Goal: Task Accomplishment & Management: Manage account settings

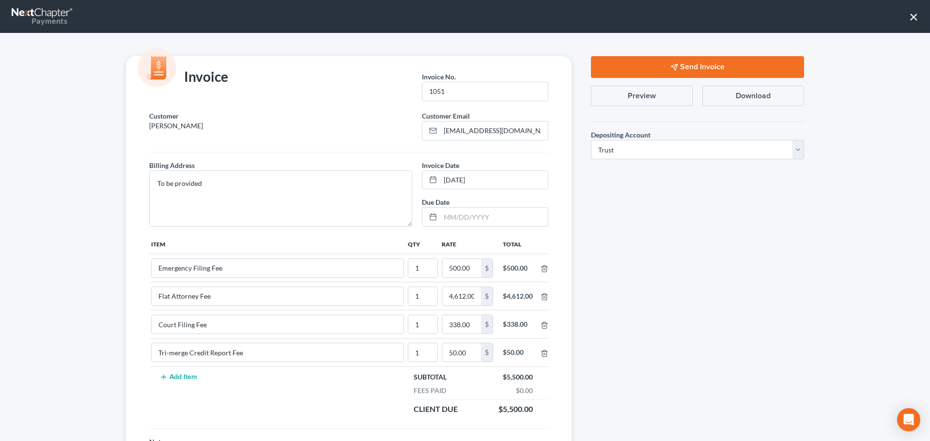
select select "1"
click at [664, 242] on div "Send Invoice Preview Download Depositing Account * Select Operation Trust Save …" at bounding box center [697, 279] width 232 height 446
click at [664, 68] on button "Send Invoice" at bounding box center [697, 67] width 213 height 22
click at [914, 19] on button "×" at bounding box center [913, 16] width 9 height 15
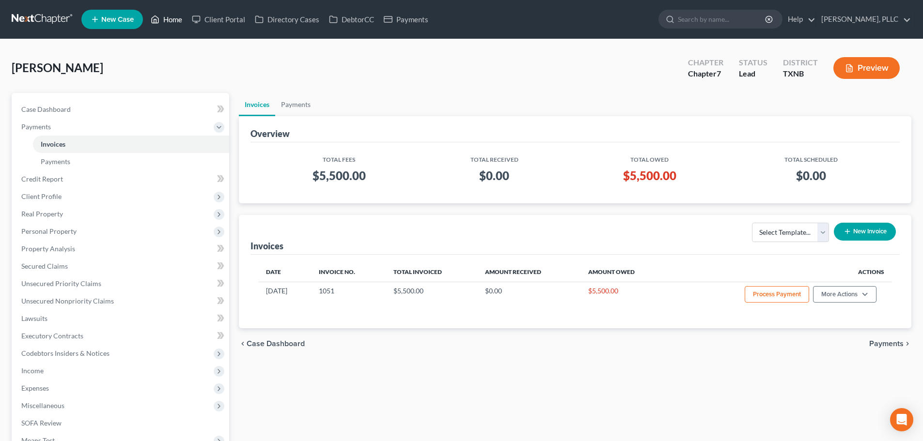
click at [169, 20] on link "Home" at bounding box center [166, 19] width 41 height 17
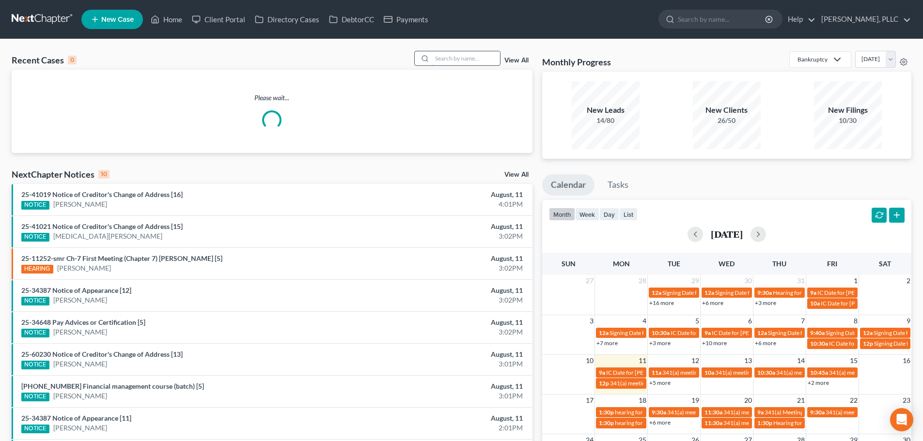
click at [478, 60] on input "search" at bounding box center [466, 58] width 68 height 14
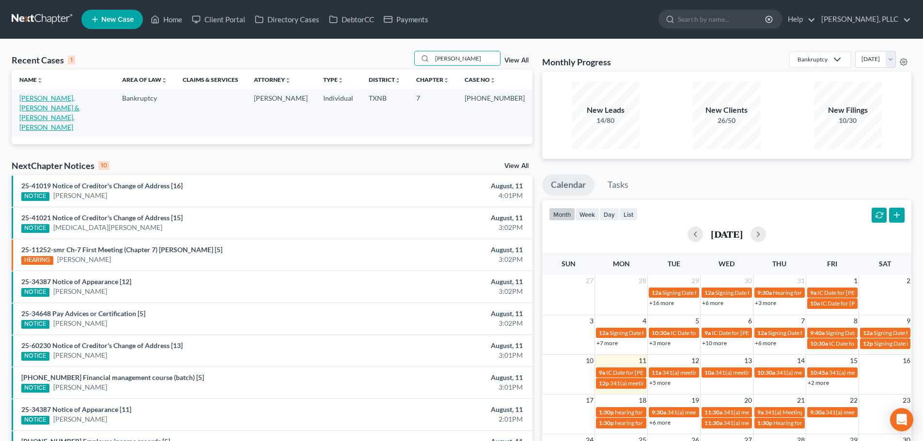
type input "[PERSON_NAME]"
click at [50, 99] on link "[PERSON_NAME], [PERSON_NAME] & [PERSON_NAME], [PERSON_NAME]" at bounding box center [49, 112] width 60 height 37
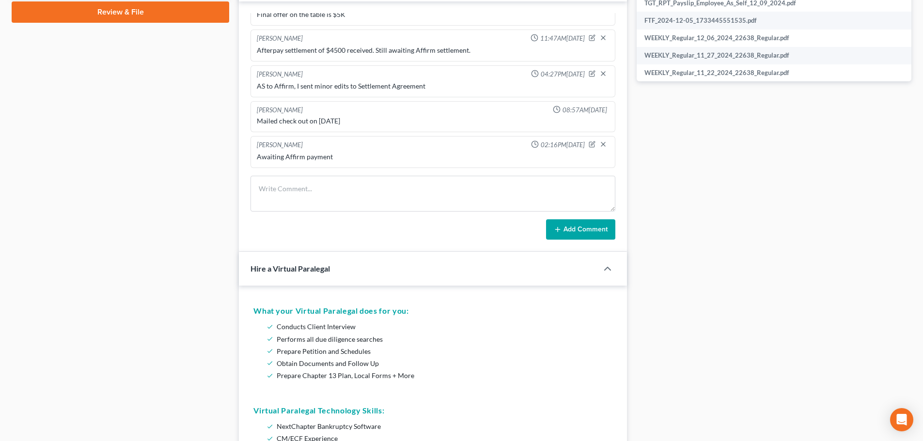
scroll to position [533, 0]
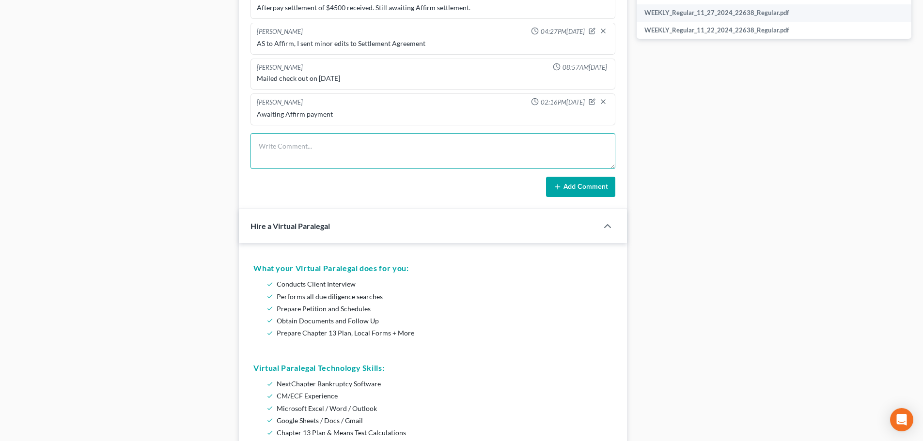
click at [295, 144] on textarea at bounding box center [432, 151] width 365 height 36
type textarea "Discussed with O.C. that payment had not been recieved."
click at [572, 187] on button "Add Comment" at bounding box center [580, 187] width 69 height 20
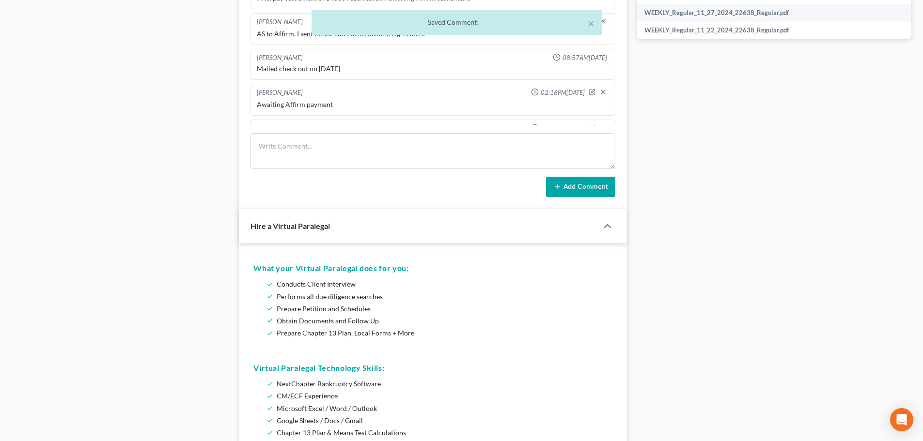
scroll to position [1418, 0]
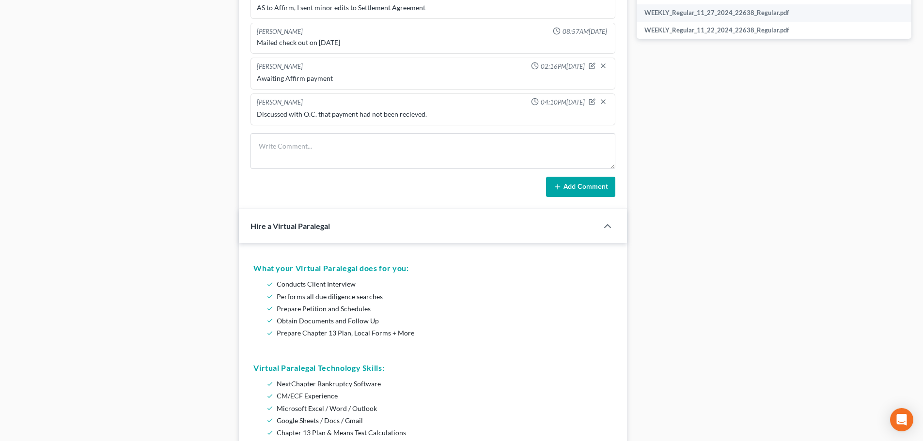
click at [196, 138] on div "Case Dashboard Payments Invoices Payments Payments Credit Report Client Profile" at bounding box center [120, 239] width 227 height 1358
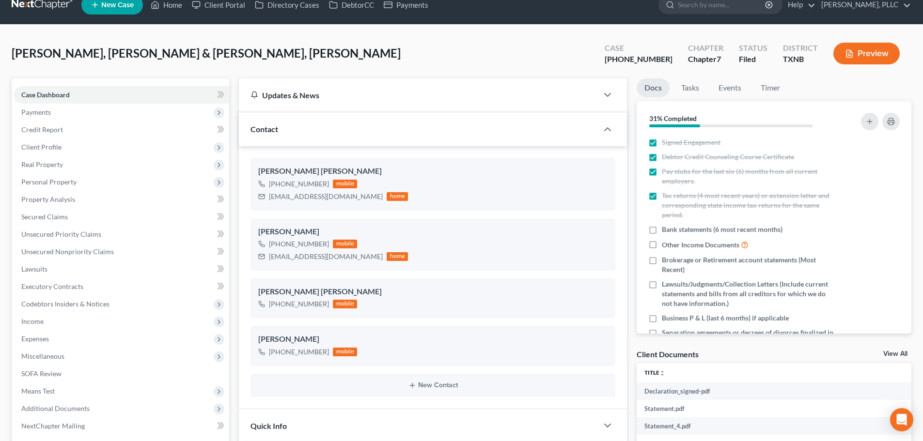
scroll to position [0, 0]
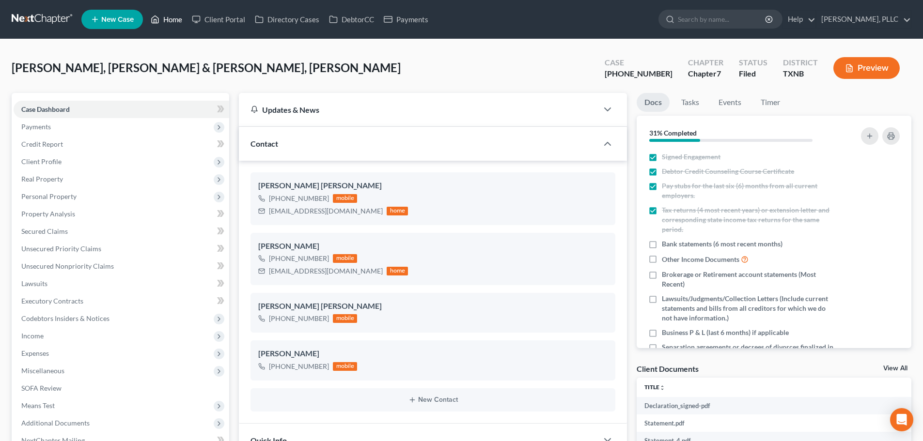
click at [169, 18] on link "Home" at bounding box center [166, 19] width 41 height 17
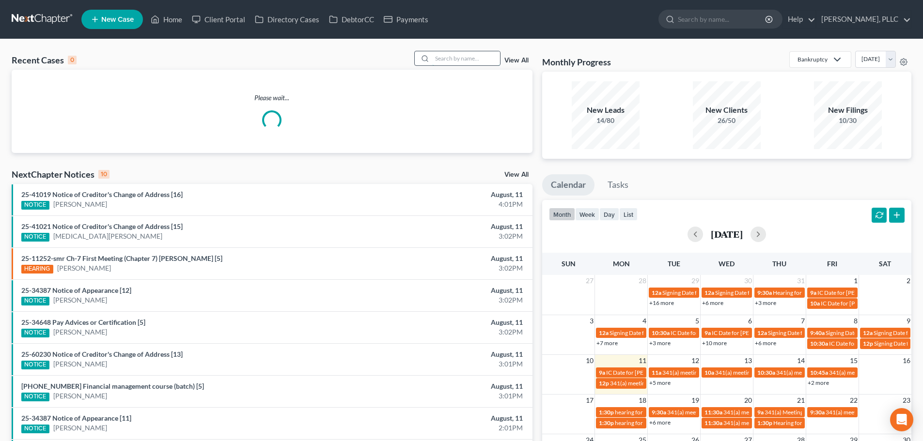
click at [466, 55] on input "search" at bounding box center [466, 58] width 68 height 14
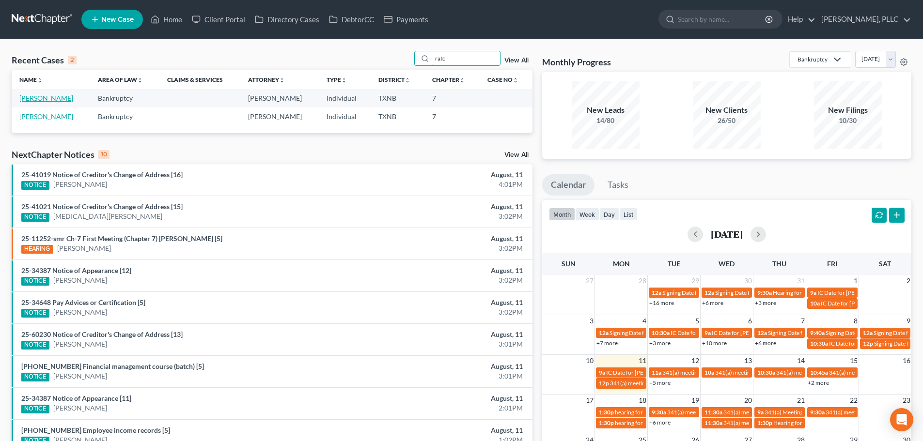
type input "ratc"
click at [56, 99] on link "[PERSON_NAME]" at bounding box center [46, 98] width 54 height 8
select select "4"
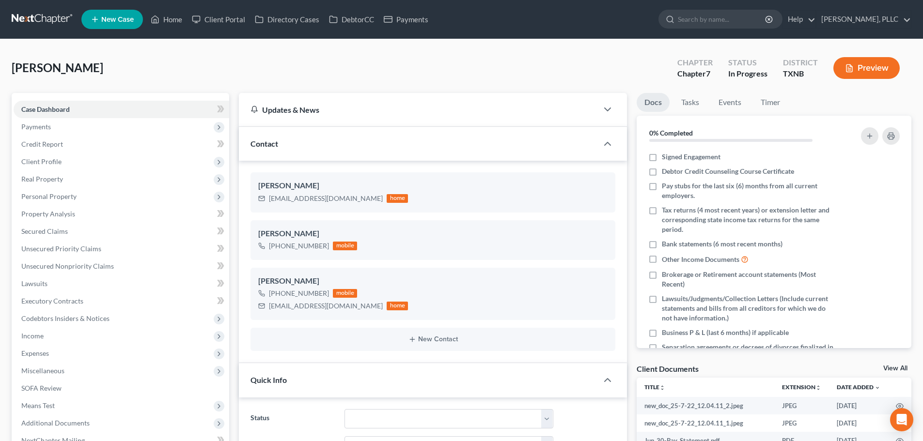
scroll to position [674, 0]
click at [60, 196] on span "Personal Property" at bounding box center [48, 196] width 55 height 8
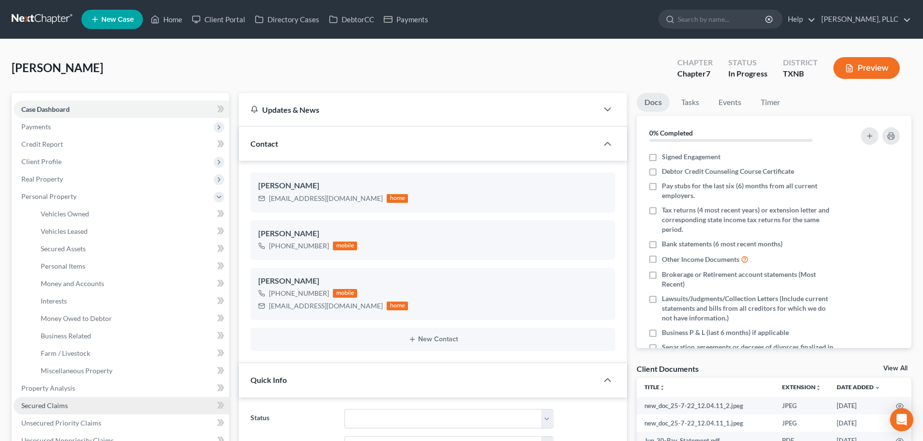
click at [72, 408] on link "Secured Claims" at bounding box center [121, 405] width 215 height 17
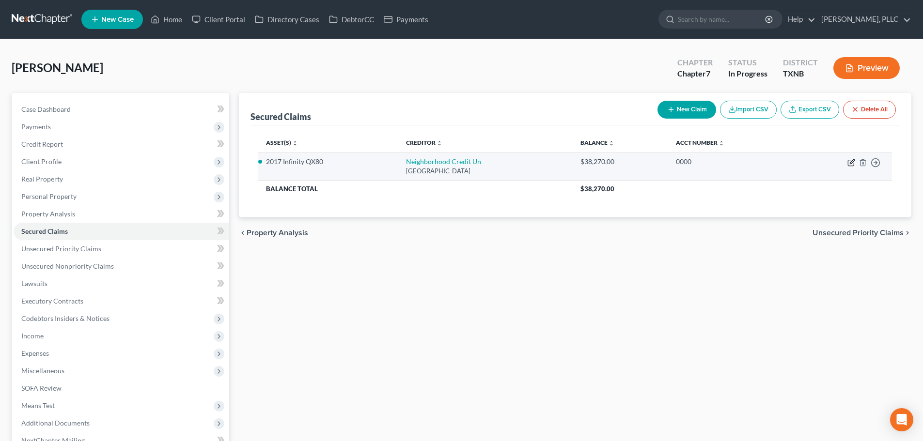
click at [850, 162] on icon "button" at bounding box center [851, 161] width 4 height 4
select select "45"
select select "2"
select select "0"
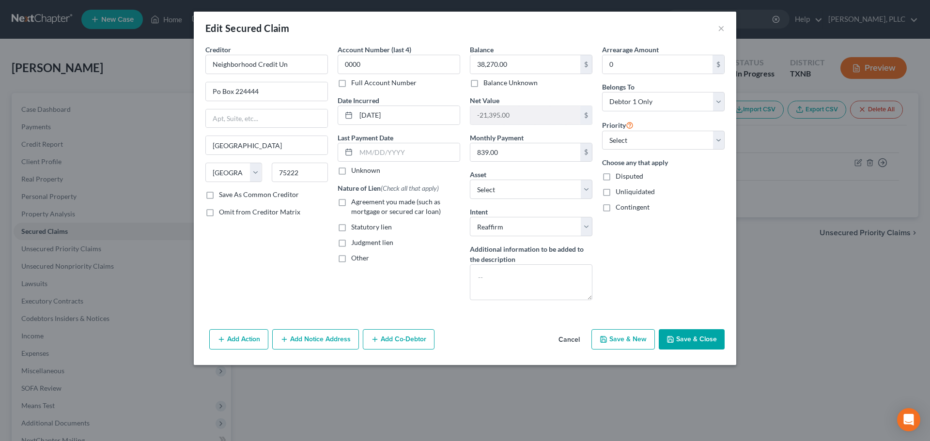
click at [351, 203] on label "Agreement you made (such as mortgage or secured car loan)" at bounding box center [405, 206] width 109 height 19
click at [355, 203] on input "Agreement you made (such as mortgage or secured car loan)" at bounding box center [358, 200] width 6 height 6
checkbox input "true"
click at [351, 175] on label "Unknown" at bounding box center [365, 171] width 29 height 10
click at [355, 172] on input "Unknown" at bounding box center [358, 169] width 6 height 6
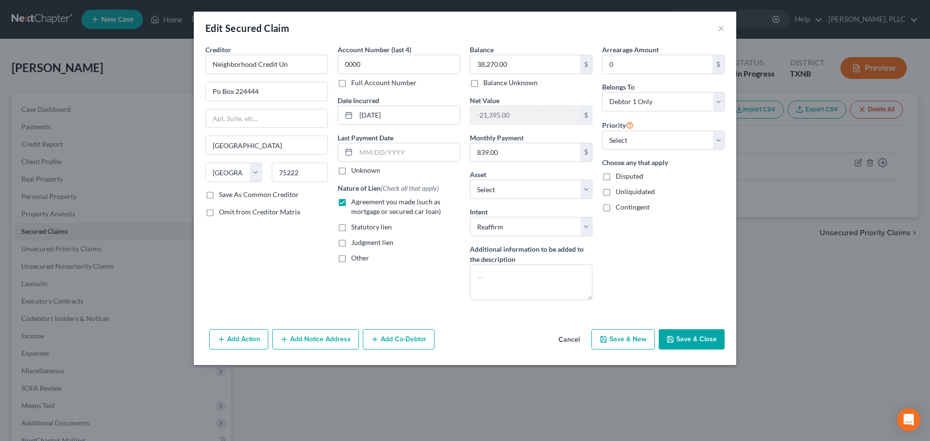
checkbox input "true"
click at [705, 343] on button "Save & Close" at bounding box center [692, 339] width 66 height 20
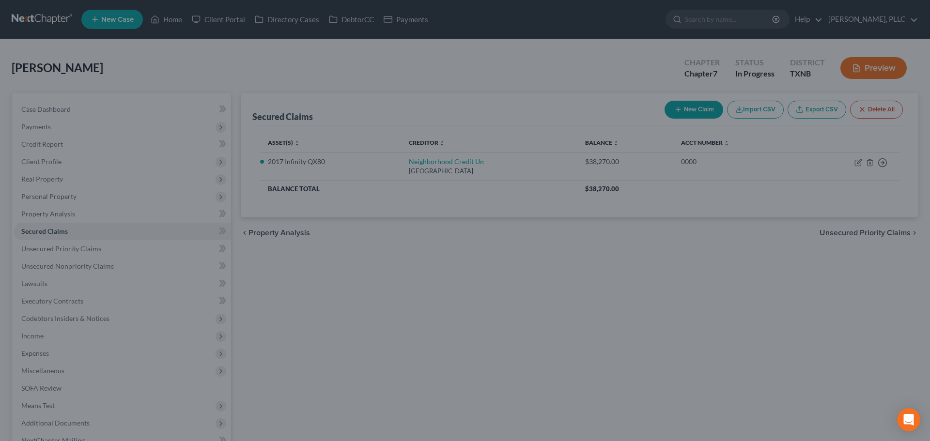
select select "7"
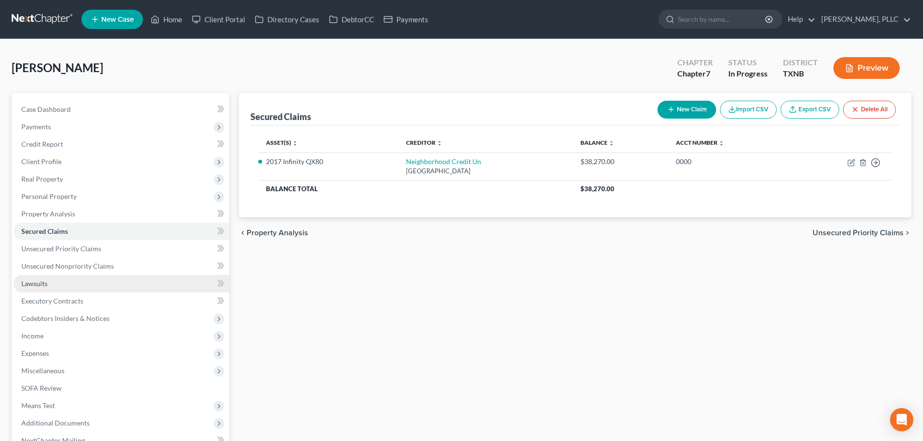
click at [47, 283] on link "Lawsuits" at bounding box center [121, 283] width 215 height 17
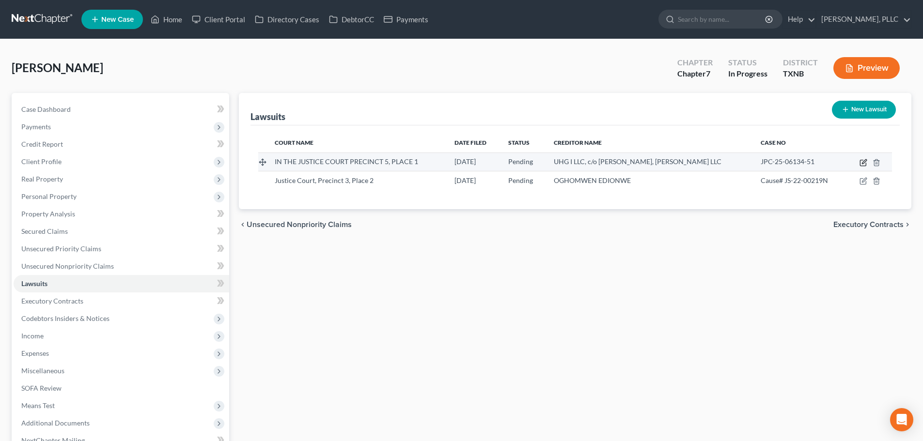
click at [862, 161] on icon "button" at bounding box center [863, 163] width 8 height 8
select select "45"
select select "0"
select select "4"
select select "45"
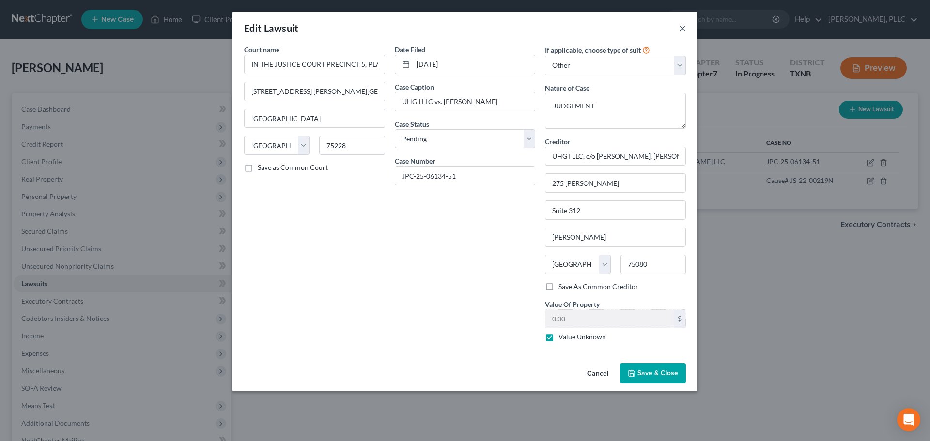
click at [682, 25] on button "×" at bounding box center [682, 28] width 7 height 12
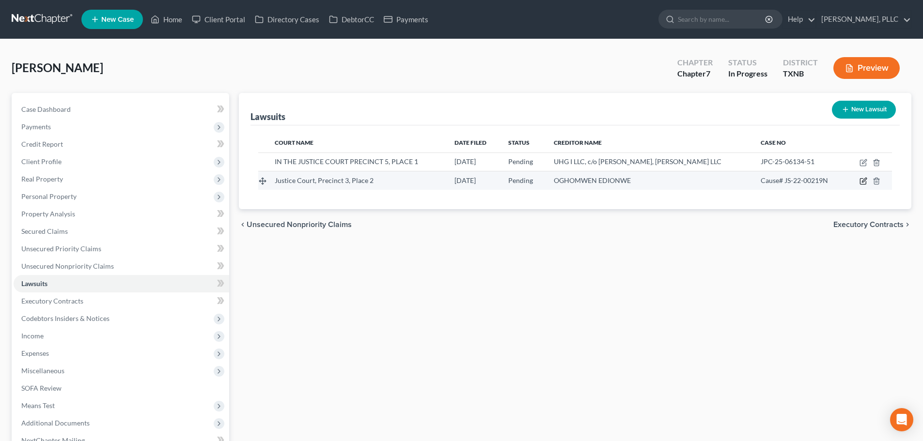
click at [861, 181] on icon "button" at bounding box center [863, 181] width 8 height 8
select select "45"
select select "0"
select select "4"
select select "45"
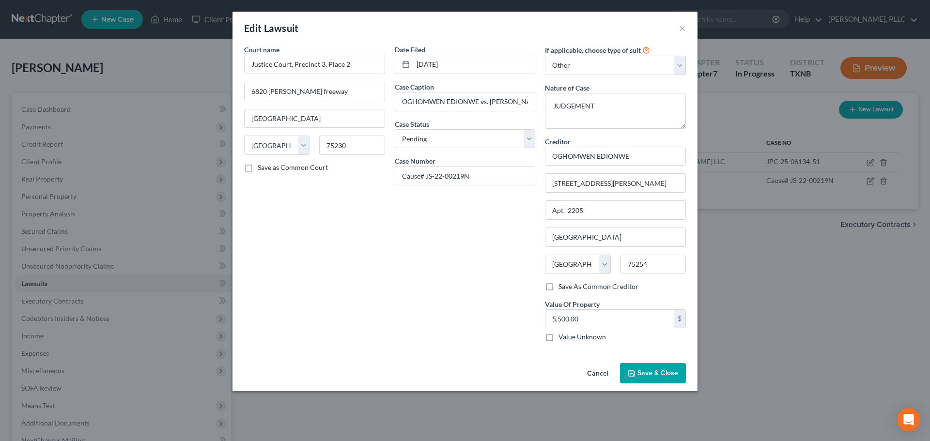
click at [670, 378] on button "Save & Close" at bounding box center [653, 373] width 66 height 20
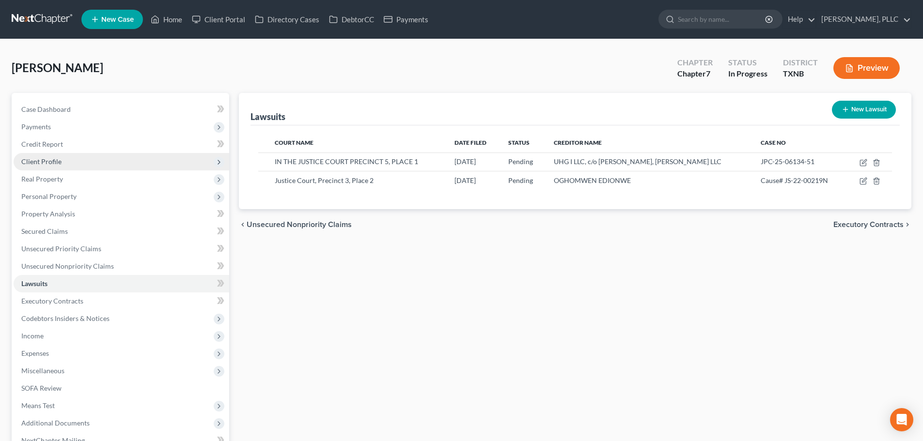
click at [50, 161] on span "Client Profile" at bounding box center [41, 161] width 40 height 8
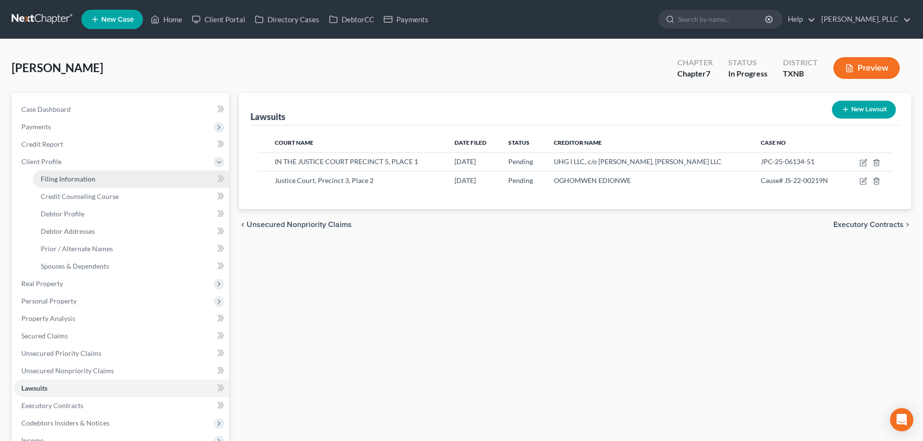
click at [58, 178] on span "Filing Information" at bounding box center [68, 179] width 55 height 8
select select "1"
select select "0"
select select "78"
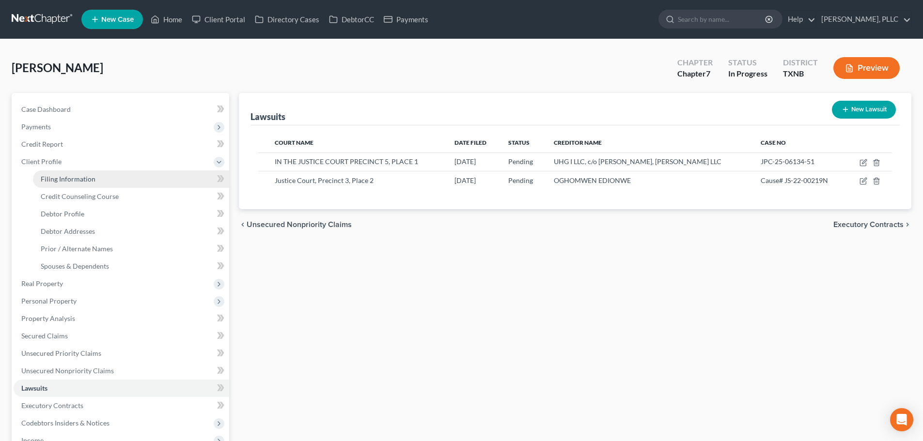
select select "1"
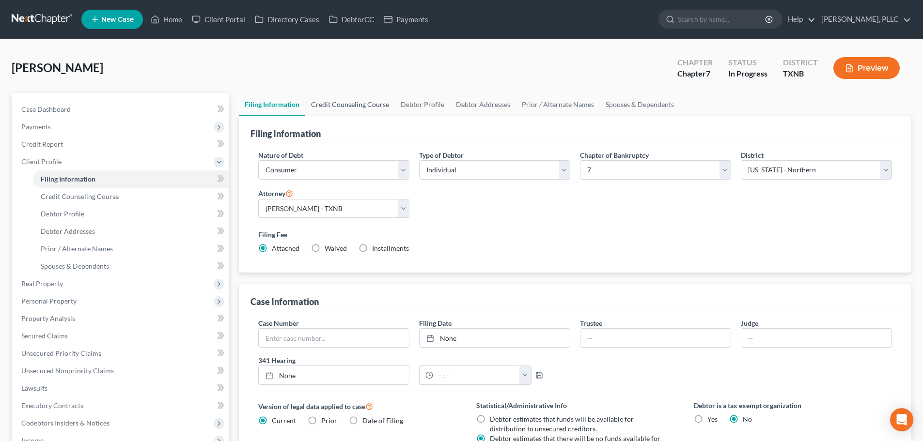
click at [351, 106] on link "Credit Counseling Course" at bounding box center [350, 104] width 90 height 23
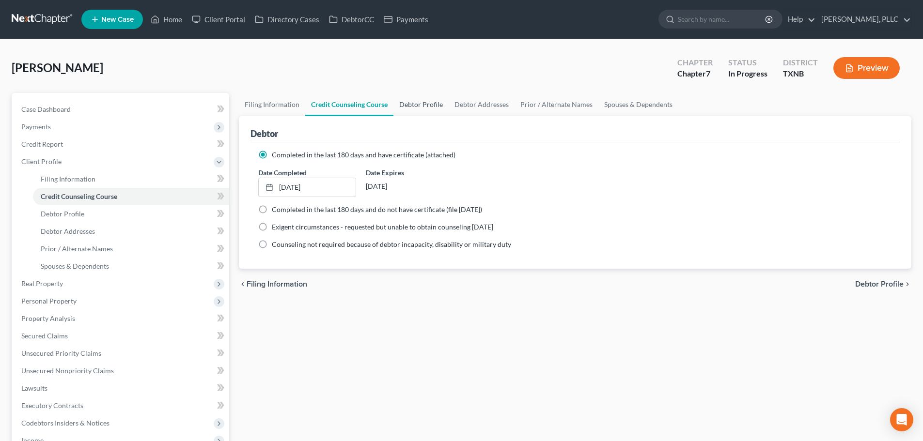
click at [428, 107] on link "Debtor Profile" at bounding box center [420, 104] width 55 height 23
select select "0"
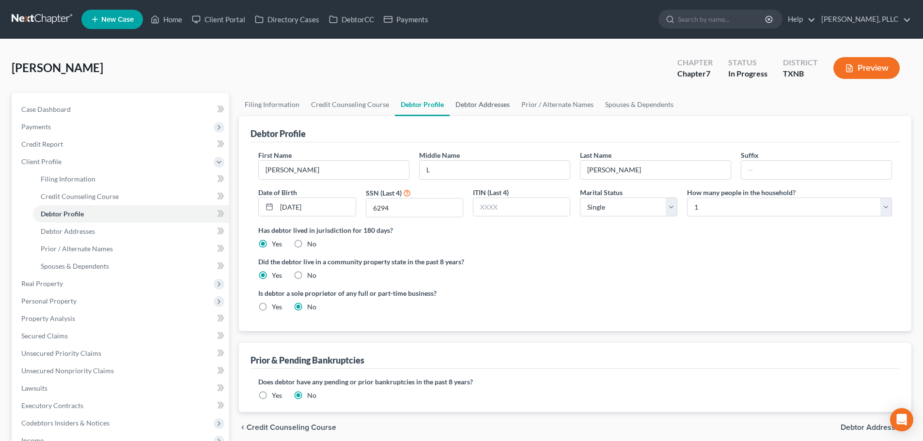
click at [464, 105] on link "Debtor Addresses" at bounding box center [482, 104] width 66 height 23
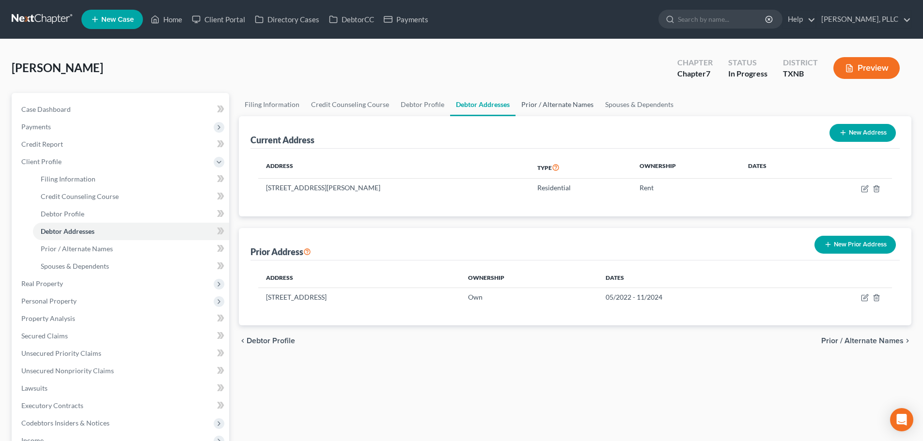
click at [575, 106] on link "Prior / Alternate Names" at bounding box center [557, 104] width 84 height 23
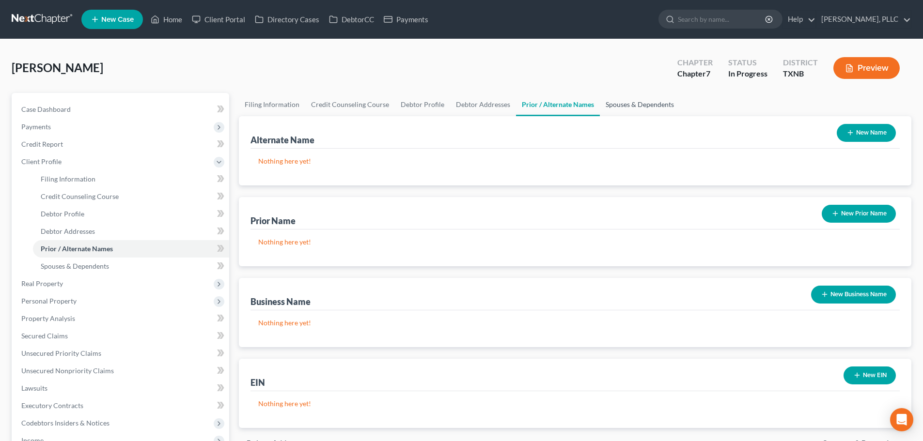
click at [628, 107] on link "Spouses & Dependents" at bounding box center [640, 104] width 80 height 23
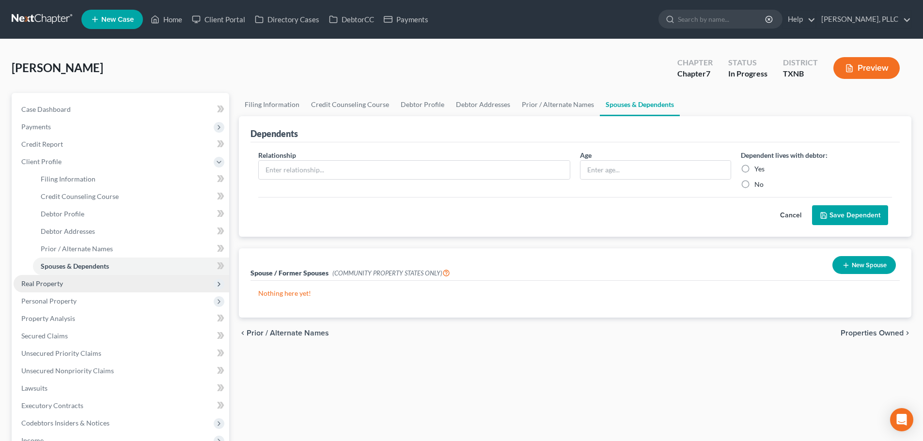
click at [86, 285] on span "Real Property" at bounding box center [121, 283] width 215 height 17
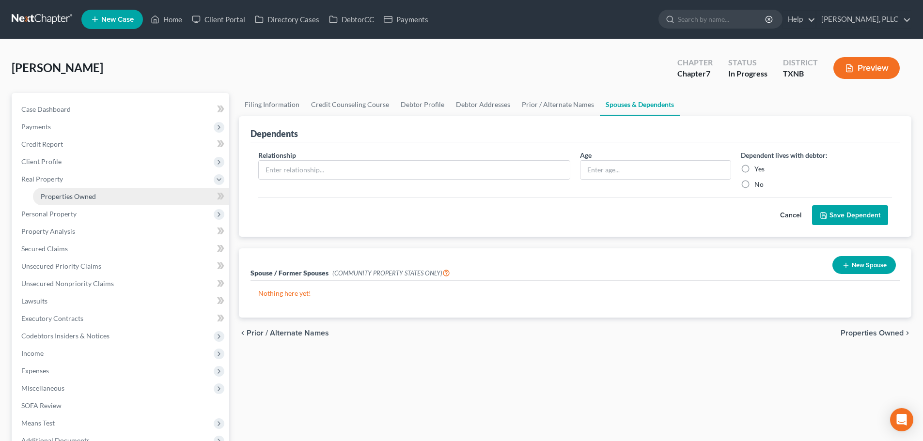
click at [88, 199] on span "Properties Owned" at bounding box center [68, 196] width 55 height 8
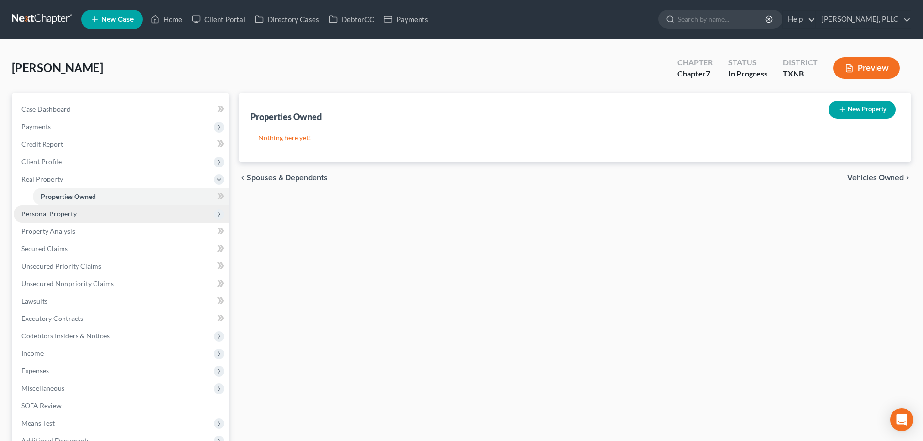
click at [76, 215] on span "Personal Property" at bounding box center [121, 213] width 215 height 17
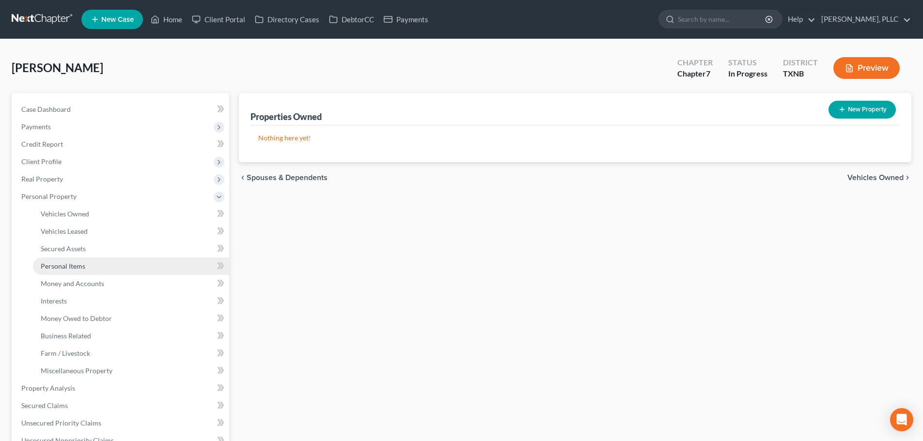
click at [67, 266] on span "Personal Items" at bounding box center [63, 266] width 45 height 8
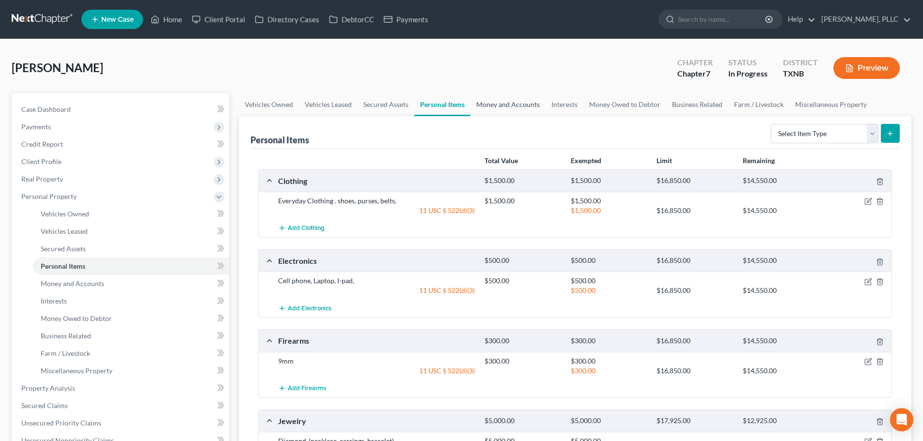
click at [492, 104] on link "Money and Accounts" at bounding box center [507, 104] width 75 height 23
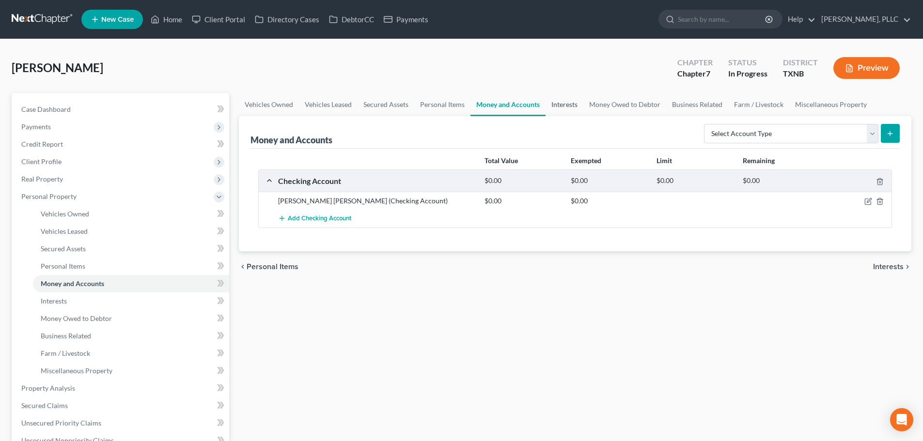
click at [573, 104] on link "Interests" at bounding box center [564, 104] width 38 height 23
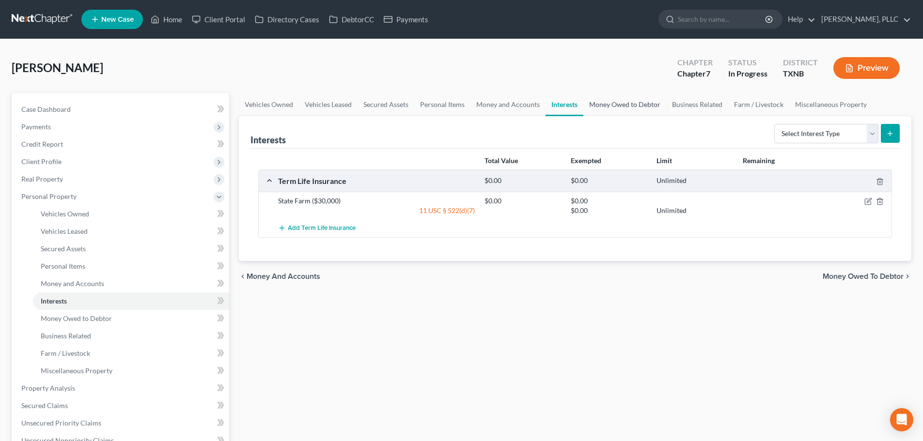
click at [609, 104] on link "Money Owed to Debtor" at bounding box center [624, 104] width 83 height 23
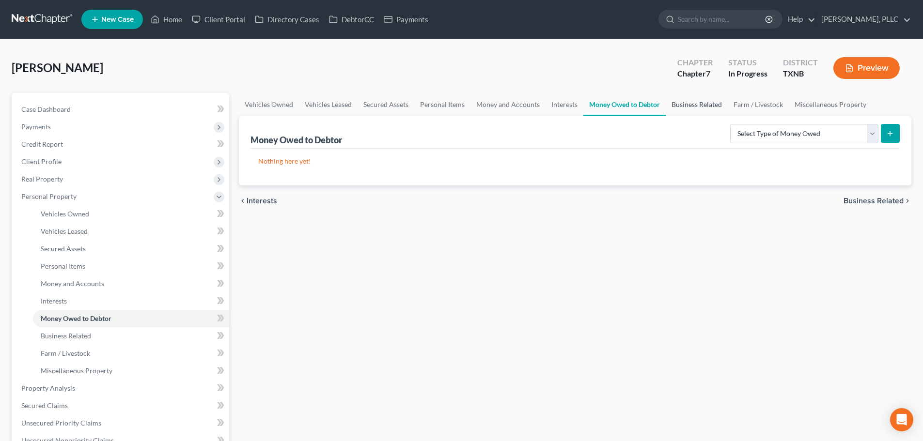
click at [681, 102] on link "Business Related" at bounding box center [696, 104] width 62 height 23
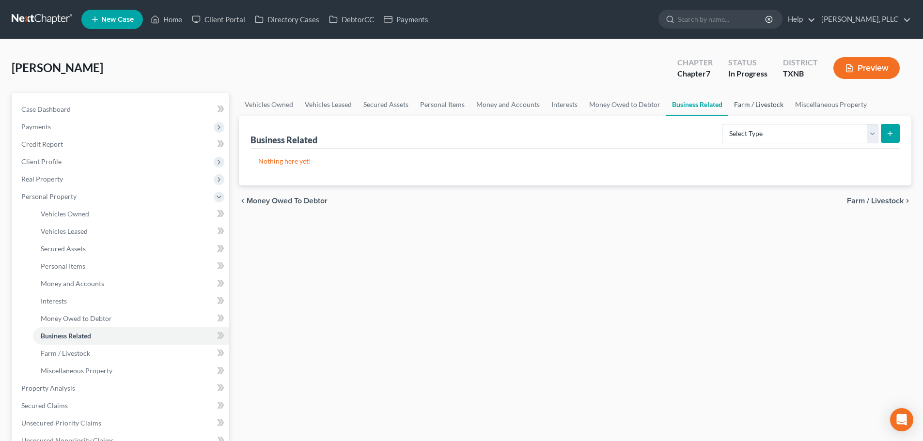
click at [752, 107] on link "Farm / Livestock" at bounding box center [758, 104] width 61 height 23
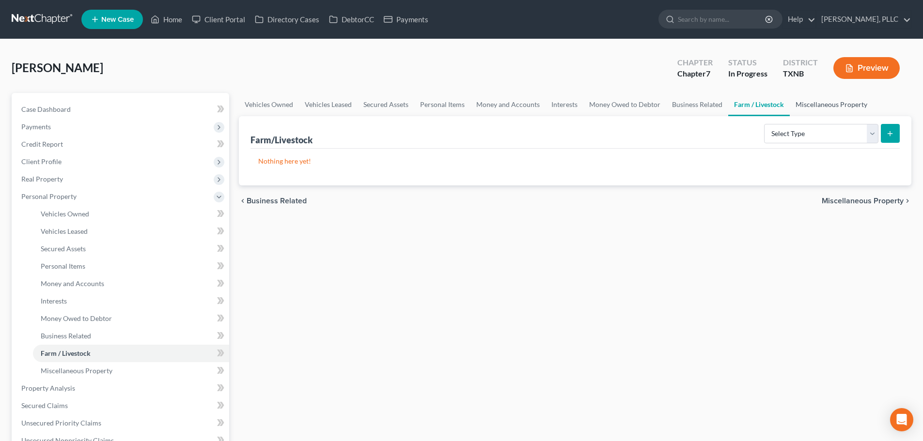
click at [804, 103] on link "Miscellaneous Property" at bounding box center [830, 104] width 83 height 23
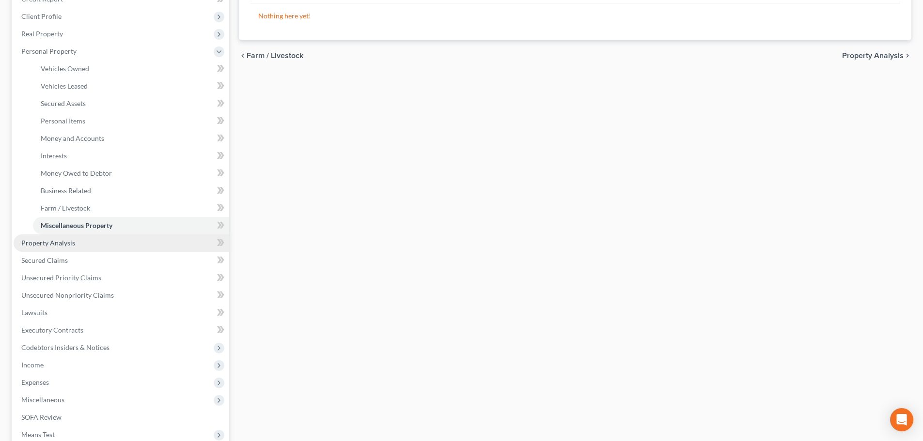
click at [109, 245] on link "Property Analysis" at bounding box center [121, 242] width 215 height 17
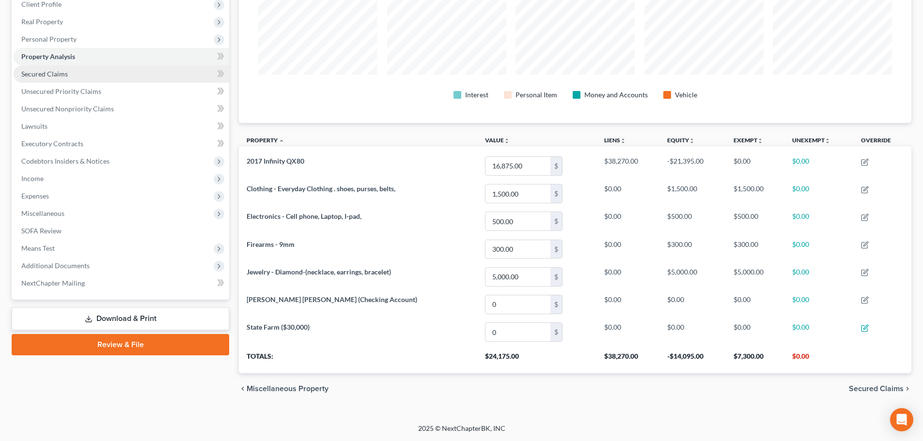
click at [60, 77] on span "Secured Claims" at bounding box center [44, 74] width 46 height 8
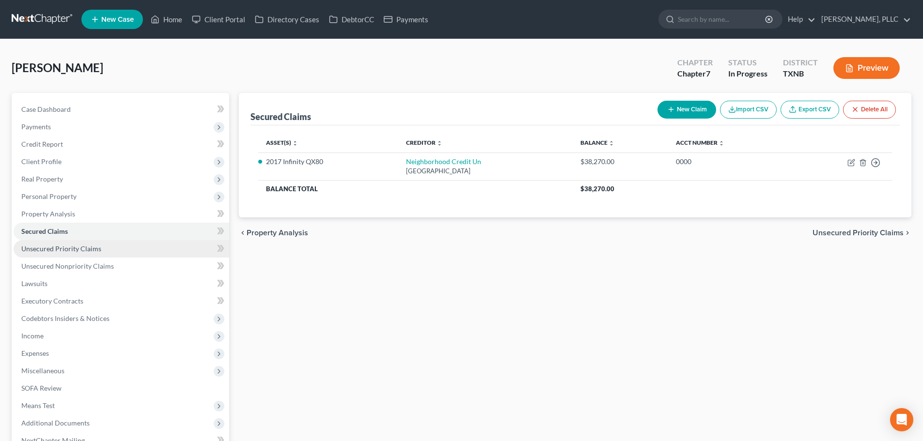
click at [54, 249] on span "Unsecured Priority Claims" at bounding box center [61, 249] width 80 height 8
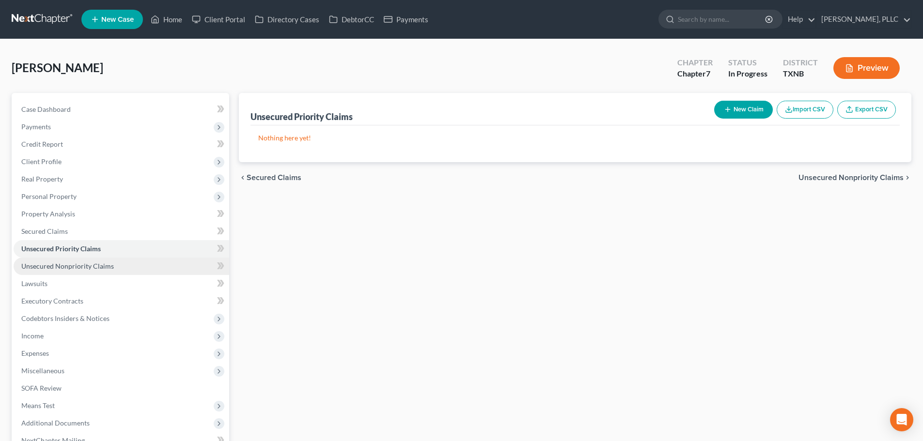
click at [57, 266] on span "Unsecured Nonpriority Claims" at bounding box center [67, 266] width 92 height 8
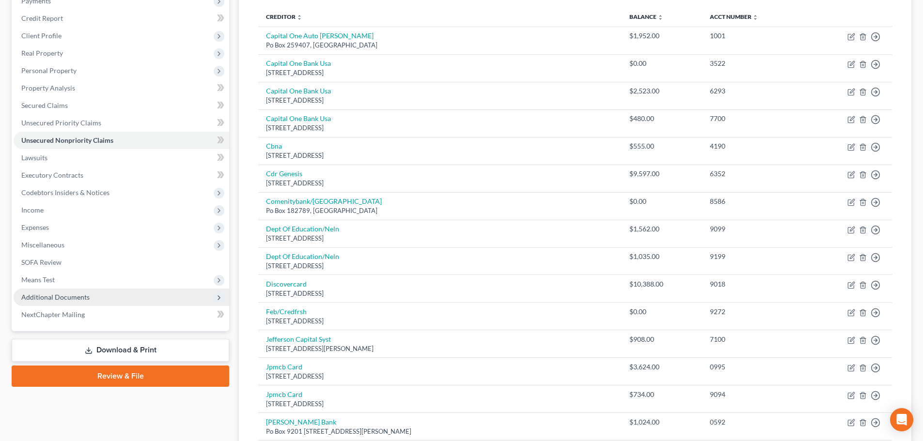
scroll to position [125, 0]
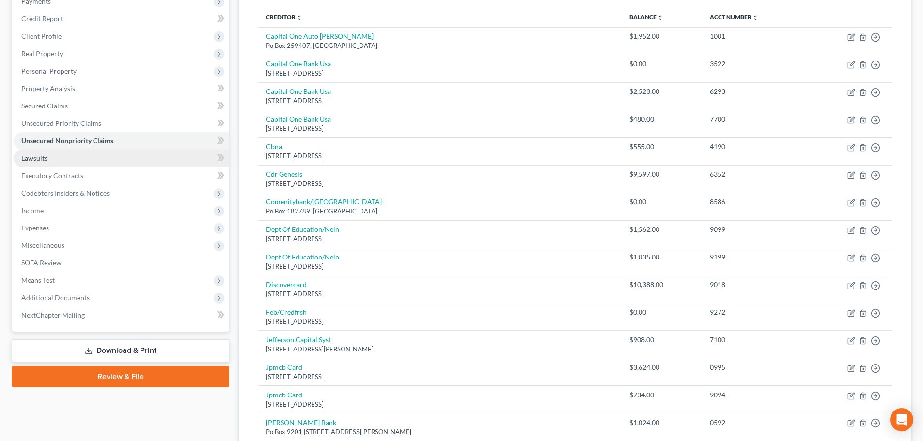
click at [45, 158] on span "Lawsuits" at bounding box center [34, 158] width 26 height 8
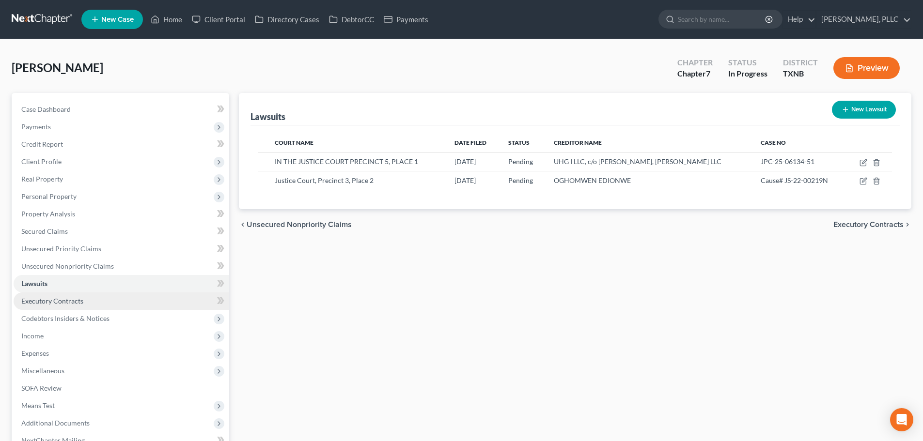
click at [62, 299] on span "Executory Contracts" at bounding box center [52, 301] width 62 height 8
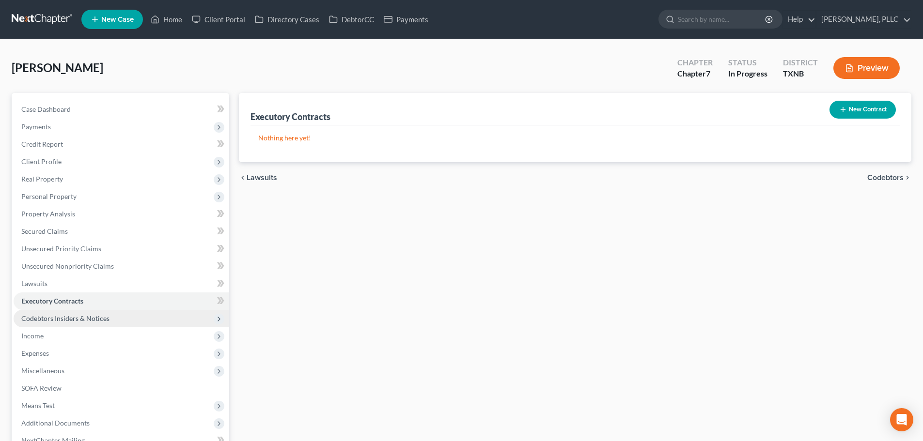
click at [61, 318] on span "Codebtors Insiders & Notices" at bounding box center [65, 318] width 88 height 8
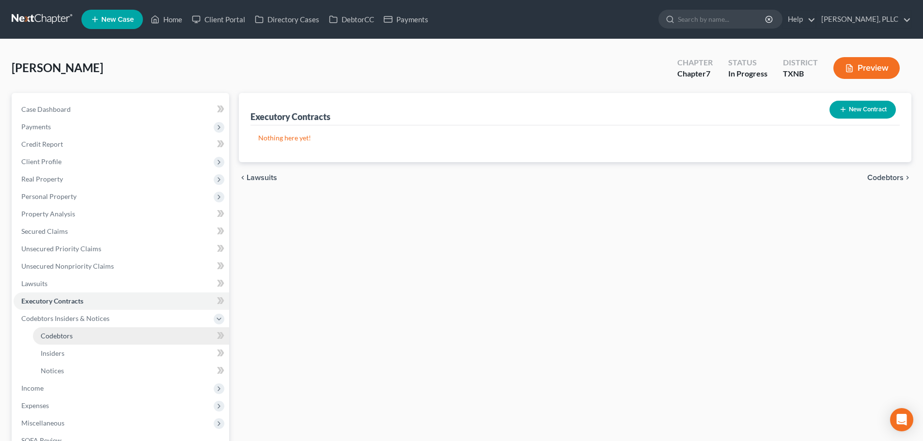
click at [61, 334] on span "Codebtors" at bounding box center [57, 336] width 32 height 8
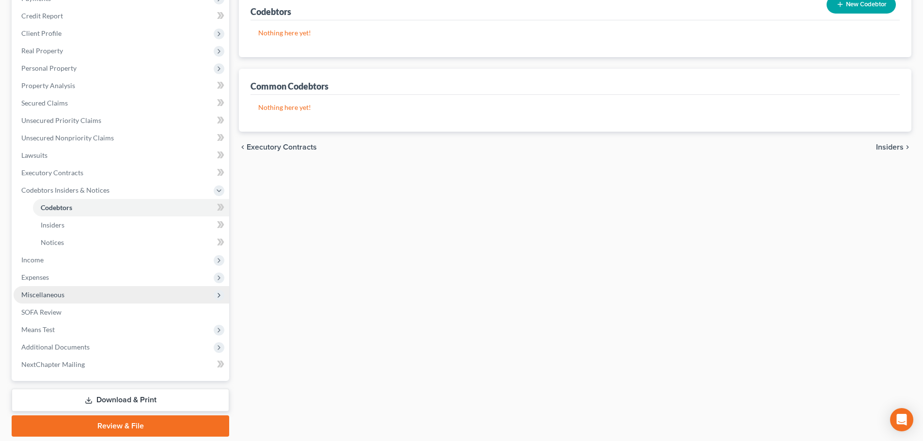
scroll to position [161, 0]
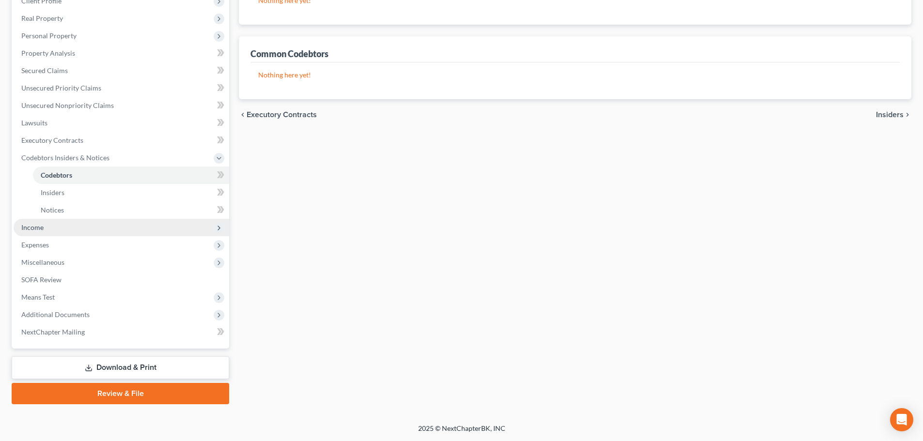
click at [38, 222] on span "Income" at bounding box center [121, 227] width 215 height 17
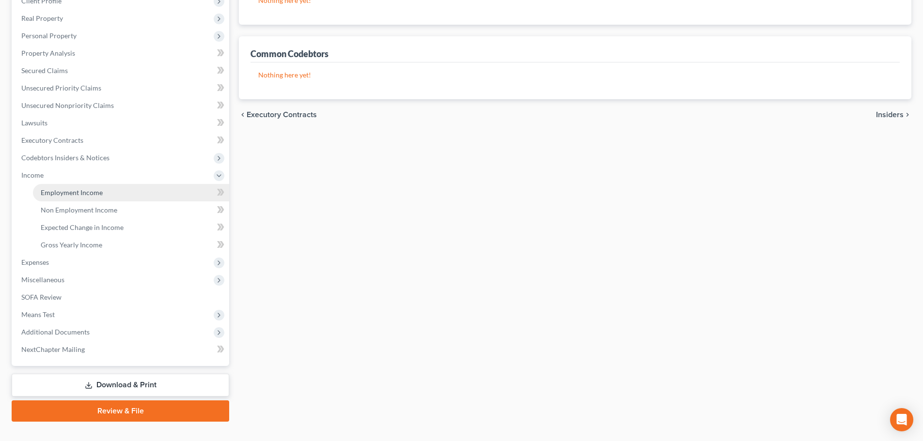
click at [55, 192] on span "Employment Income" at bounding box center [72, 192] width 62 height 8
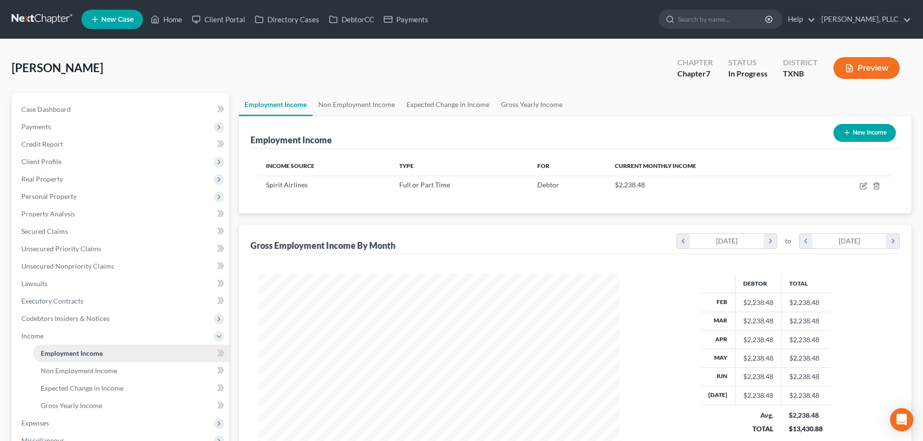
scroll to position [181, 381]
click at [368, 104] on link "Non Employment Income" at bounding box center [356, 104] width 88 height 23
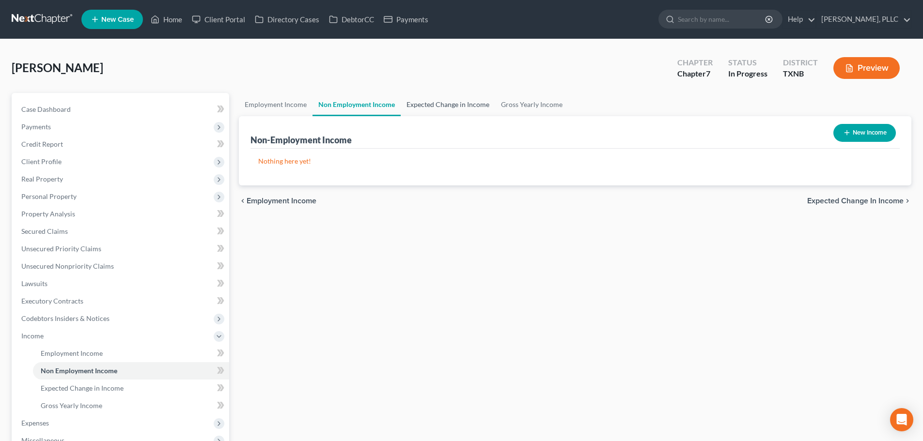
click at [433, 103] on link "Expected Change in Income" at bounding box center [447, 104] width 94 height 23
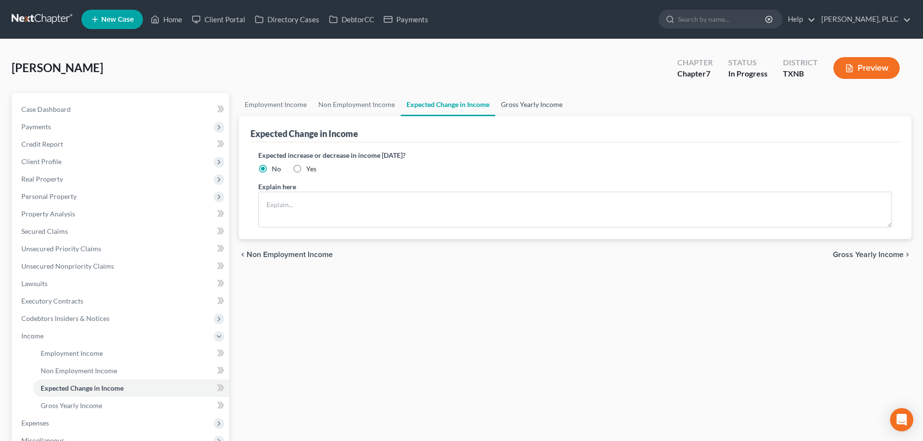
click at [514, 105] on link "Gross Yearly Income" at bounding box center [531, 104] width 73 height 23
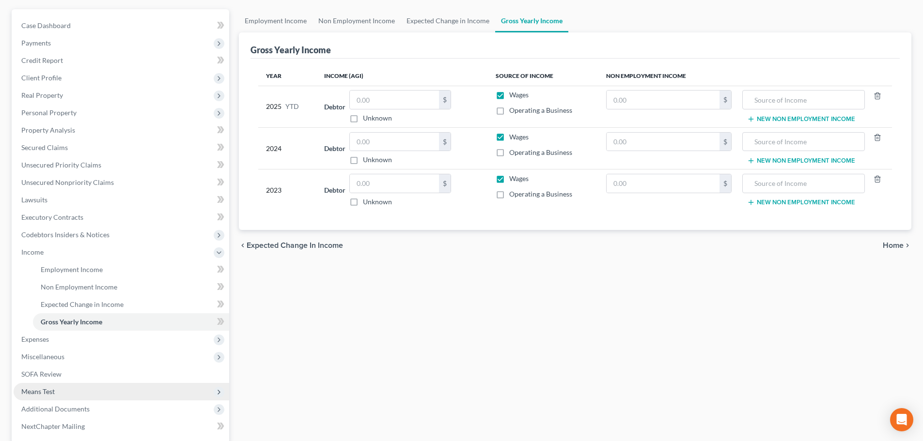
scroll to position [97, 0]
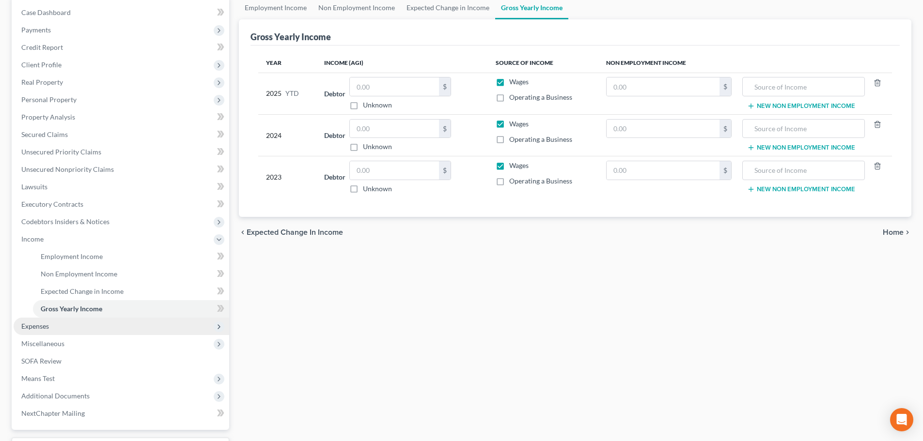
click at [47, 327] on span "Expenses" at bounding box center [35, 326] width 28 height 8
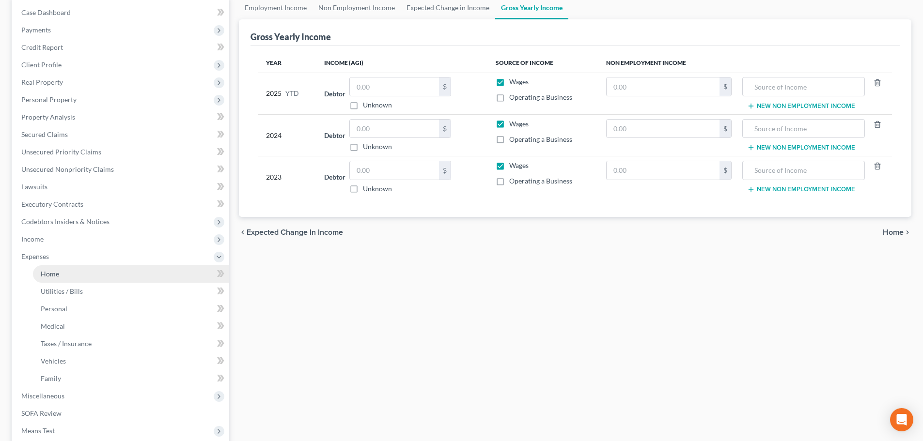
click at [61, 276] on link "Home" at bounding box center [131, 273] width 196 height 17
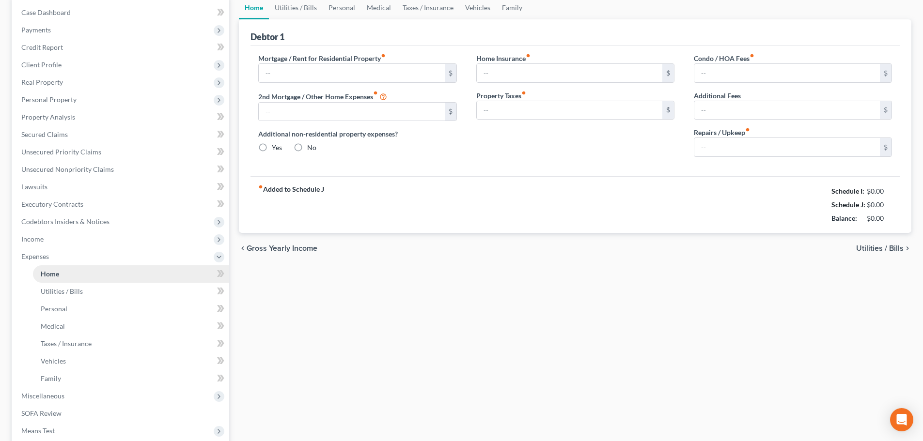
scroll to position [6, 0]
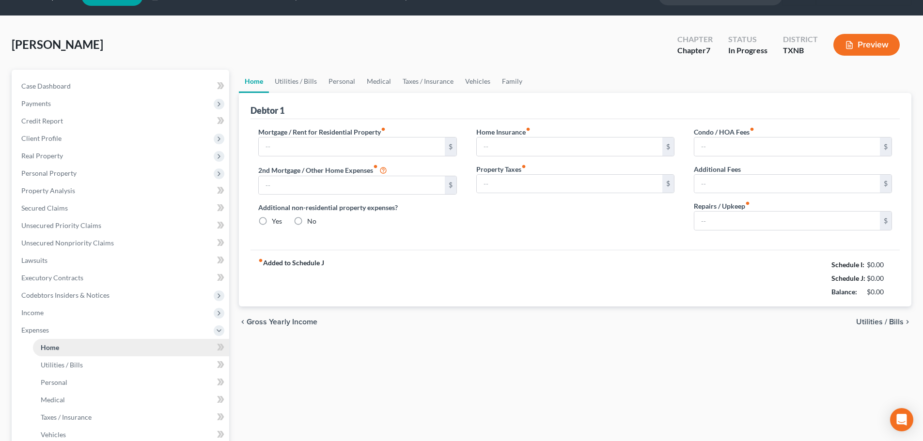
type input "500.00"
radio input "true"
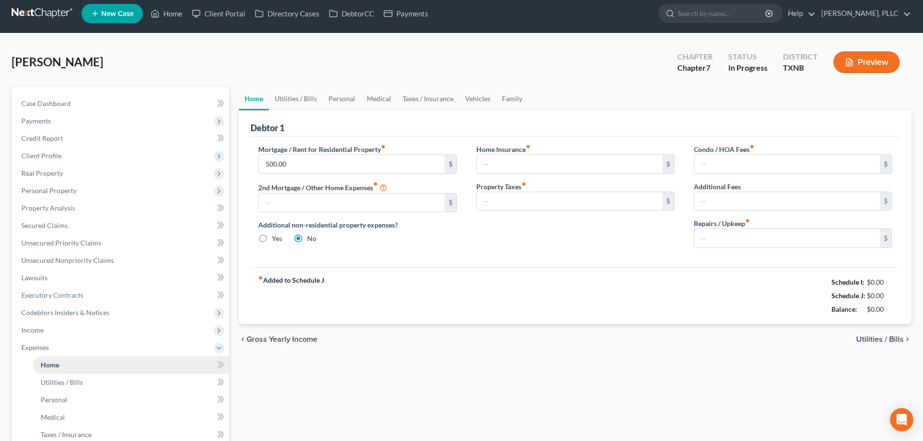
scroll to position [0, 0]
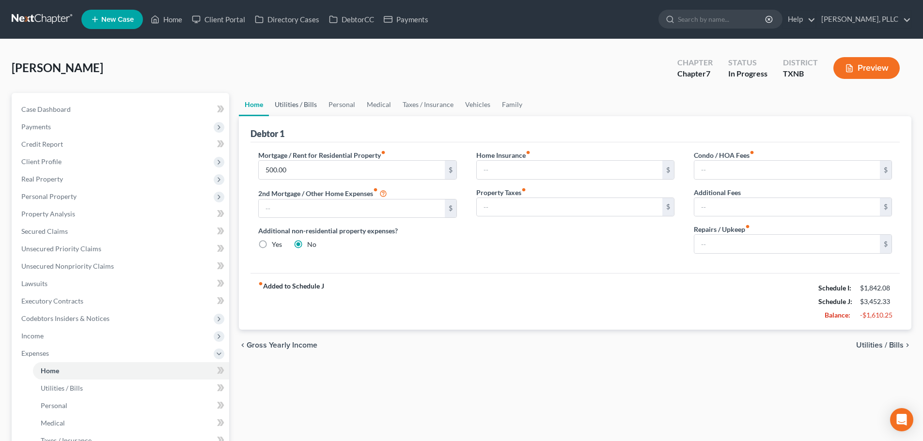
click at [291, 105] on link "Utilities / Bills" at bounding box center [296, 104] width 54 height 23
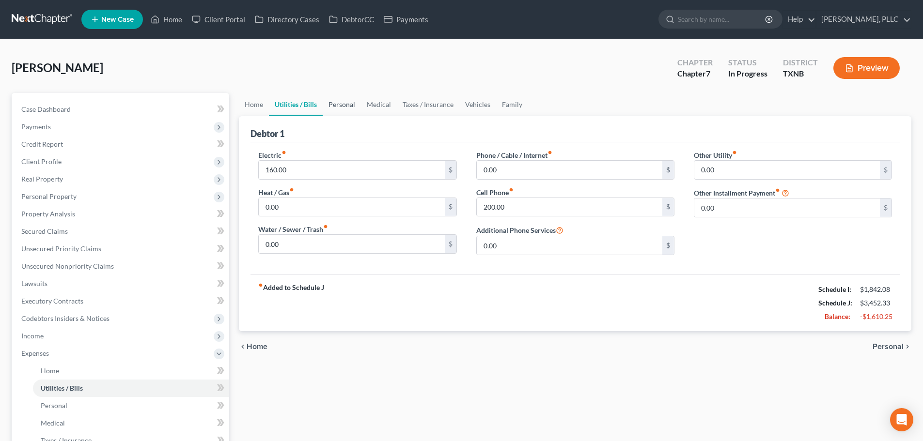
click at [340, 104] on link "Personal" at bounding box center [342, 104] width 38 height 23
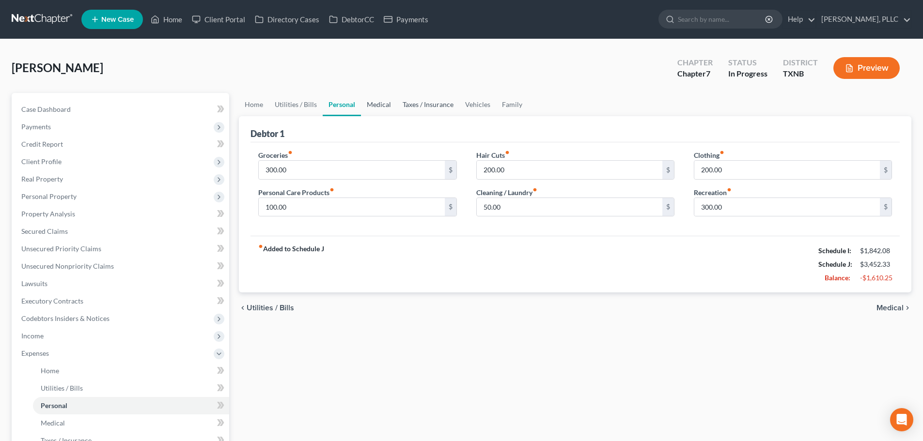
drag, startPoint x: 379, startPoint y: 105, endPoint x: 400, endPoint y: 102, distance: 20.5
click at [380, 105] on link "Medical" at bounding box center [379, 104] width 36 height 23
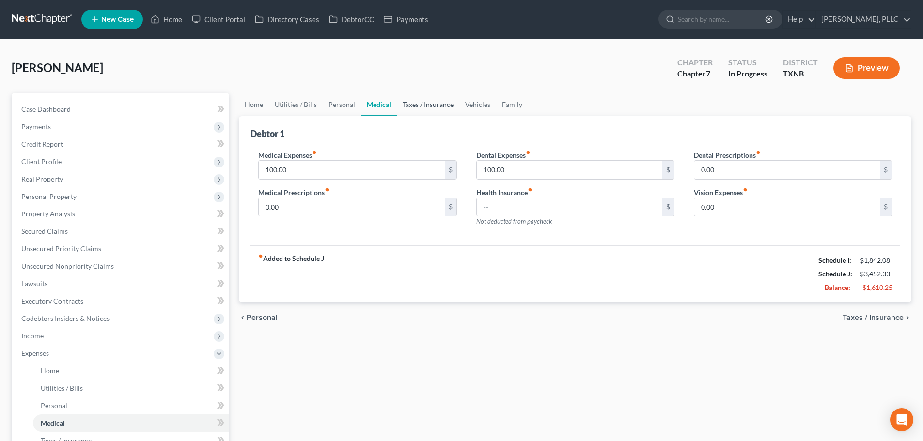
click at [416, 102] on link "Taxes / Insurance" at bounding box center [428, 104] width 62 height 23
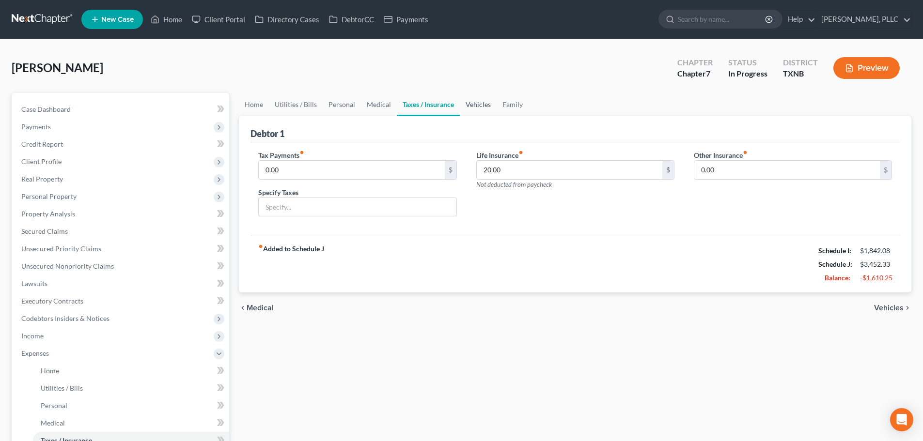
click at [471, 103] on link "Vehicles" at bounding box center [478, 104] width 37 height 23
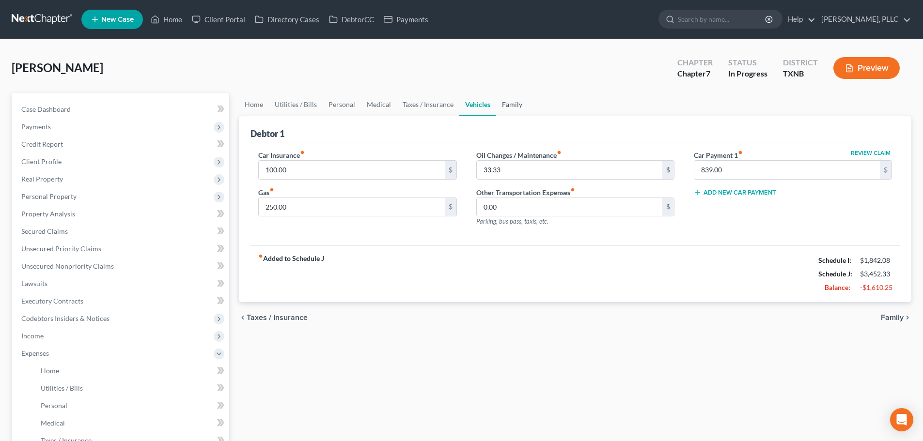
click at [512, 103] on link "Family" at bounding box center [512, 104] width 32 height 23
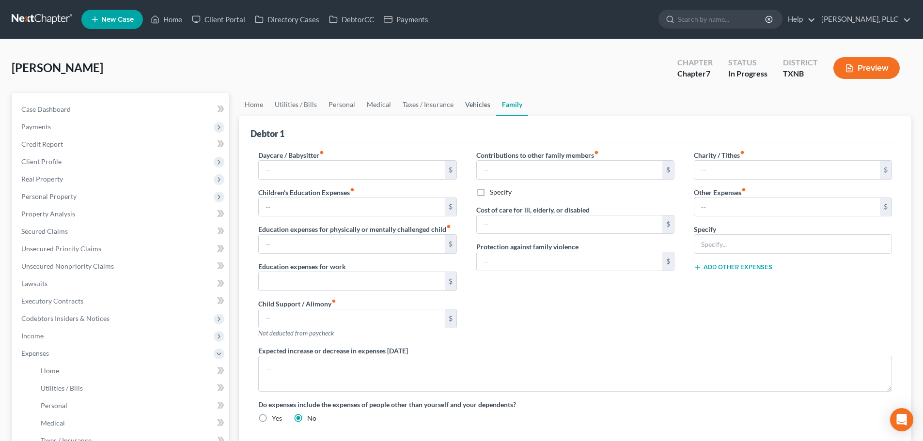
click at [477, 107] on link "Vehicles" at bounding box center [477, 104] width 37 height 23
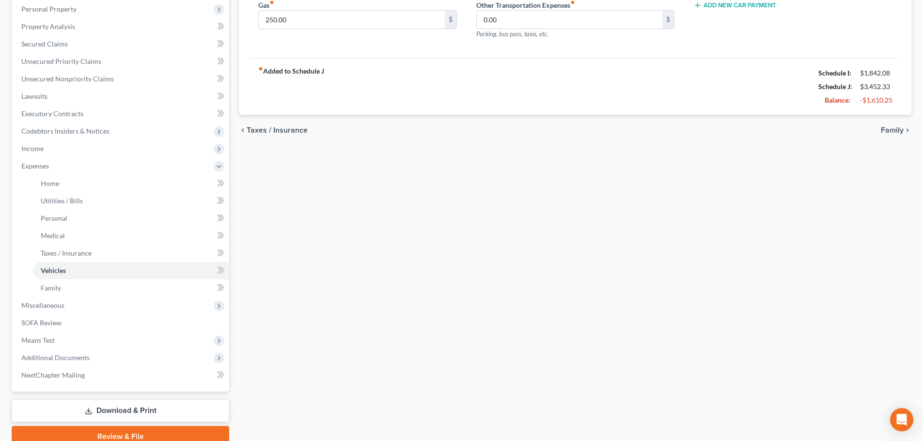
scroll to position [231, 0]
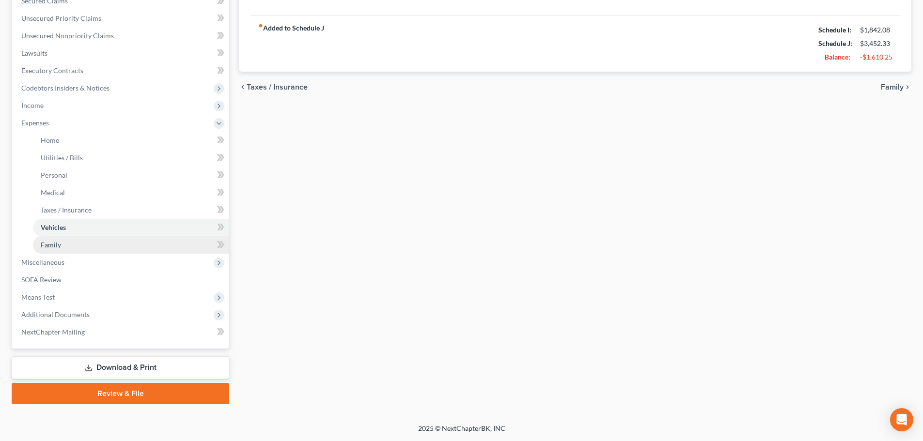
click at [51, 246] on span "Family" at bounding box center [51, 245] width 20 height 8
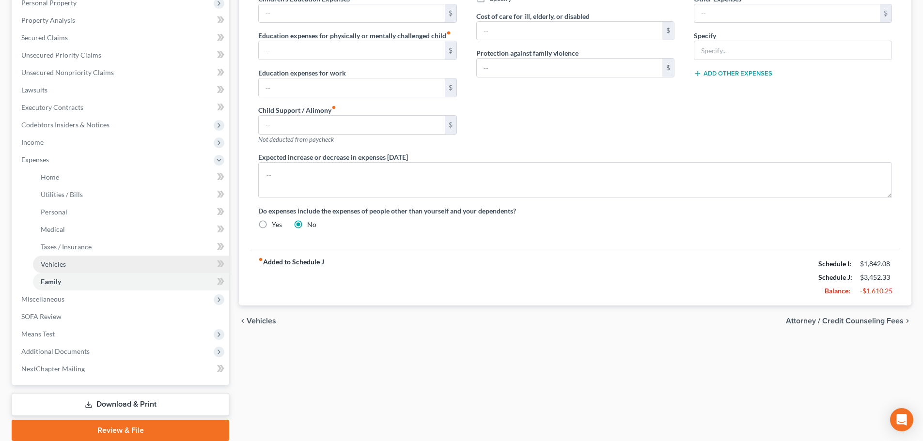
scroll to position [231, 0]
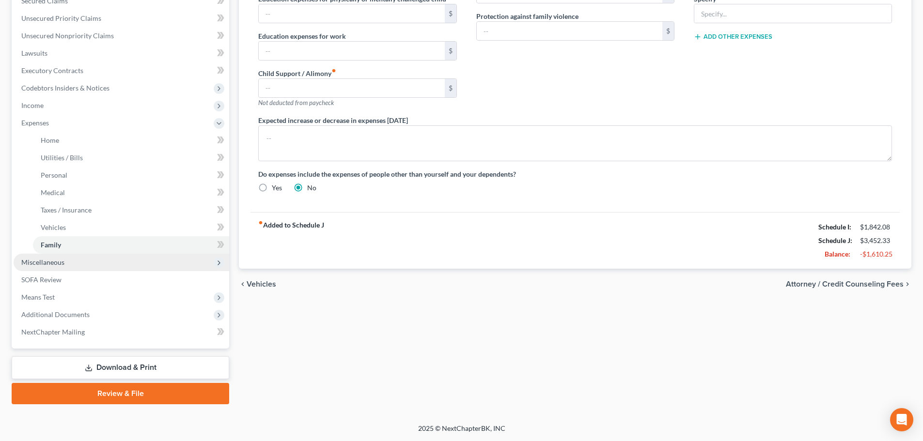
click at [54, 266] on span "Miscellaneous" at bounding box center [42, 262] width 43 height 8
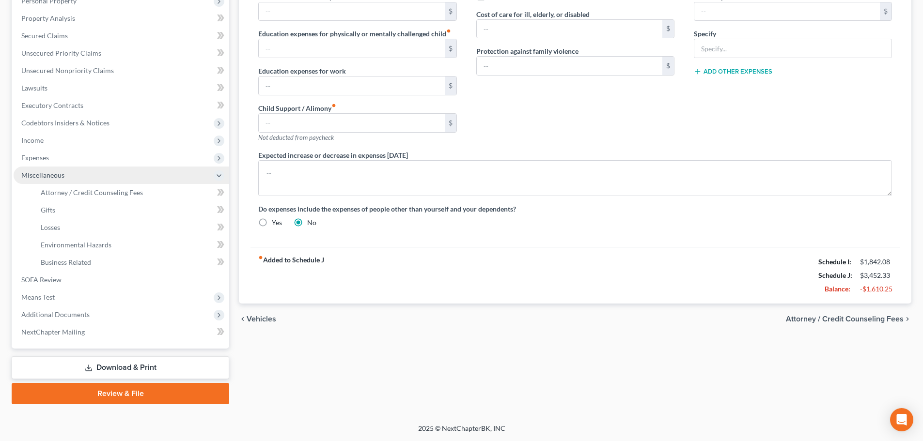
scroll to position [196, 0]
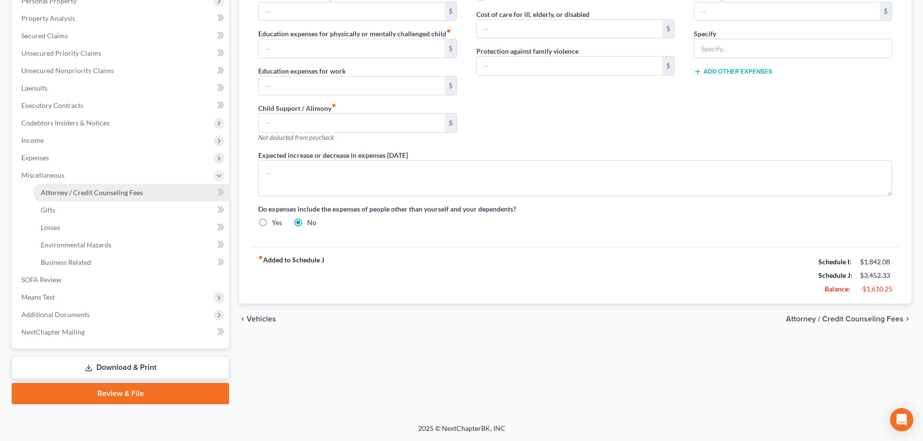
click at [81, 196] on span "Attorney / Credit Counseling Fees" at bounding box center [92, 192] width 102 height 8
select select "0"
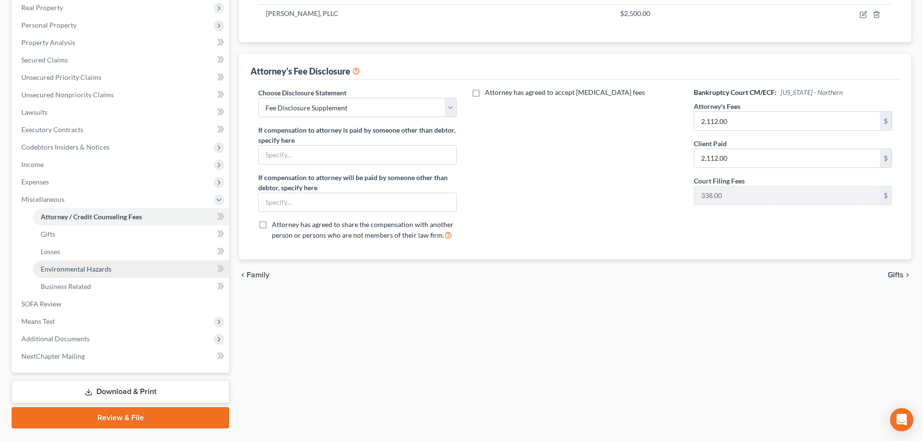
scroll to position [196, 0]
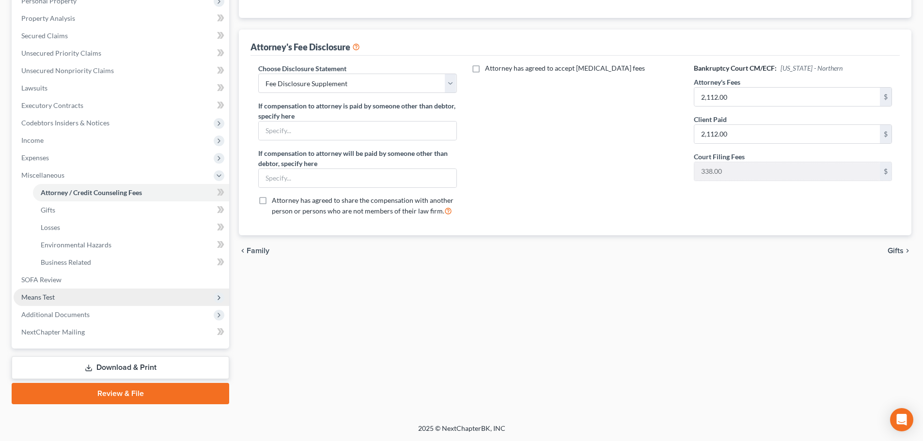
click at [57, 298] on span "Means Test" at bounding box center [121, 297] width 215 height 17
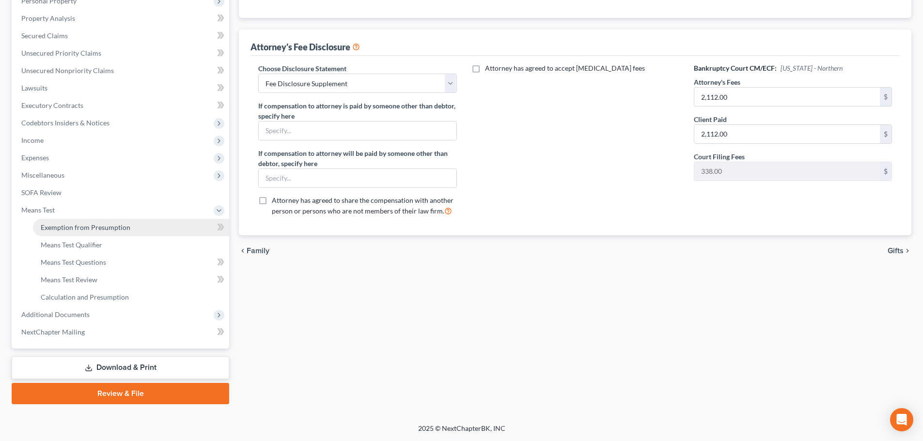
click at [67, 230] on span "Exemption from Presumption" at bounding box center [86, 227] width 90 height 8
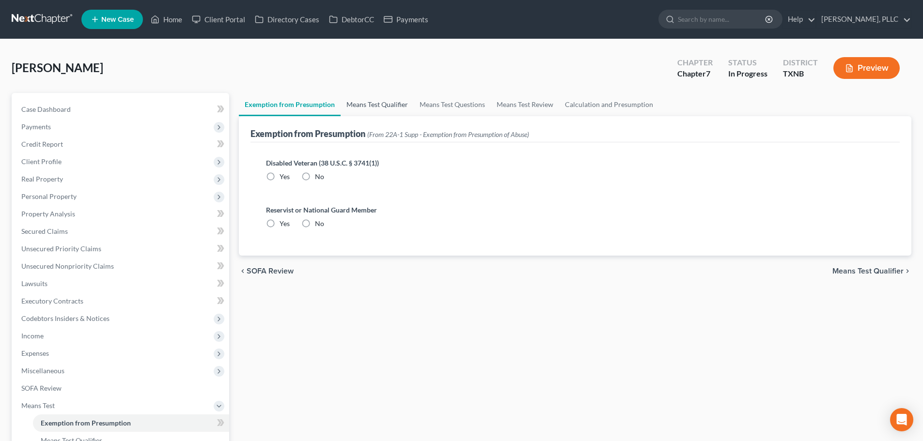
click at [386, 106] on link "Means Test Qualifier" at bounding box center [376, 104] width 73 height 23
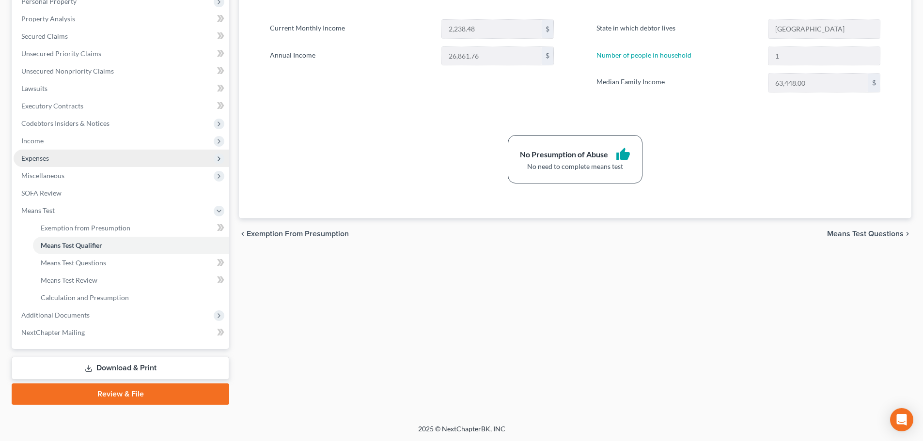
scroll to position [196, 0]
click at [562, 264] on div "Exemption from Presumption Means Test Qualifier Means Test Questions Means Test…" at bounding box center [575, 150] width 682 height 507
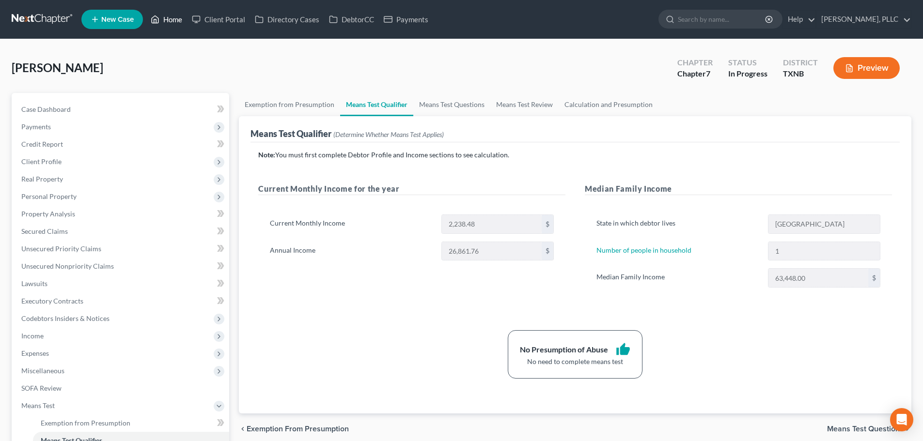
click at [179, 21] on link "Home" at bounding box center [166, 19] width 41 height 17
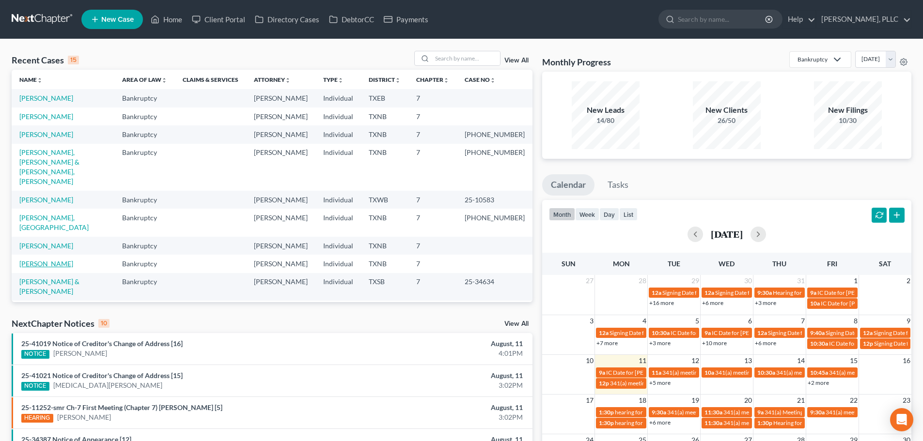
click at [62, 260] on link "[PERSON_NAME]" at bounding box center [46, 264] width 54 height 8
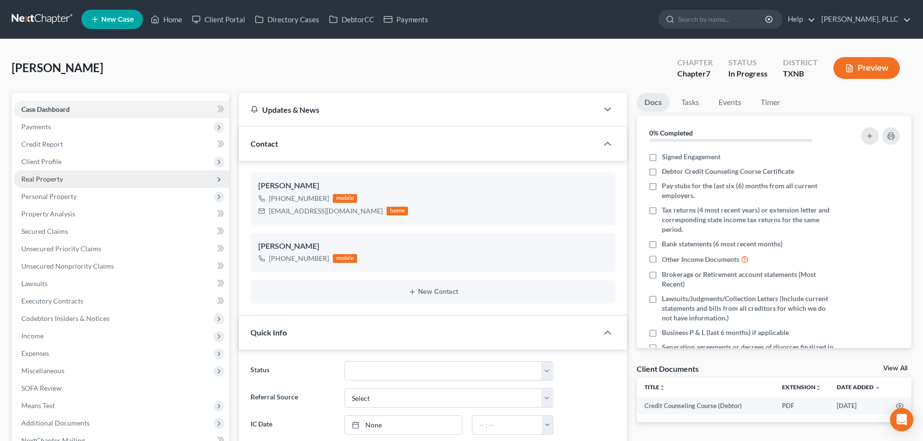
scroll to position [807, 0]
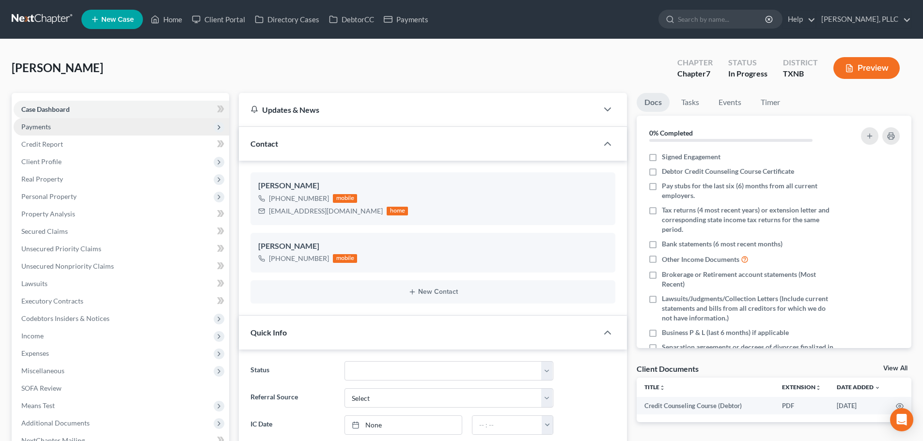
click at [41, 126] on span "Payments" at bounding box center [36, 127] width 30 height 8
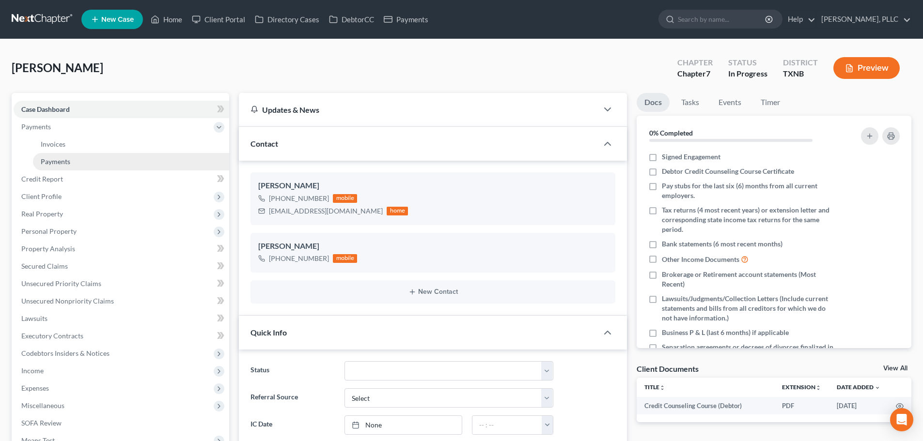
click at [57, 160] on span "Payments" at bounding box center [56, 161] width 30 height 8
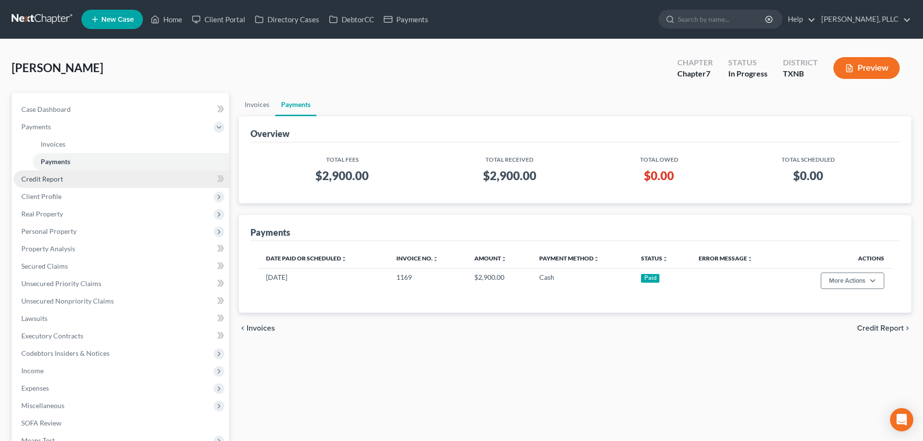
click at [51, 182] on span "Credit Report" at bounding box center [42, 179] width 42 height 8
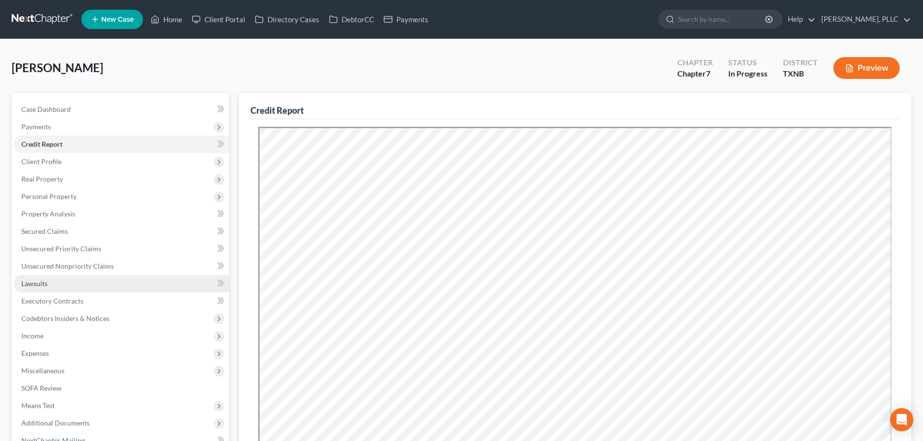
click at [68, 289] on link "Lawsuits" at bounding box center [121, 283] width 215 height 17
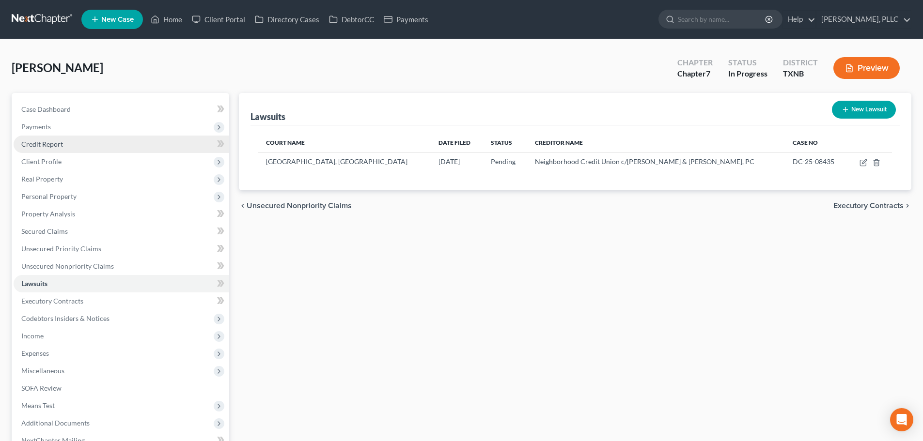
click at [51, 145] on span "Credit Report" at bounding box center [42, 144] width 42 height 8
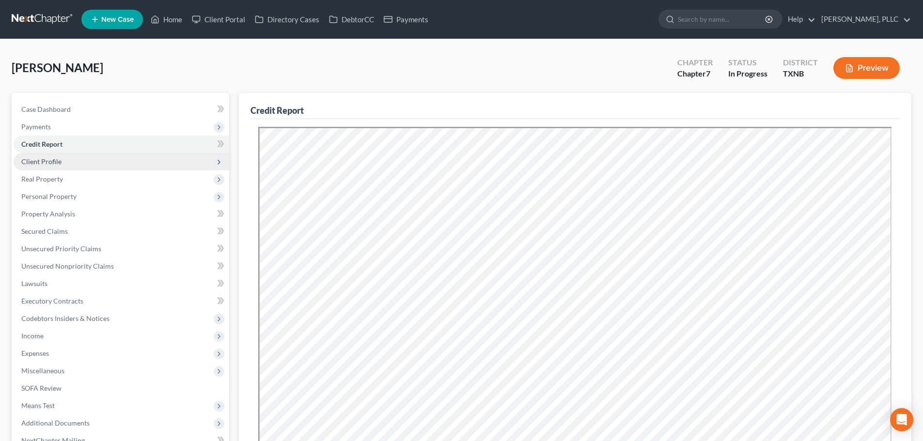
click at [49, 161] on span "Client Profile" at bounding box center [41, 161] width 40 height 8
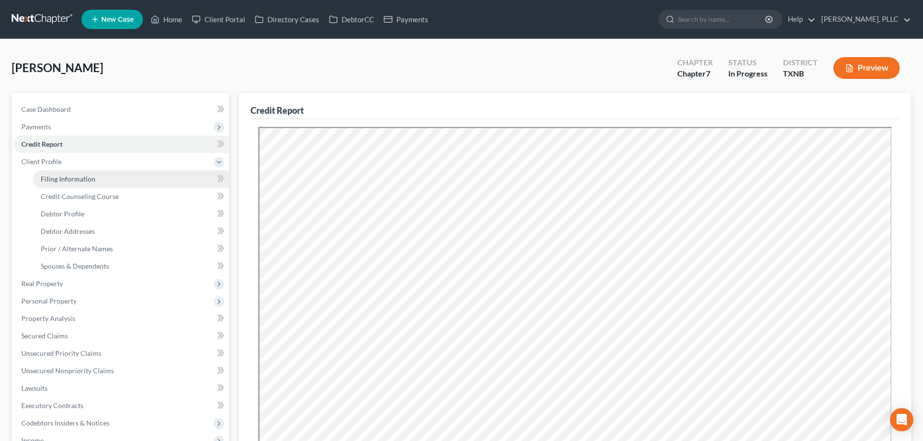
click at [54, 181] on span "Filing Information" at bounding box center [68, 179] width 55 height 8
select select "1"
select select "0"
select select "78"
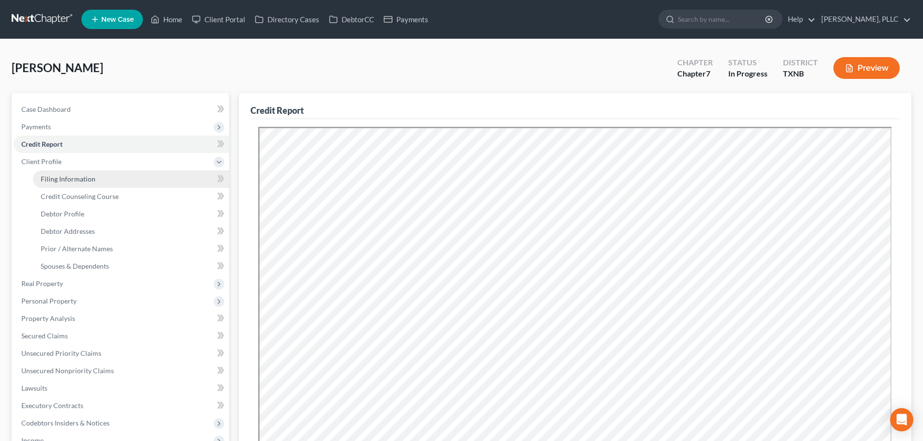
select select "1"
select select "45"
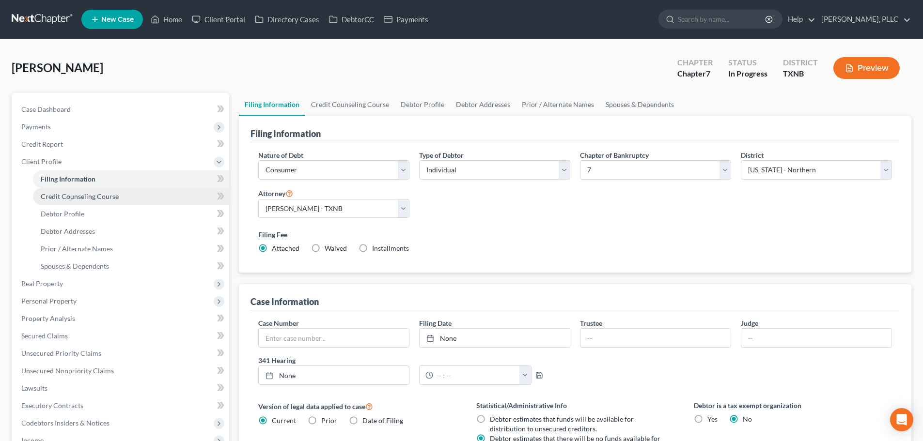
click at [58, 198] on span "Credit Counseling Course" at bounding box center [80, 196] width 78 height 8
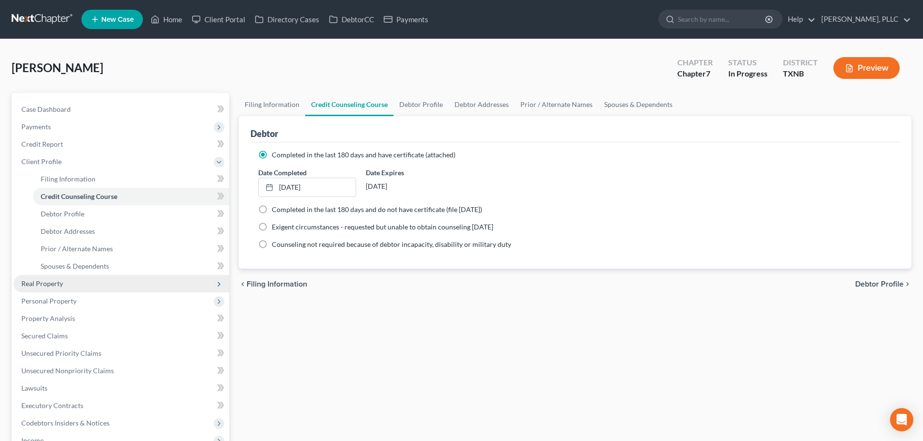
click at [56, 284] on span "Real Property" at bounding box center [42, 283] width 42 height 8
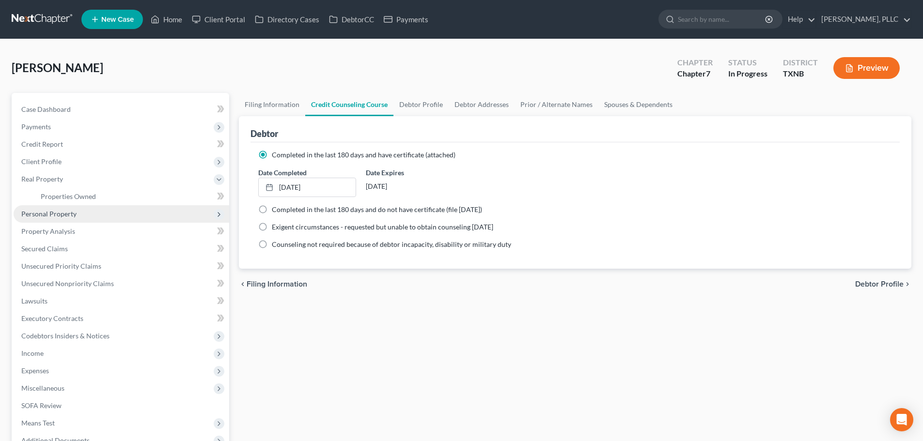
click at [47, 216] on span "Personal Property" at bounding box center [48, 214] width 55 height 8
click at [49, 214] on span "Vehicles Owned" at bounding box center [65, 214] width 48 height 8
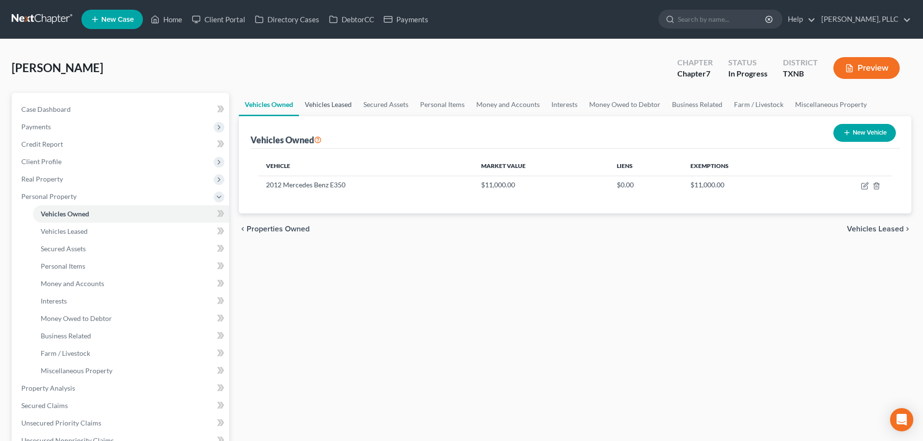
click at [331, 105] on link "Vehicles Leased" at bounding box center [328, 104] width 59 height 23
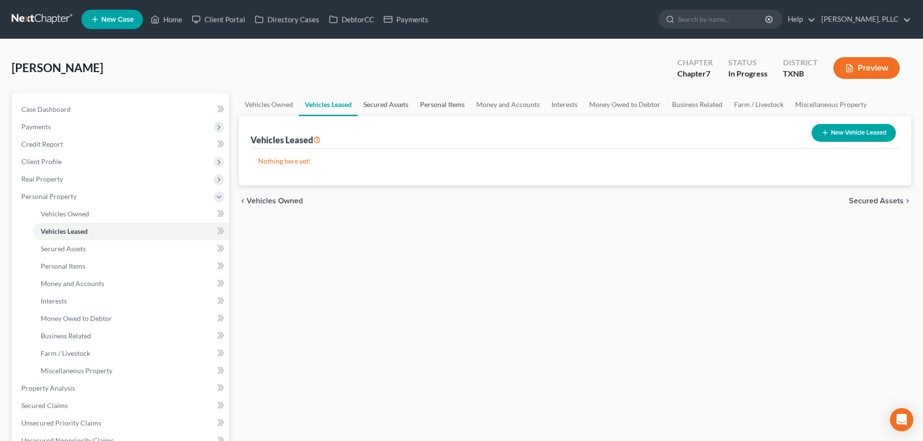
drag, startPoint x: 379, startPoint y: 103, endPoint x: 419, endPoint y: 106, distance: 40.3
click at [380, 103] on link "Secured Assets" at bounding box center [385, 104] width 57 height 23
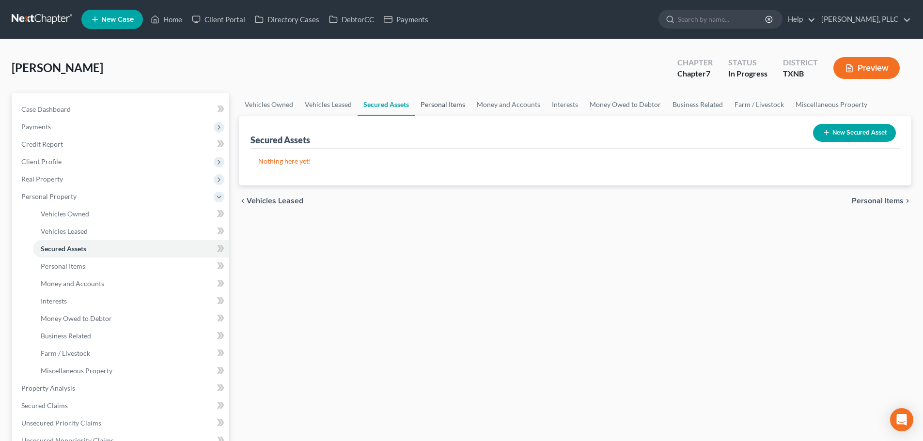
click at [435, 106] on link "Personal Items" at bounding box center [443, 104] width 56 height 23
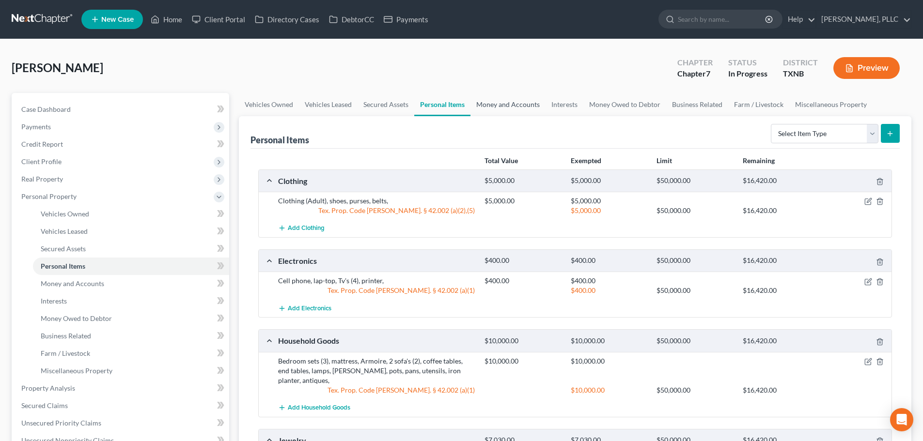
click at [523, 102] on link "Money and Accounts" at bounding box center [507, 104] width 75 height 23
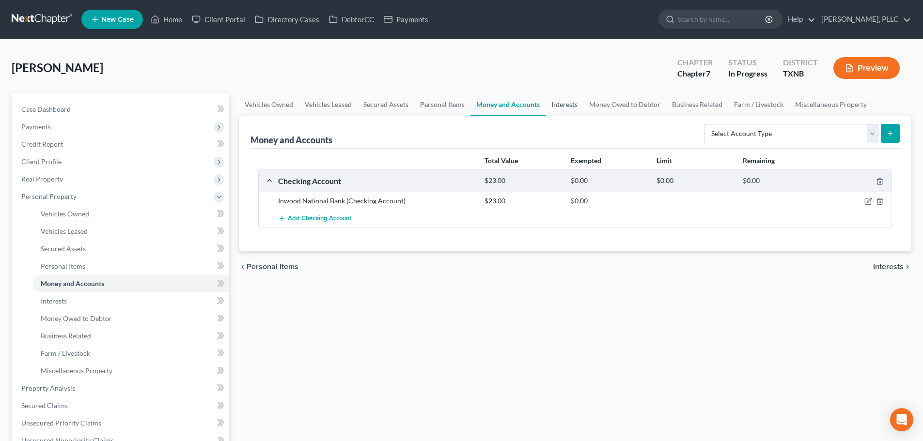
click at [558, 106] on link "Interests" at bounding box center [564, 104] width 38 height 23
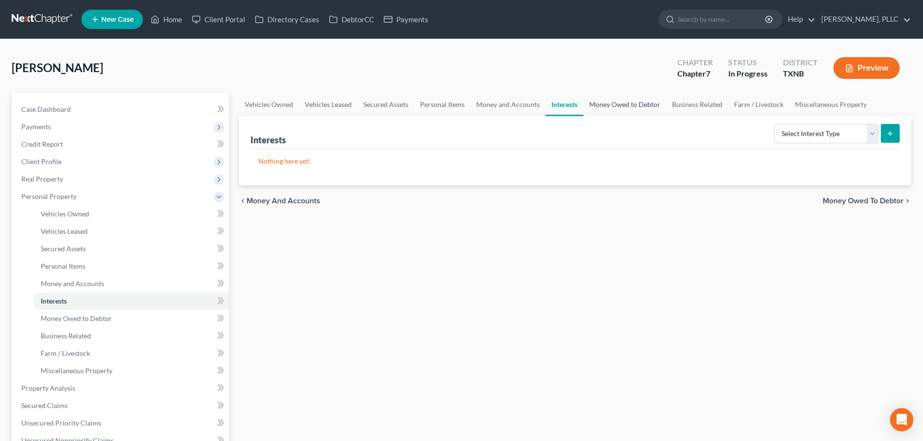
click at [613, 107] on link "Money Owed to Debtor" at bounding box center [624, 104] width 83 height 23
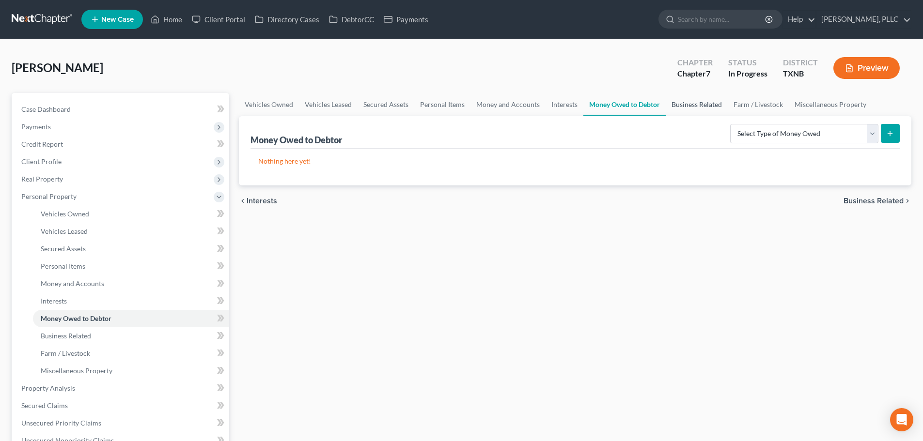
click at [691, 104] on link "Business Related" at bounding box center [696, 104] width 62 height 23
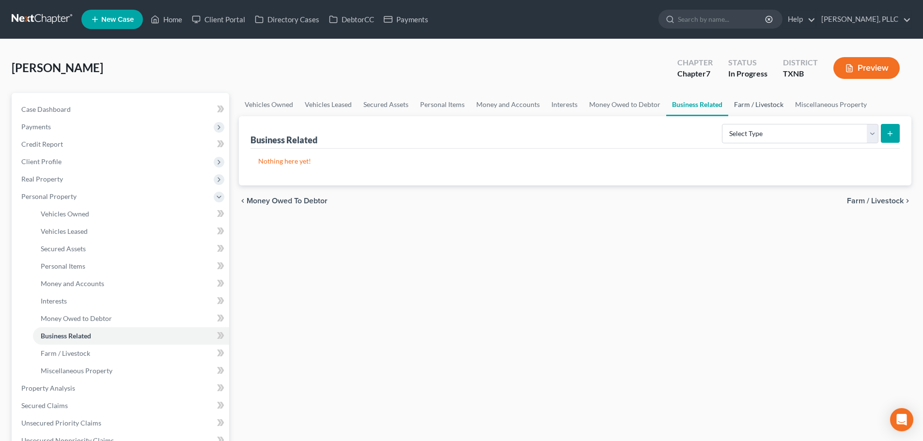
click at [759, 105] on link "Farm / Livestock" at bounding box center [758, 104] width 61 height 23
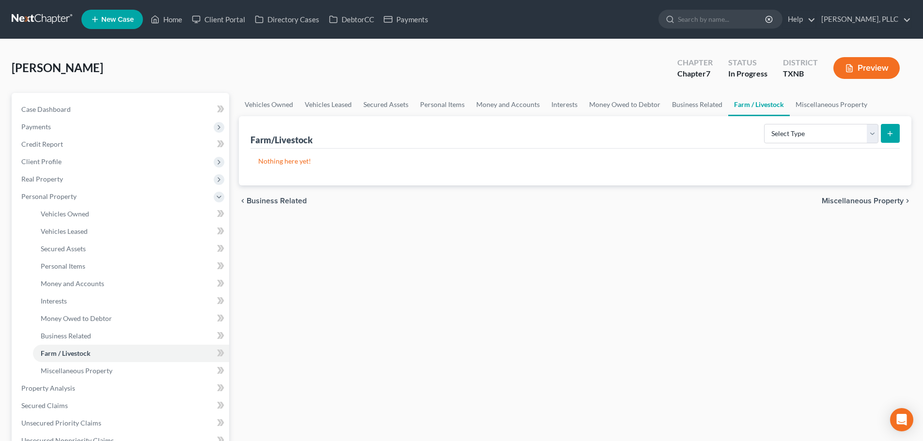
click at [749, 104] on link "Farm / Livestock" at bounding box center [759, 104] width 62 height 23
click at [805, 104] on link "Miscellaneous Property" at bounding box center [830, 104] width 83 height 23
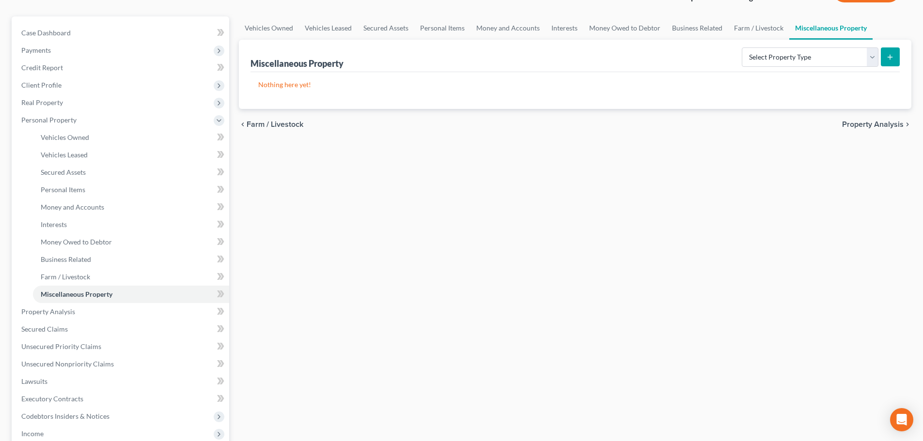
scroll to position [194, 0]
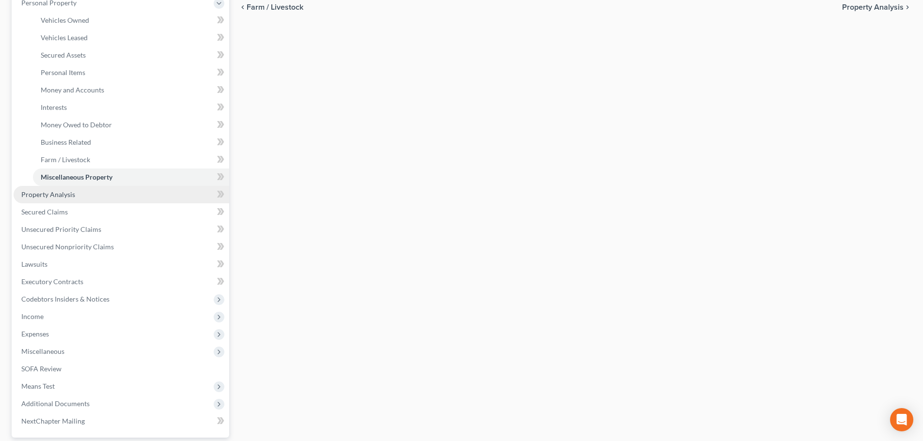
click at [68, 198] on span "Property Analysis" at bounding box center [48, 194] width 54 height 8
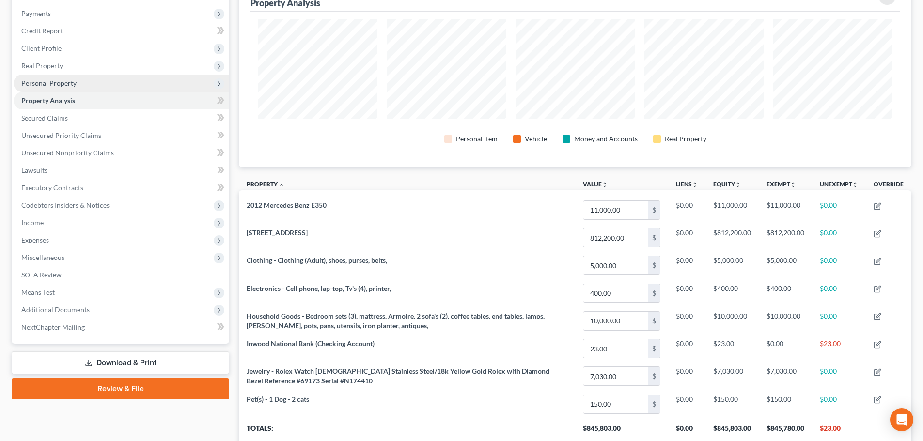
scroll to position [145, 0]
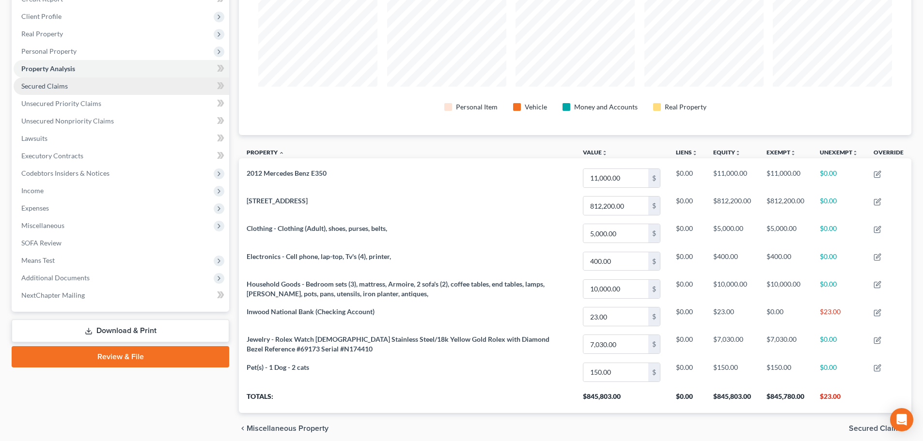
click at [52, 88] on span "Secured Claims" at bounding box center [44, 86] width 46 height 8
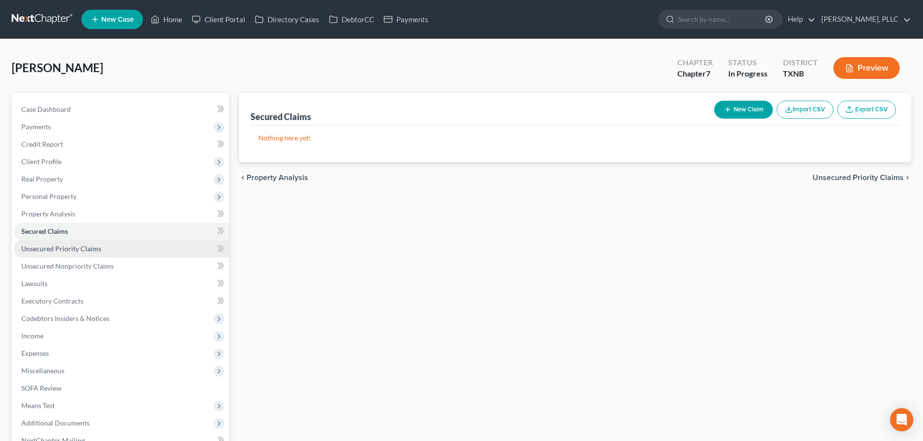
click at [73, 248] on span "Unsecured Priority Claims" at bounding box center [61, 249] width 80 height 8
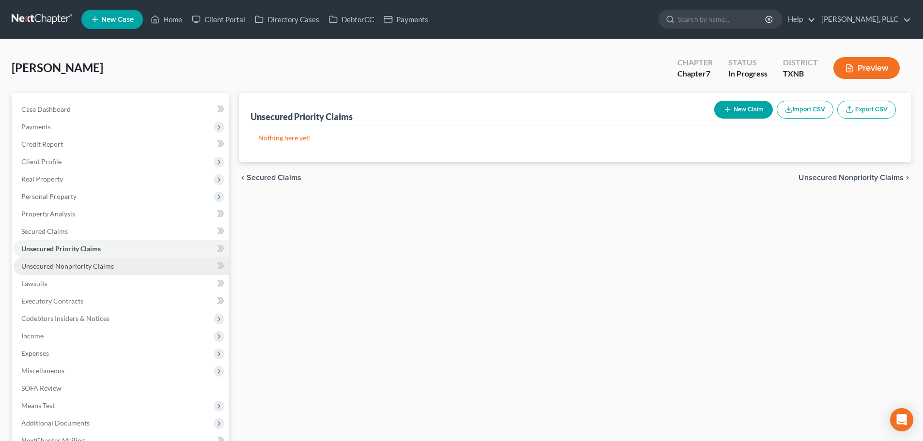
click at [70, 266] on span "Unsecured Nonpriority Claims" at bounding box center [67, 266] width 92 height 8
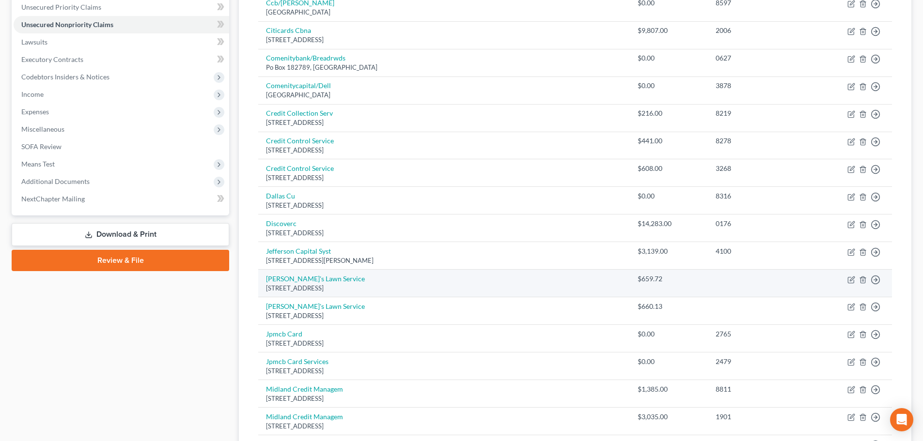
scroll to position [181, 0]
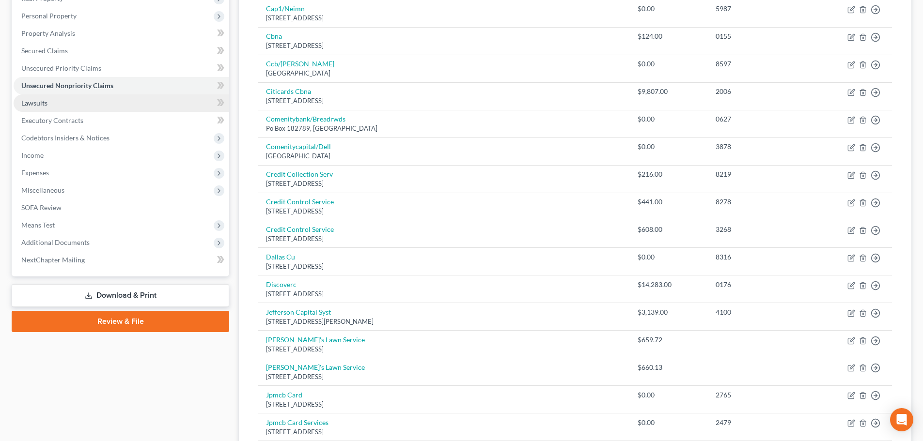
click at [42, 105] on span "Lawsuits" at bounding box center [34, 103] width 26 height 8
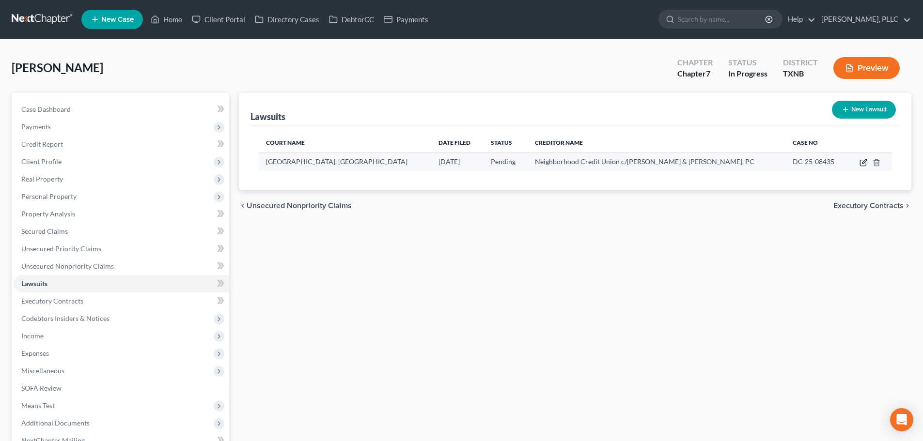
click at [862, 162] on icon "button" at bounding box center [863, 163] width 8 height 8
select select "45"
select select "0"
select select "4"
select select "45"
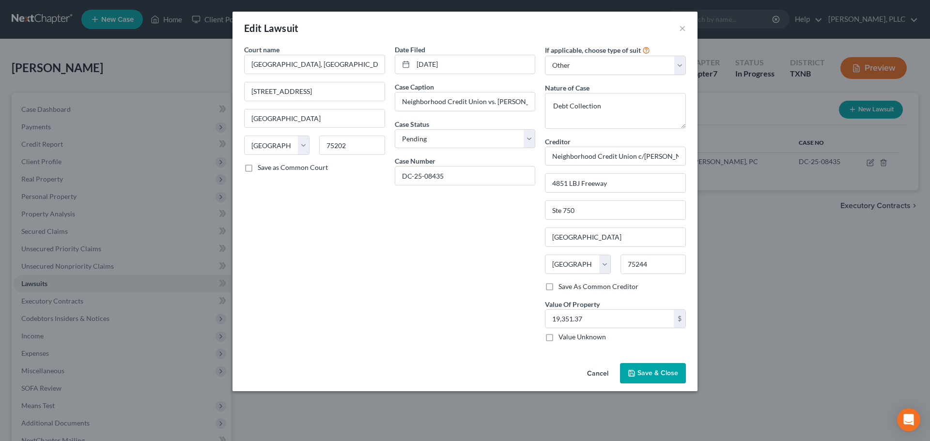
click at [638, 372] on span "Save & Close" at bounding box center [657, 373] width 41 height 8
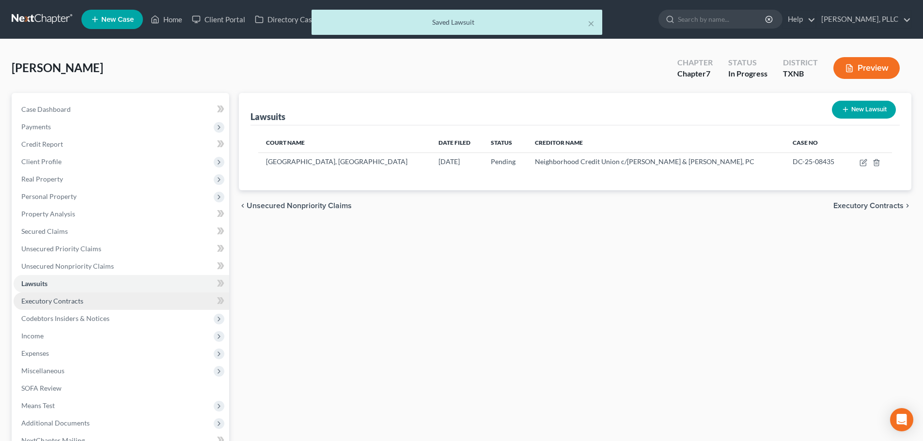
click at [64, 305] on span "Executory Contracts" at bounding box center [52, 301] width 62 height 8
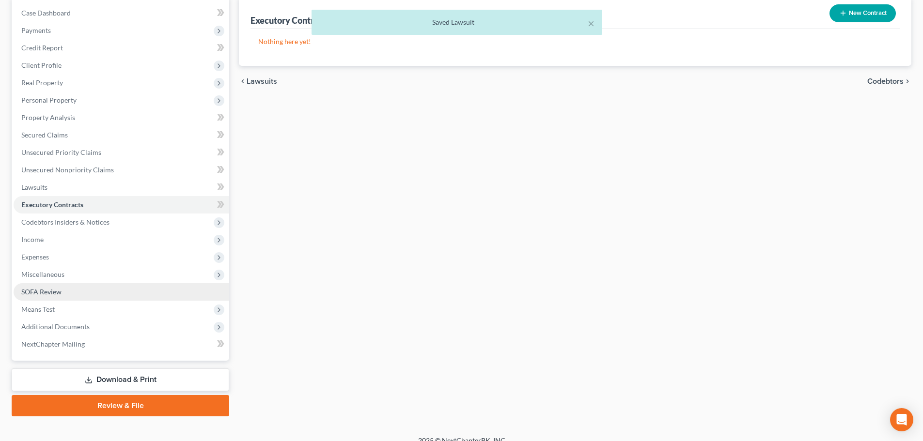
scroll to position [97, 0]
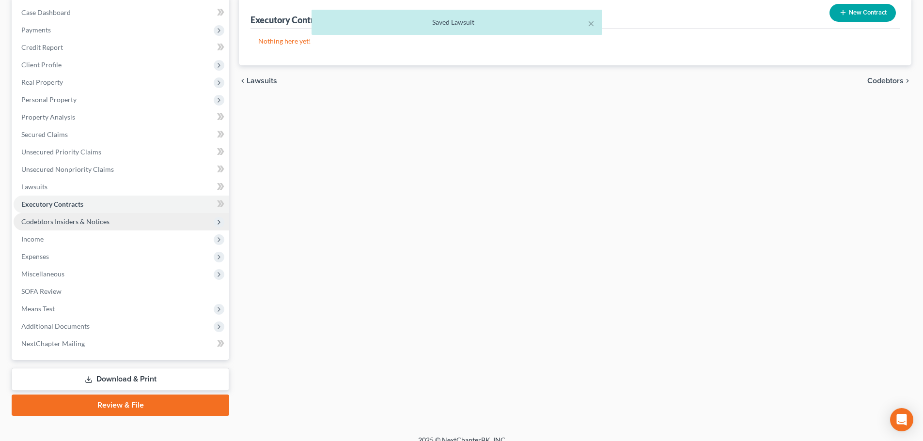
click at [54, 221] on span "Codebtors Insiders & Notices" at bounding box center [65, 221] width 88 height 8
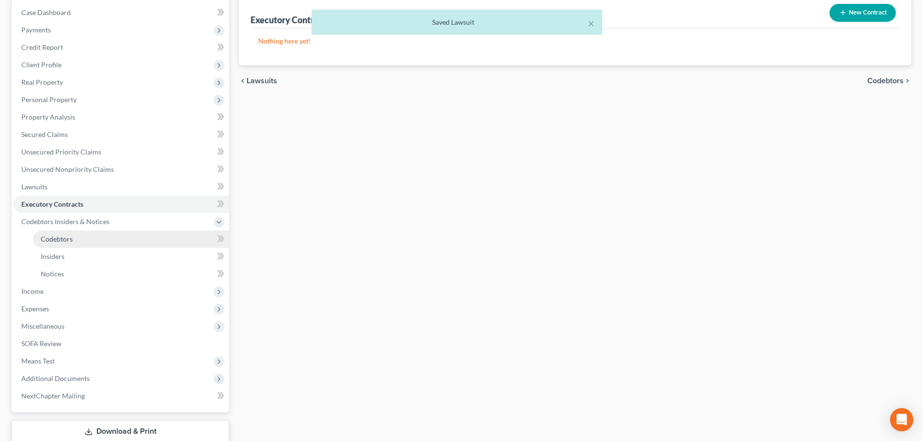
click at [54, 236] on span "Codebtors" at bounding box center [57, 239] width 32 height 8
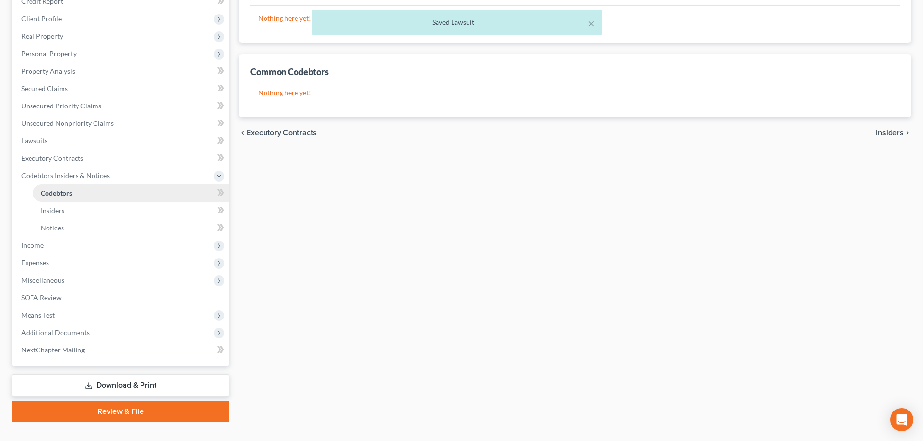
scroll to position [145, 0]
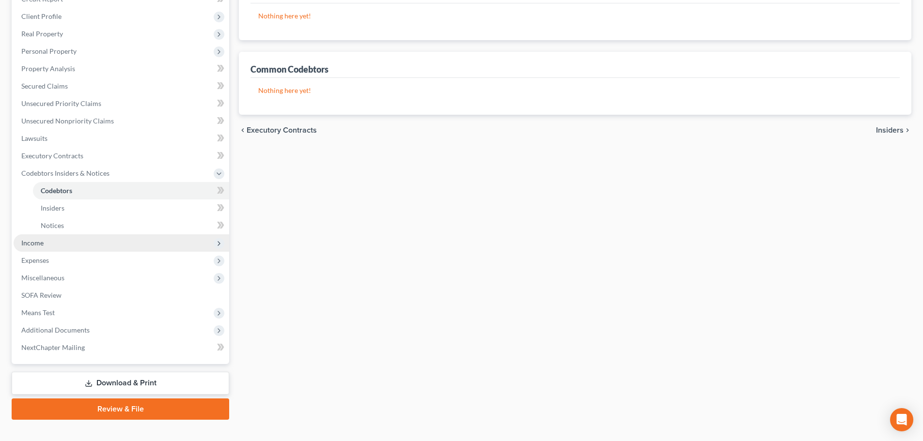
click at [41, 243] on span "Income" at bounding box center [32, 243] width 22 height 8
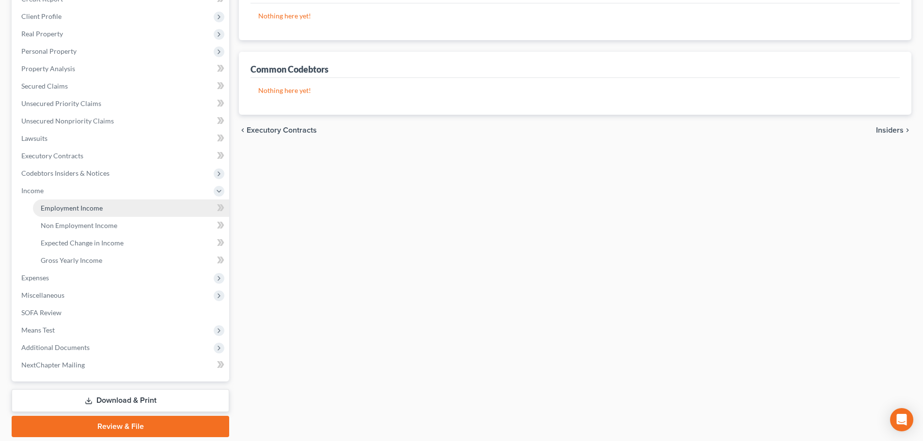
click at [49, 211] on span "Employment Income" at bounding box center [72, 208] width 62 height 8
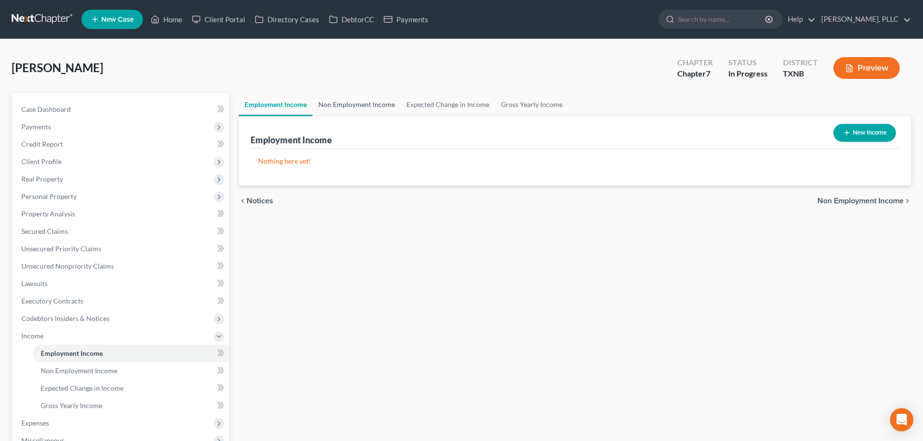
click at [364, 106] on link "Non Employment Income" at bounding box center [356, 104] width 88 height 23
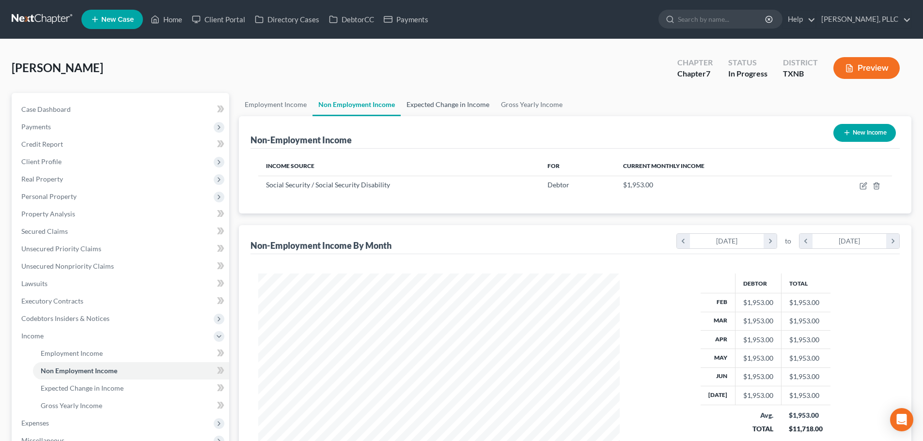
scroll to position [181, 381]
click at [437, 106] on link "Expected Change in Income" at bounding box center [447, 104] width 94 height 23
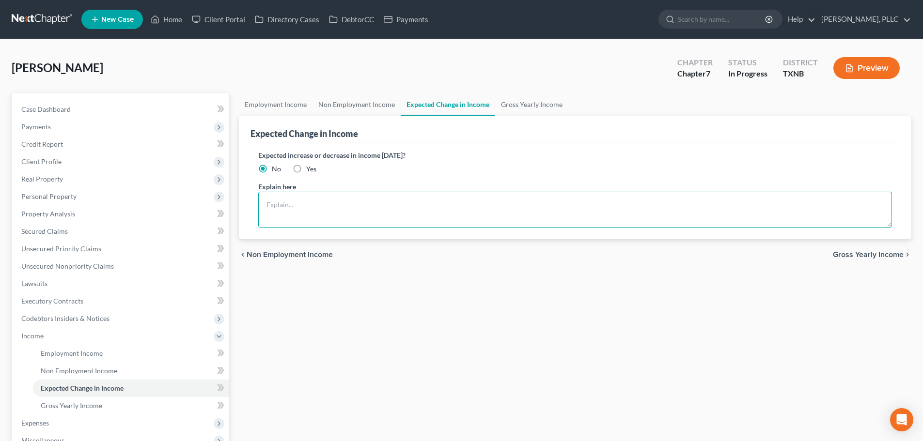
click at [320, 201] on textarea at bounding box center [574, 210] width 633 height 36
type textarea "Debtor is currently physically unable to work."
click at [306, 168] on label "Yes" at bounding box center [311, 169] width 10 height 10
click at [310, 168] on input "Yes" at bounding box center [313, 167] width 6 height 6
radio input "true"
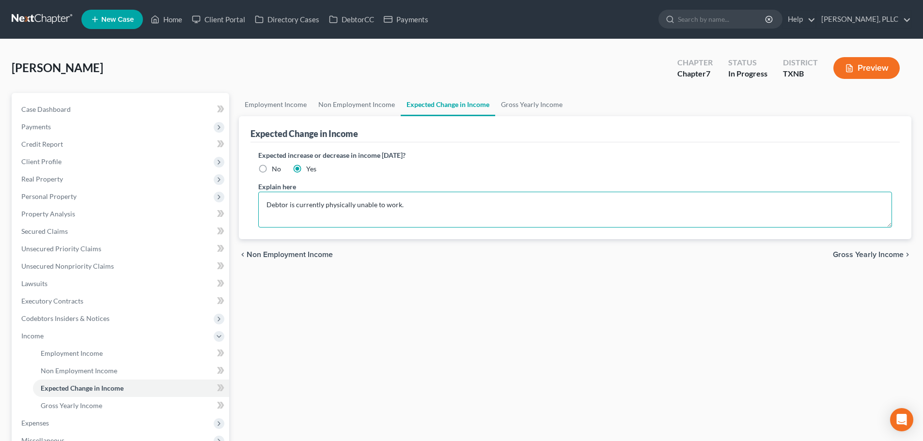
click at [424, 204] on textarea "Debtor is currently physically unable to work." at bounding box center [574, 210] width 633 height 36
type textarea "Debtor is currently physically unable to work. If health stabilizes, may be abl…"
click at [478, 168] on div "Expected increase or decrease in income [DATE]? No Yes" at bounding box center [574, 162] width 633 height 24
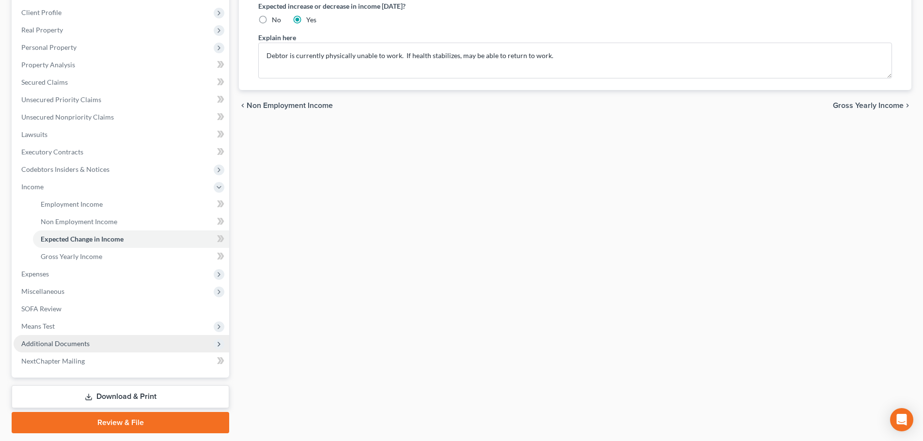
scroll to position [178, 0]
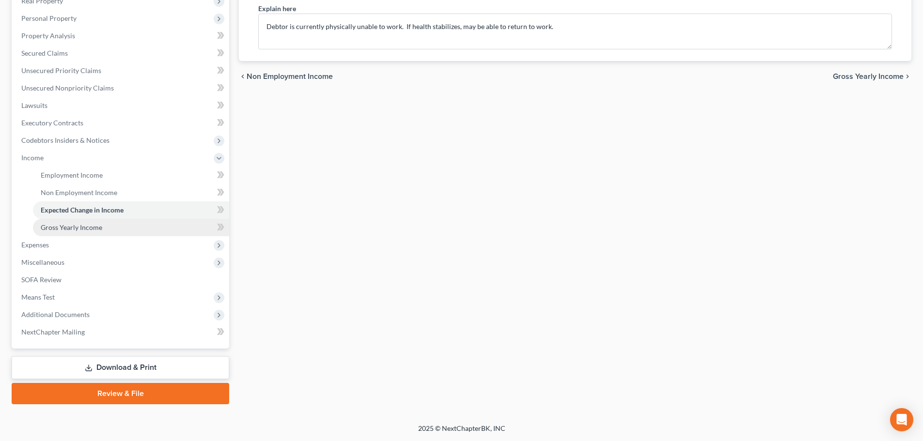
click at [76, 230] on span "Gross Yearly Income" at bounding box center [72, 227] width 62 height 8
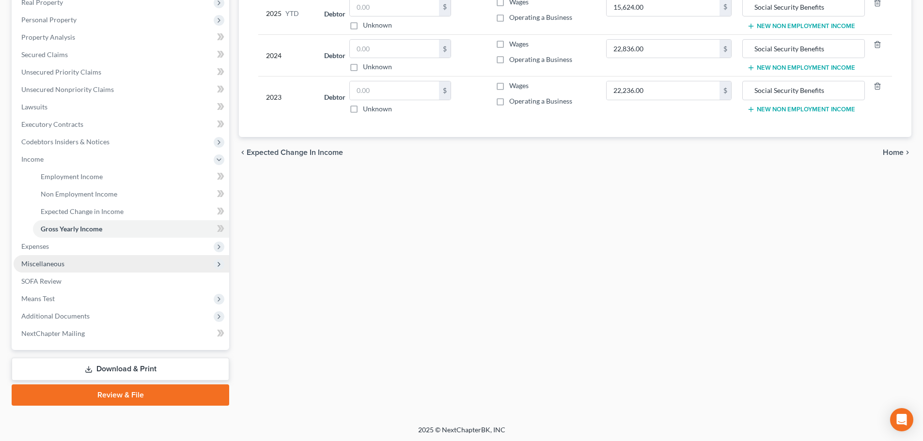
scroll to position [178, 0]
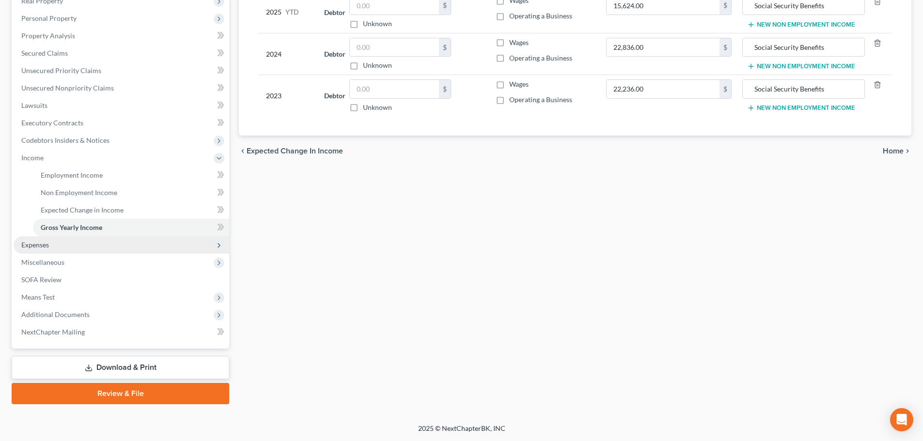
click at [60, 246] on span "Expenses" at bounding box center [121, 244] width 215 height 17
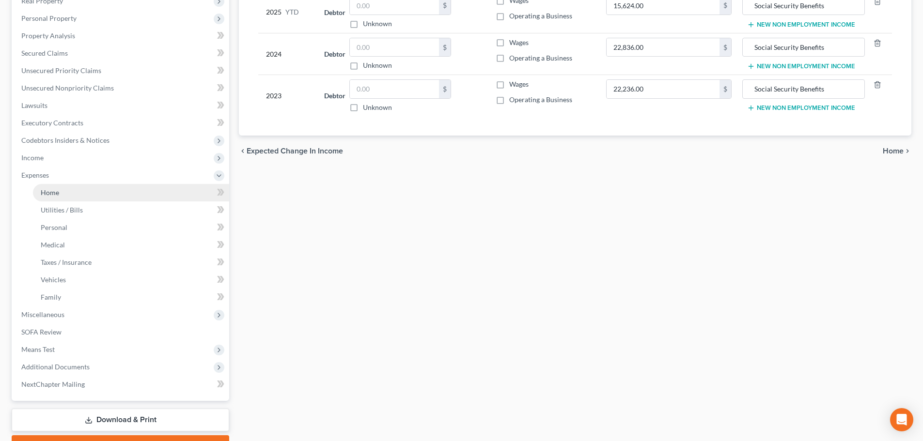
click at [61, 195] on link "Home" at bounding box center [131, 192] width 196 height 17
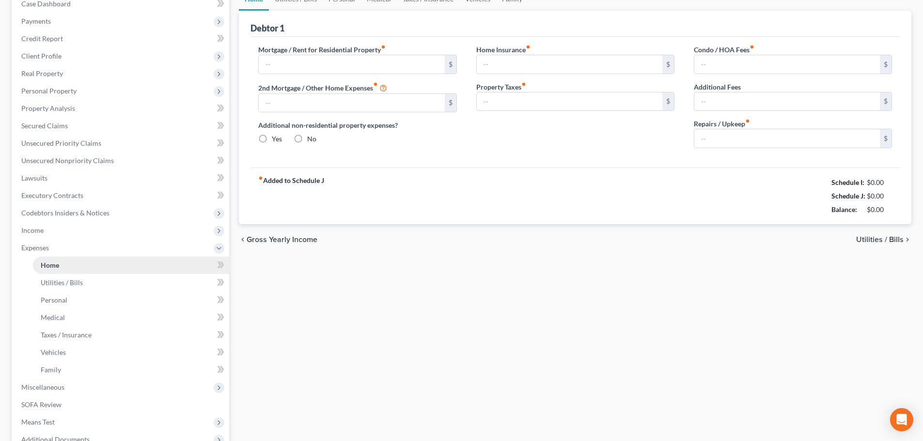
type input "0.00"
radio input "true"
type input "397.00"
type input "583.33"
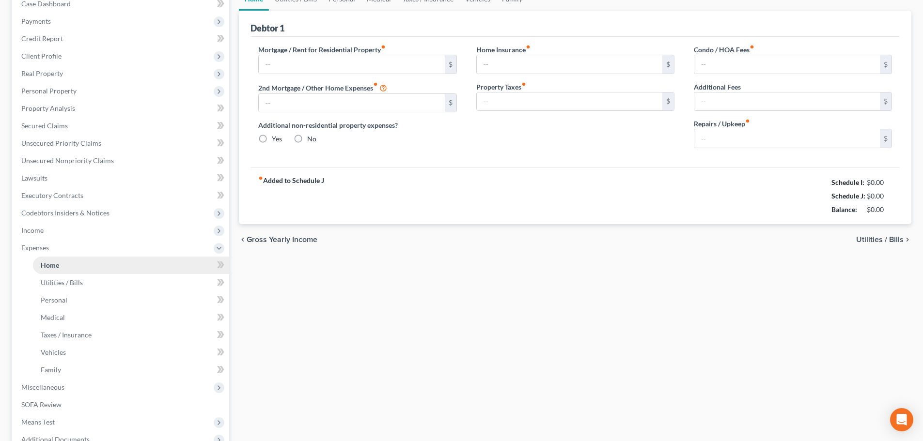
type input "0.00"
type input "80.00"
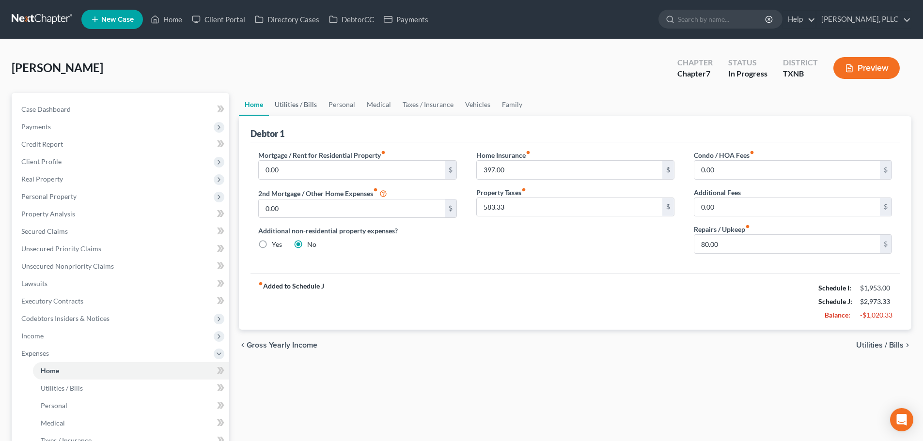
click at [296, 108] on link "Utilities / Bills" at bounding box center [296, 104] width 54 height 23
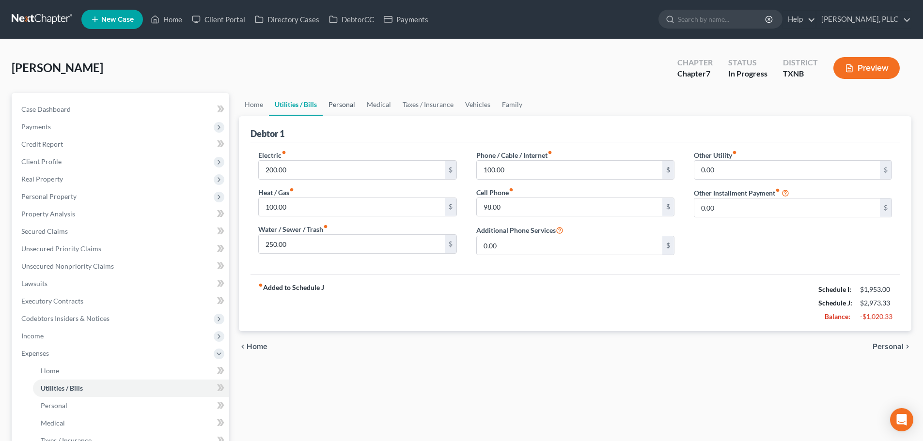
click at [339, 107] on link "Personal" at bounding box center [342, 104] width 38 height 23
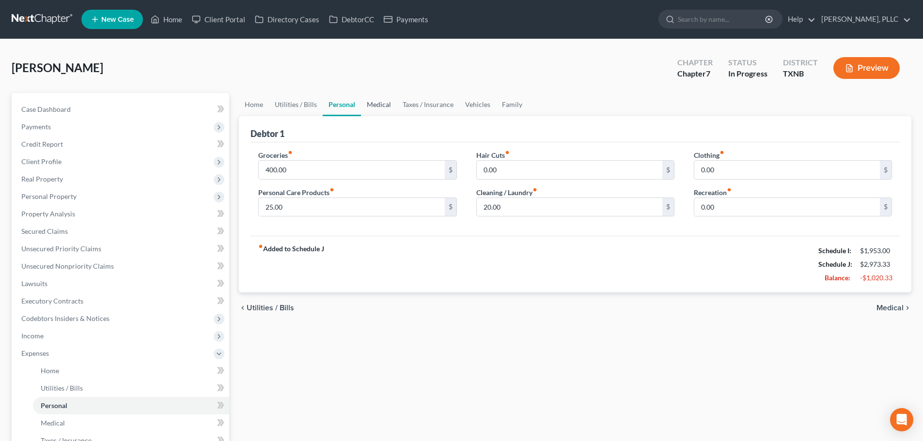
click at [380, 106] on link "Medical" at bounding box center [379, 104] width 36 height 23
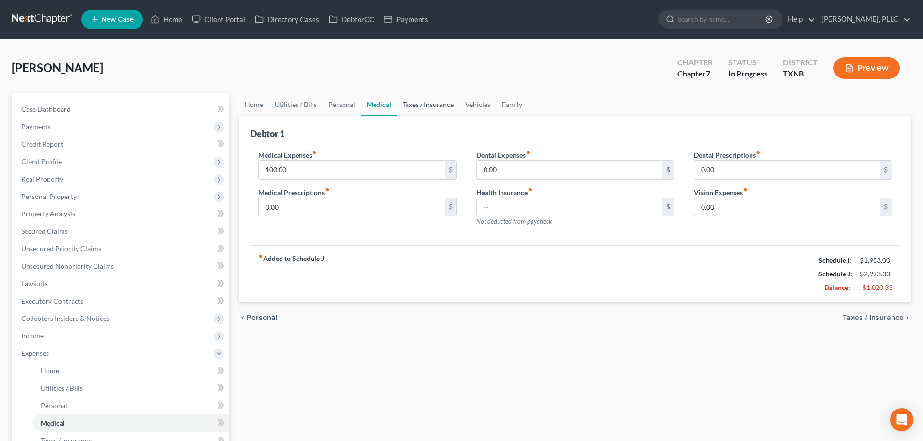
click at [436, 105] on link "Taxes / Insurance" at bounding box center [428, 104] width 62 height 23
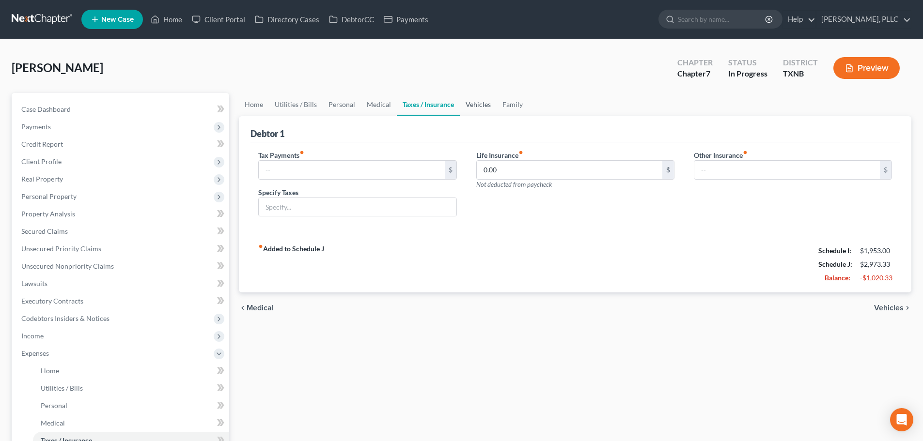
click at [476, 105] on link "Vehicles" at bounding box center [478, 104] width 37 height 23
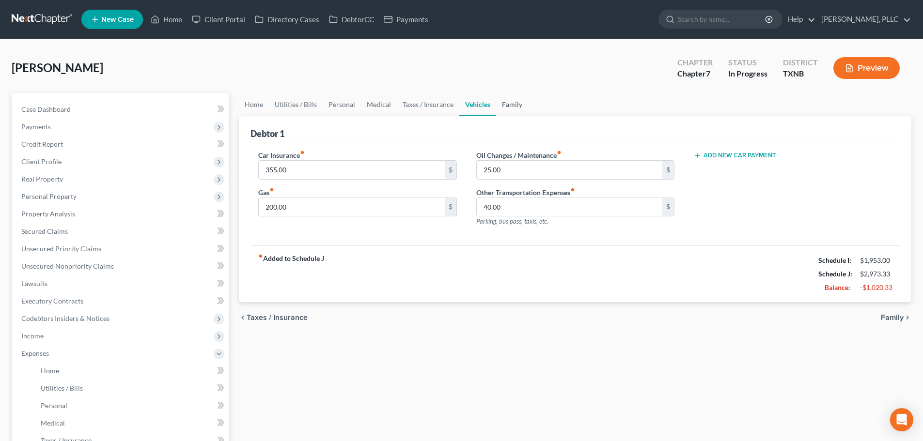
click at [517, 99] on link "Family" at bounding box center [512, 104] width 32 height 23
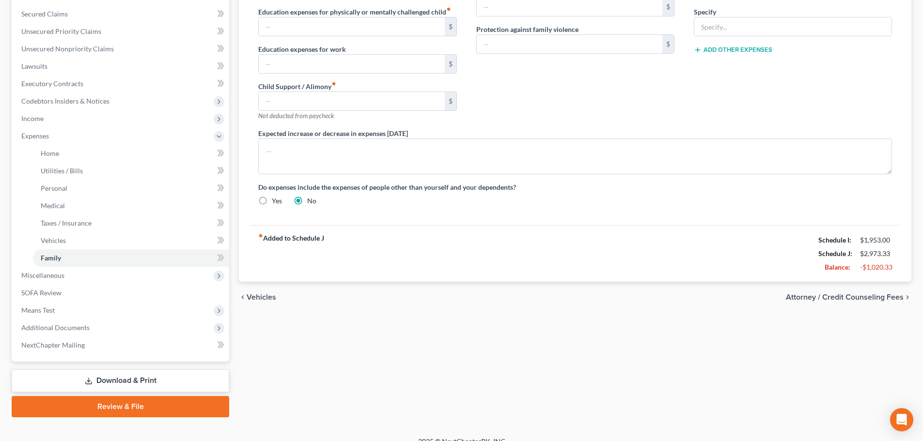
scroll to position [231, 0]
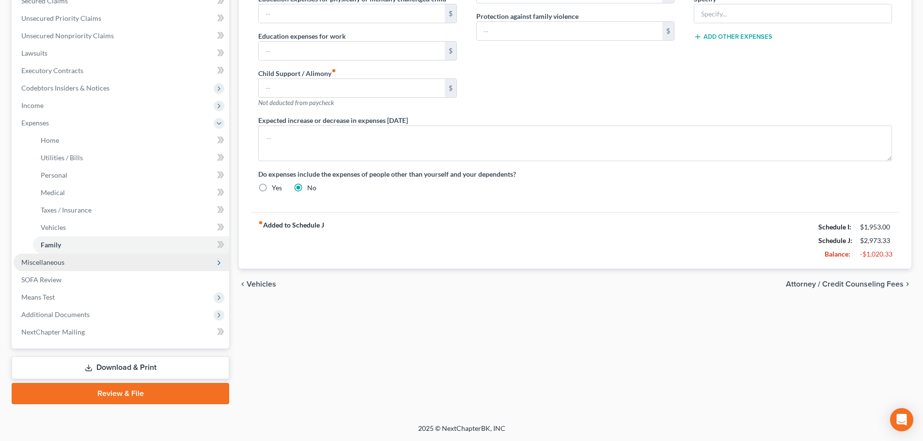
click at [76, 261] on span "Miscellaneous" at bounding box center [121, 262] width 215 height 17
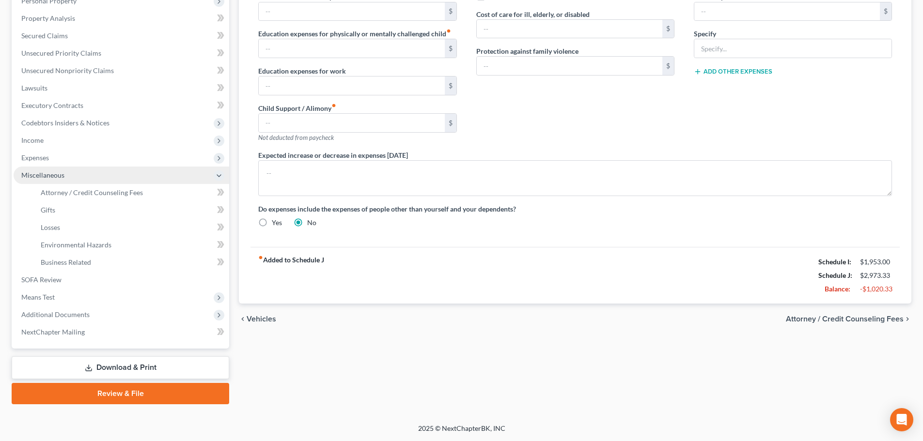
scroll to position [196, 0]
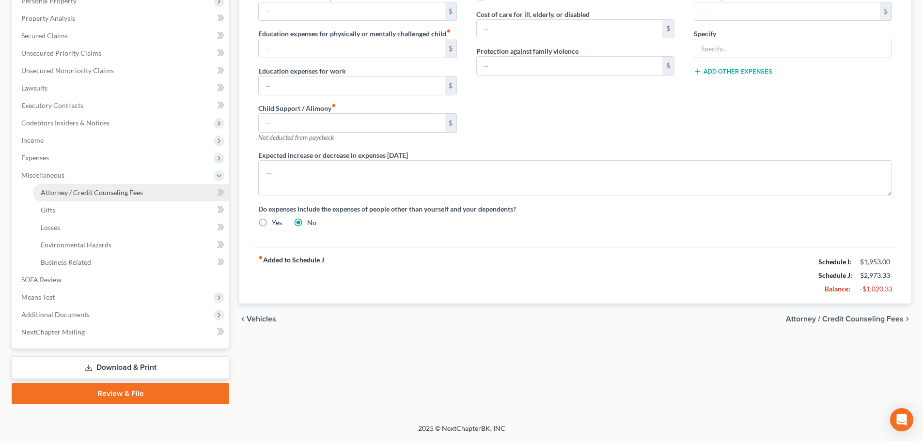
click at [79, 190] on span "Attorney / Credit Counseling Fees" at bounding box center [92, 192] width 102 height 8
select select "0"
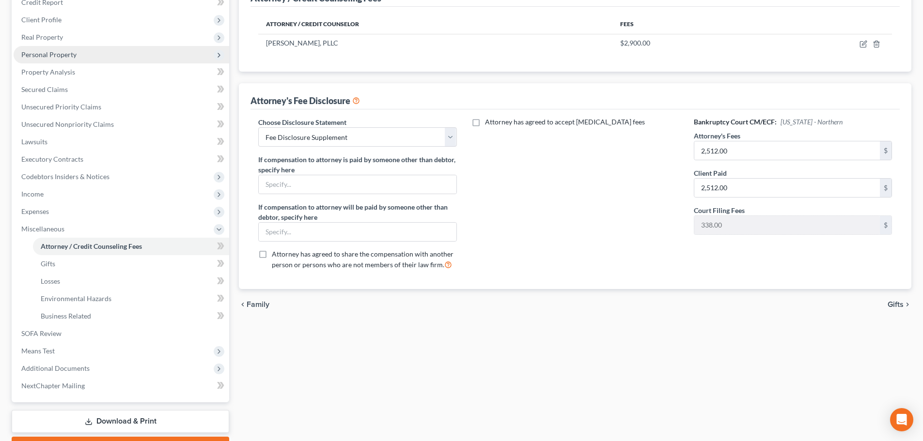
scroll to position [145, 0]
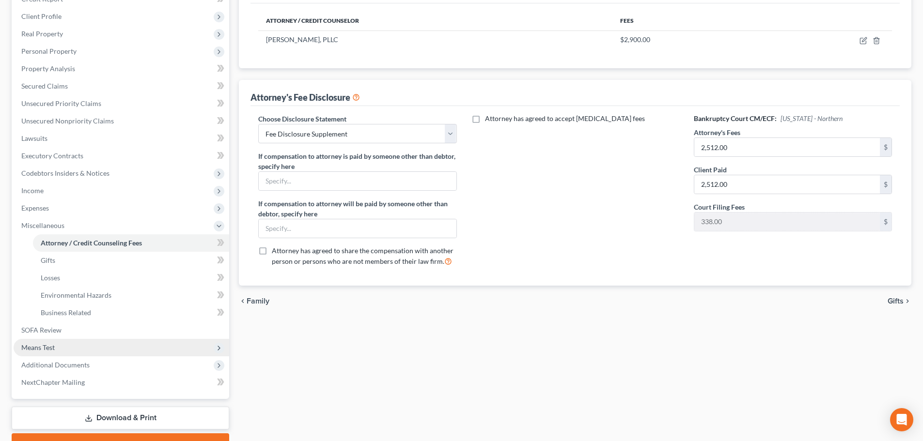
click at [51, 345] on span "Means Test" at bounding box center [37, 347] width 33 height 8
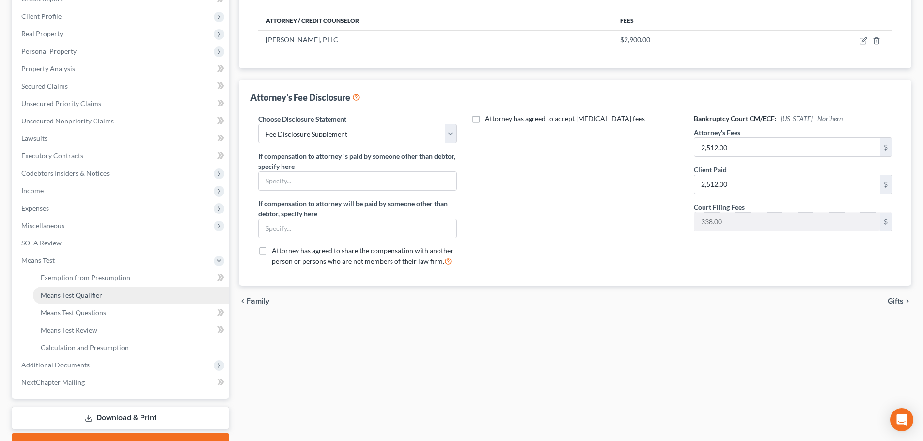
click at [63, 295] on span "Means Test Qualifier" at bounding box center [72, 295] width 62 height 8
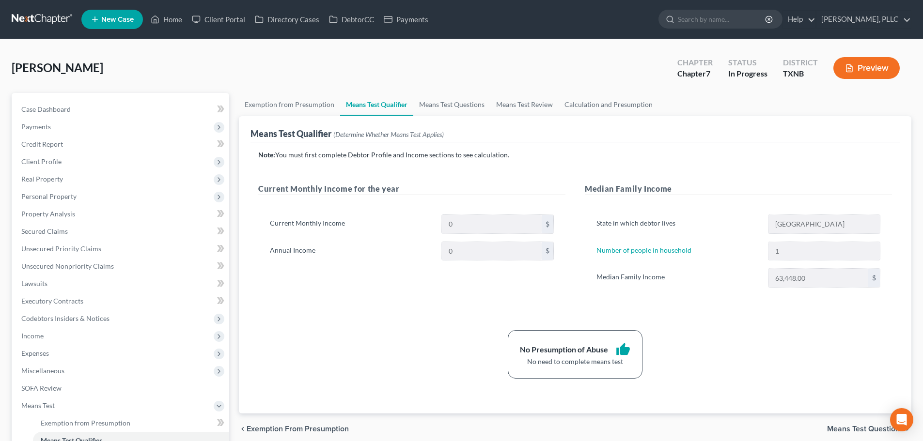
click at [200, 73] on div "[PERSON_NAME] Upgraded Chapter Chapter 7 Status In [GEOGRAPHIC_DATA] [GEOGRAPHI…" at bounding box center [461, 72] width 899 height 42
click at [172, 20] on link "Home" at bounding box center [166, 19] width 41 height 17
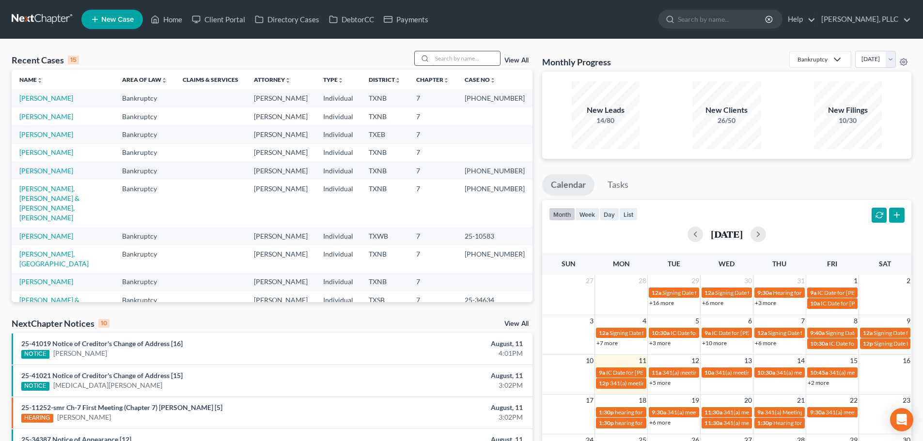
click at [458, 61] on input "search" at bounding box center [466, 58] width 68 height 14
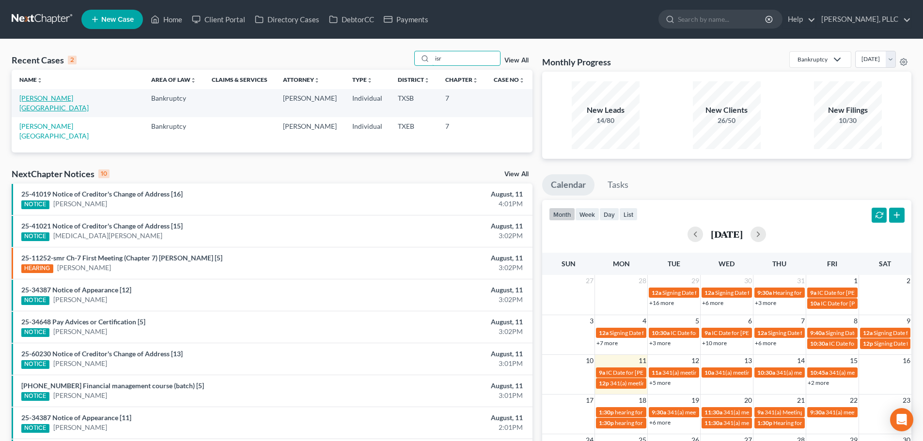
type input "isr"
click at [56, 99] on link "[PERSON_NAME][GEOGRAPHIC_DATA]" at bounding box center [53, 103] width 69 height 18
select select "6"
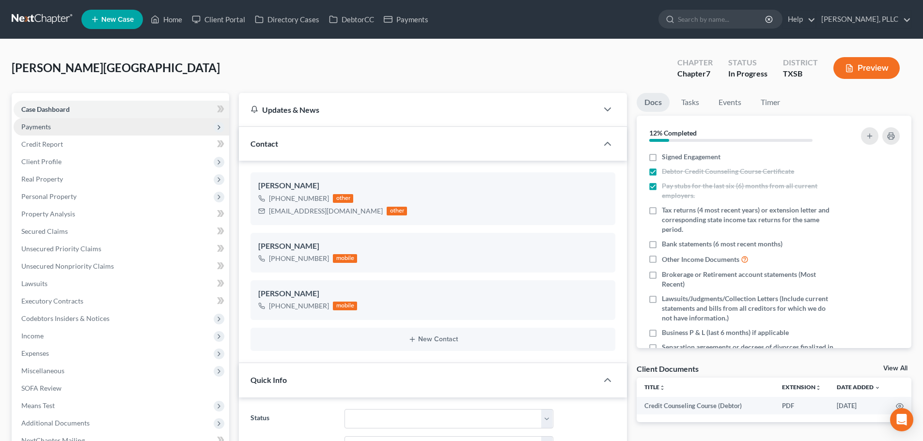
scroll to position [1916, 0]
click at [47, 126] on span "Payments" at bounding box center [36, 127] width 30 height 8
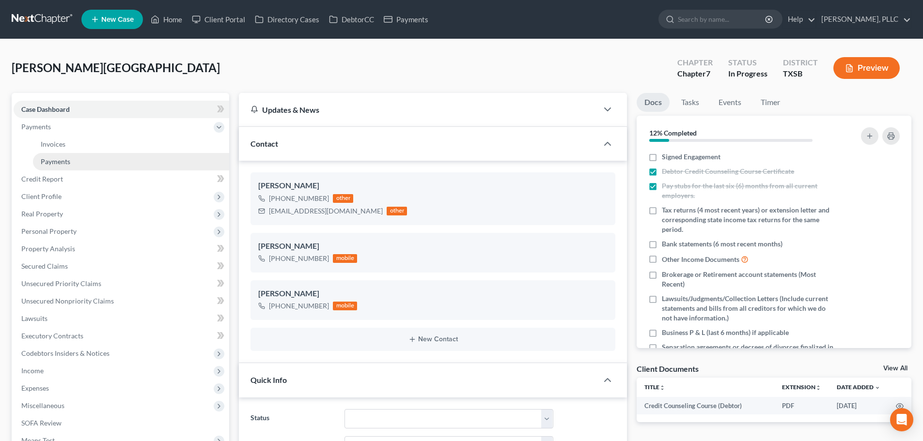
click at [62, 162] on span "Payments" at bounding box center [56, 161] width 30 height 8
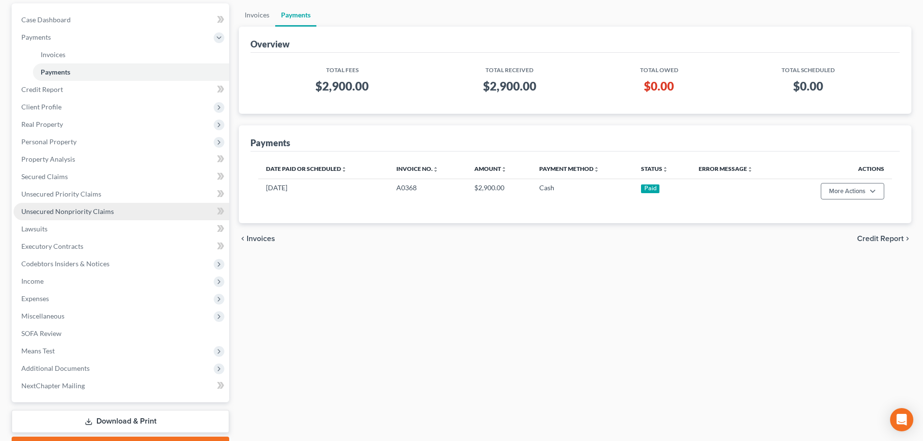
scroll to position [97, 0]
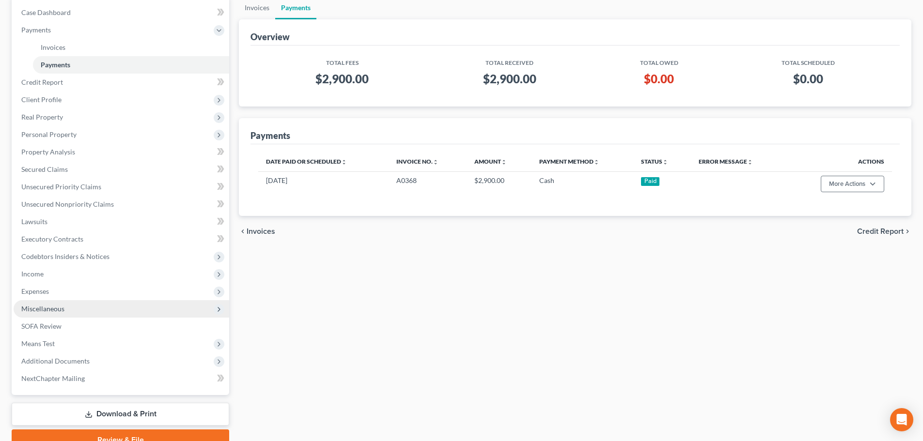
click at [76, 310] on span "Miscellaneous" at bounding box center [121, 308] width 215 height 17
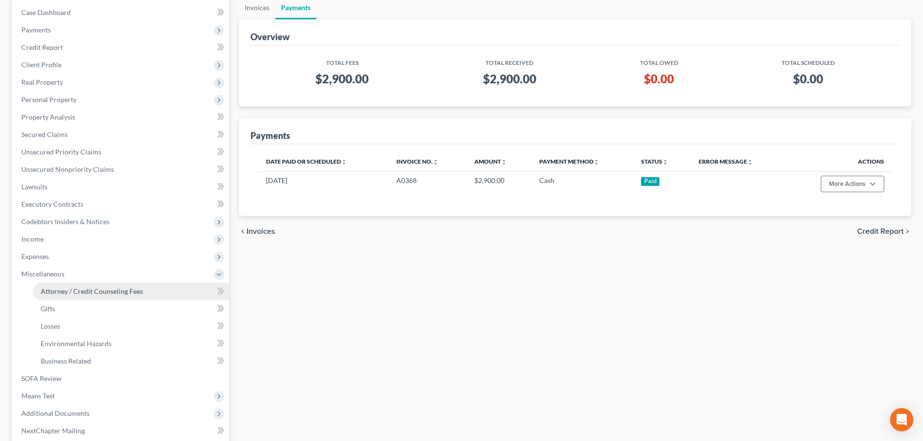
click at [77, 295] on span "Attorney / Credit Counseling Fees" at bounding box center [92, 291] width 102 height 8
select select "0"
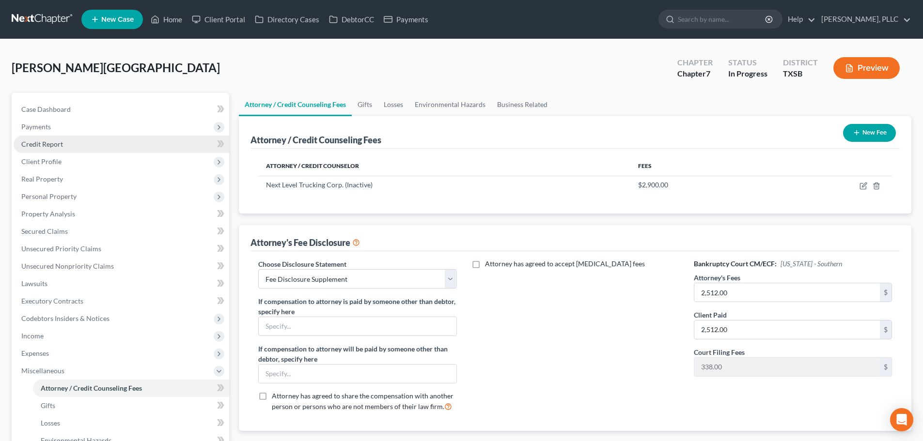
click at [36, 144] on span "Credit Report" at bounding box center [42, 144] width 42 height 8
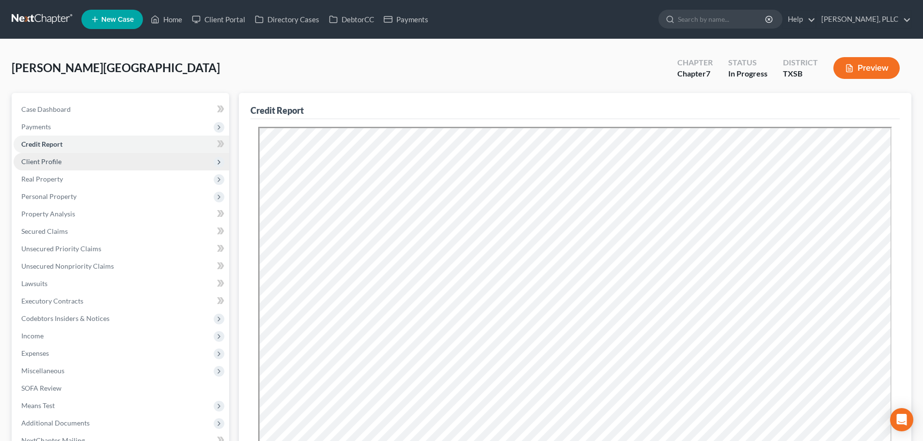
click at [46, 160] on span "Client Profile" at bounding box center [41, 161] width 40 height 8
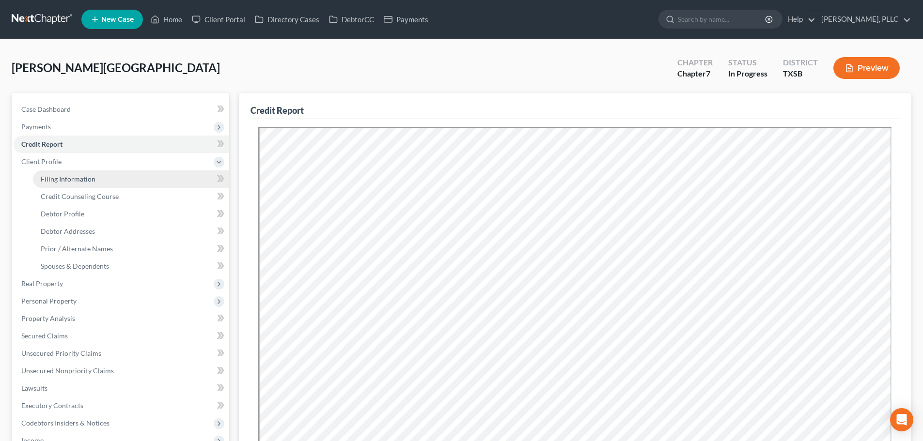
click at [56, 180] on span "Filing Information" at bounding box center [68, 179] width 55 height 8
select select "1"
select select "0"
select select "79"
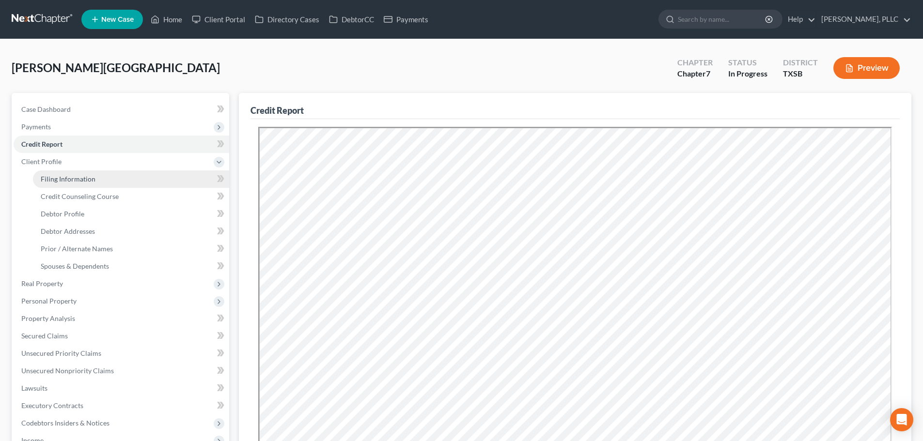
select select "2"
select select "45"
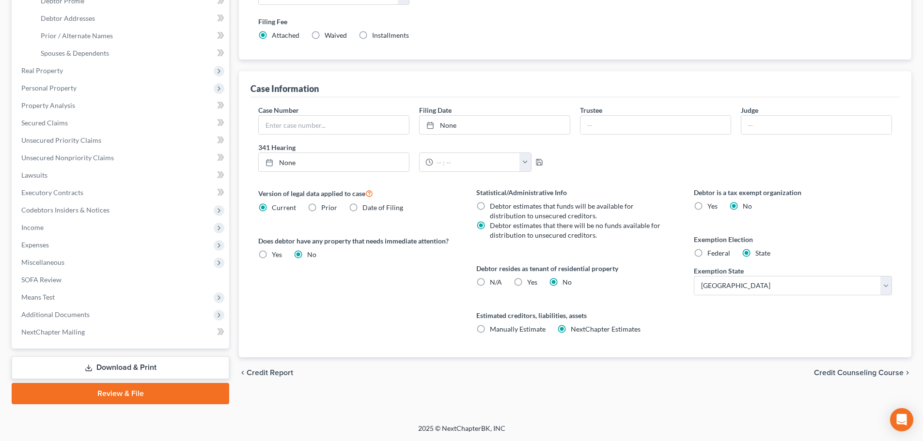
scroll to position [19, 0]
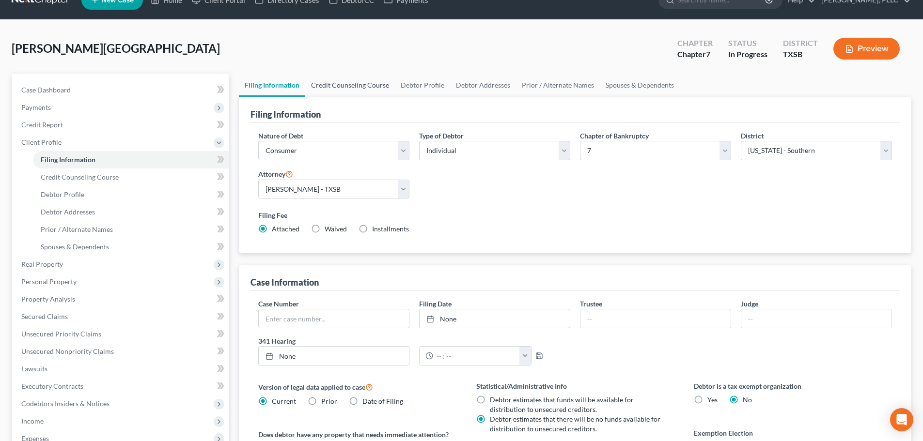
click at [358, 86] on link "Credit Counseling Course" at bounding box center [350, 85] width 90 height 23
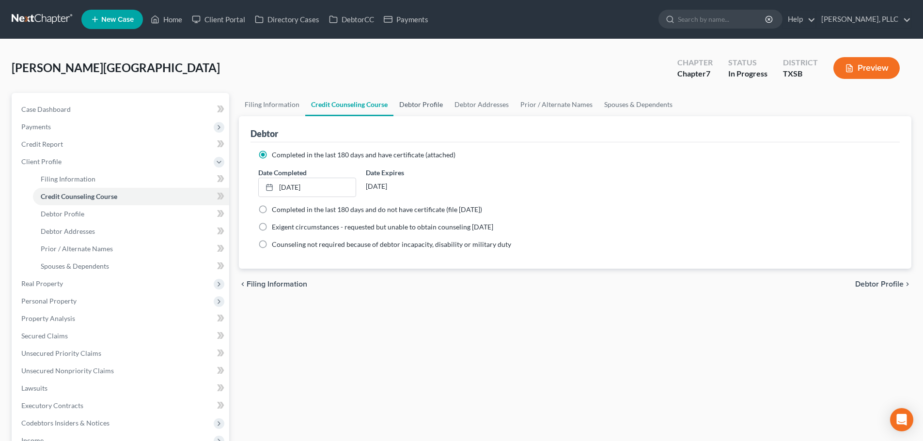
click at [415, 107] on link "Debtor Profile" at bounding box center [420, 104] width 55 height 23
select select "1"
select select "3"
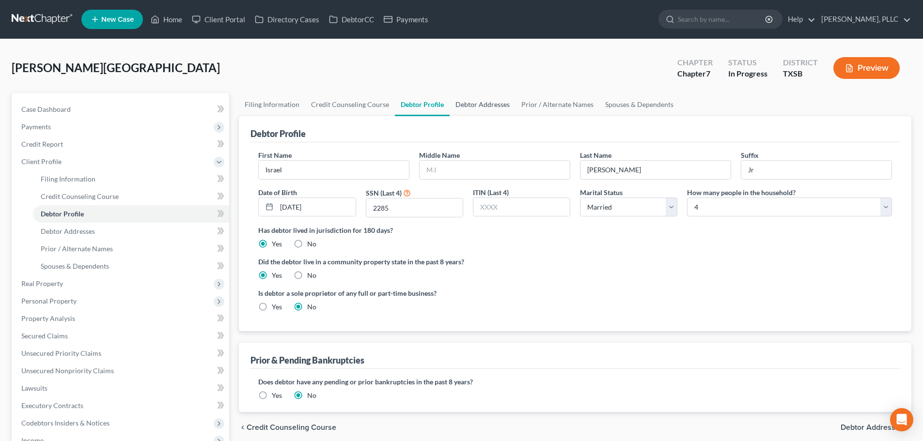
click at [463, 107] on link "Debtor Addresses" at bounding box center [482, 104] width 66 height 23
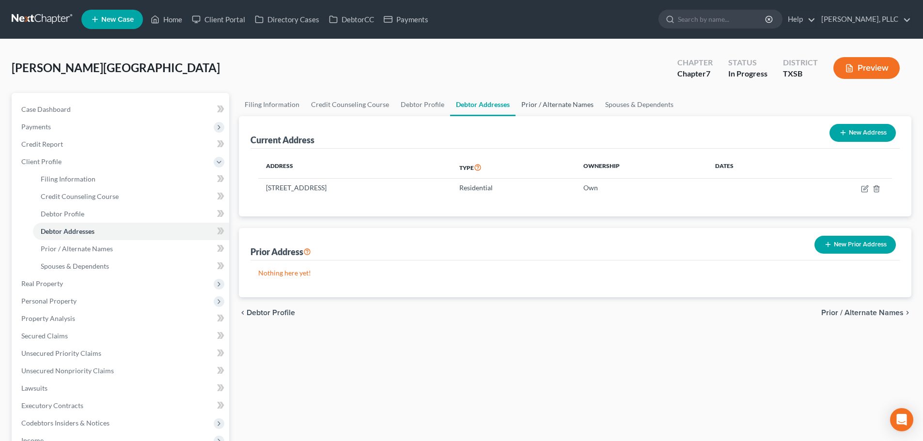
click at [549, 106] on link "Prior / Alternate Names" at bounding box center [557, 104] width 84 height 23
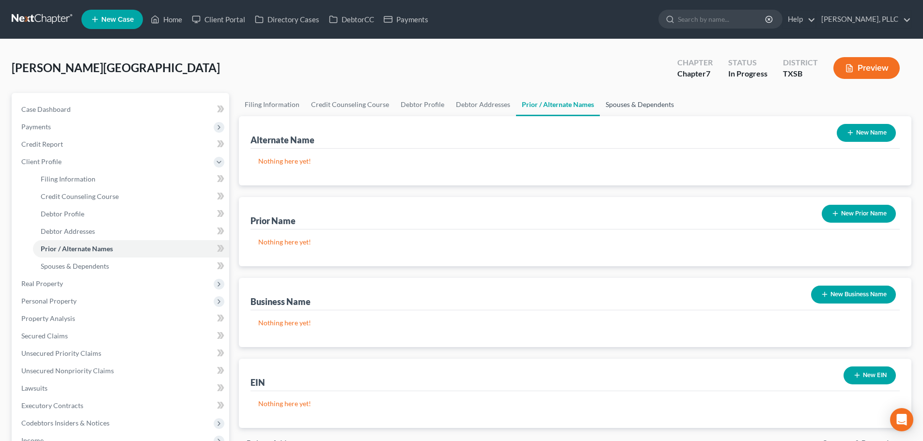
click at [613, 107] on link "Spouses & Dependents" at bounding box center [640, 104] width 80 height 23
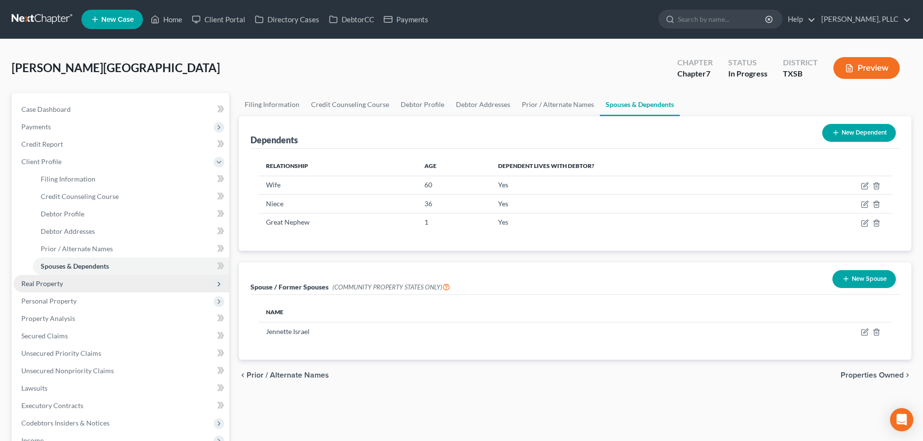
click at [80, 288] on span "Real Property" at bounding box center [121, 283] width 215 height 17
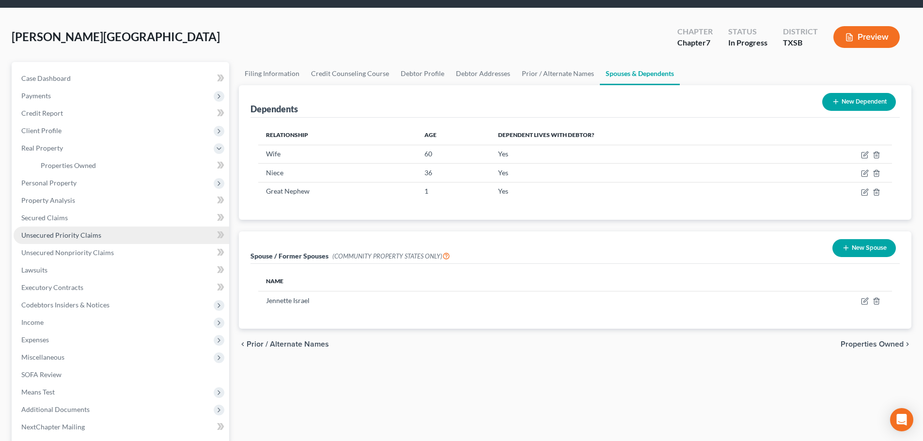
scroll to position [48, 0]
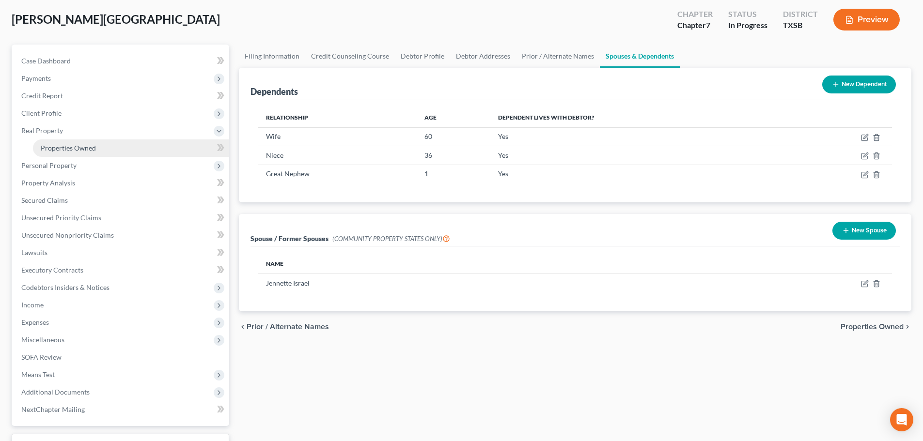
click at [52, 147] on span "Properties Owned" at bounding box center [68, 148] width 55 height 8
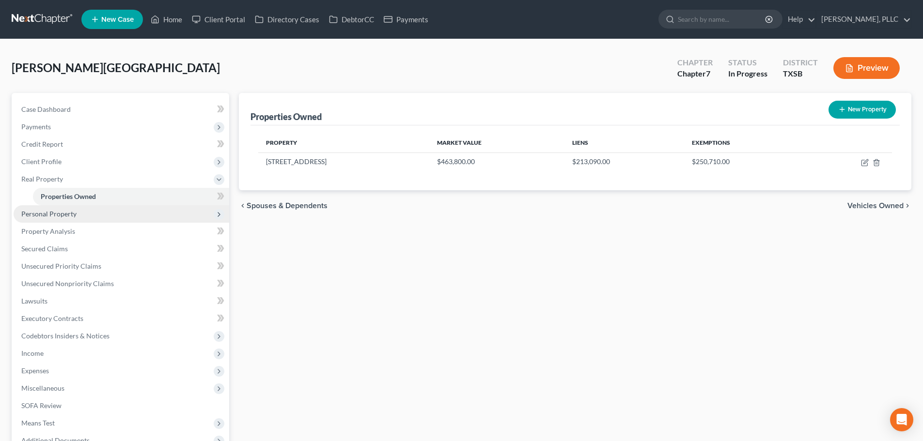
click at [65, 216] on span "Personal Property" at bounding box center [48, 214] width 55 height 8
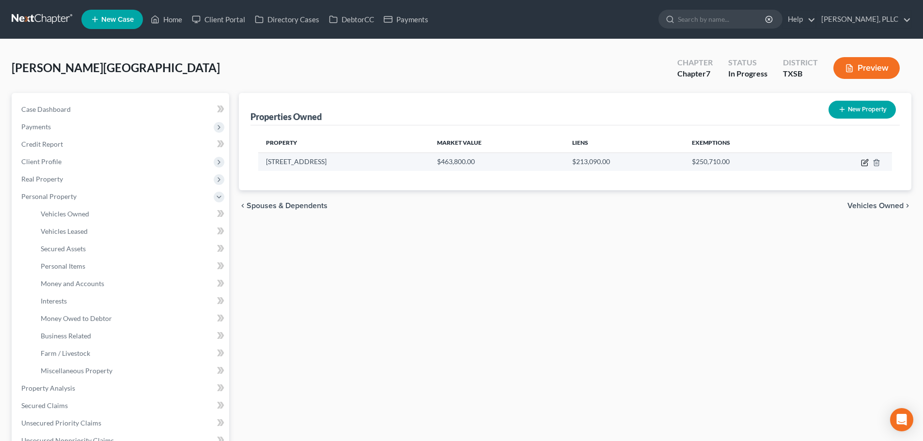
click at [861, 163] on icon "button" at bounding box center [865, 163] width 8 height 8
select select "45"
select select "0"
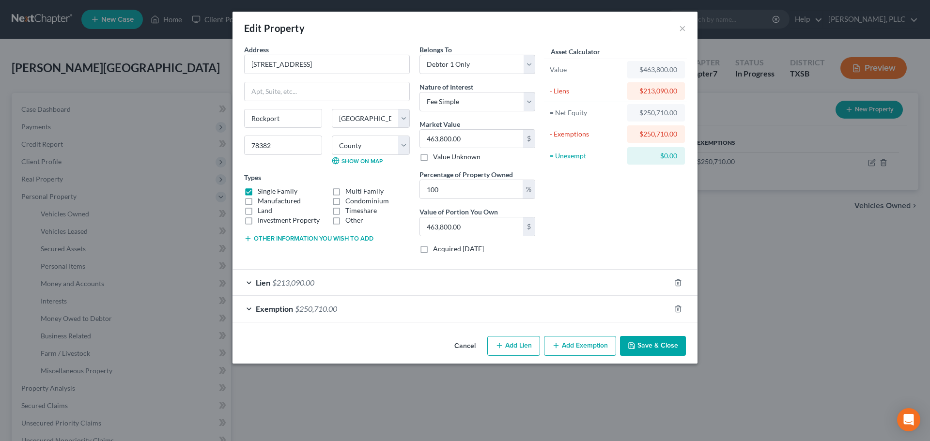
click at [649, 345] on button "Save & Close" at bounding box center [653, 346] width 66 height 20
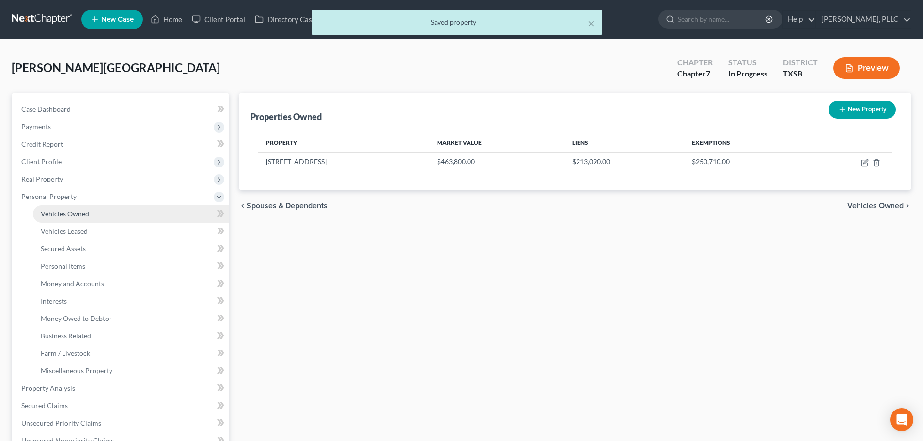
click at [62, 213] on span "Vehicles Owned" at bounding box center [65, 214] width 48 height 8
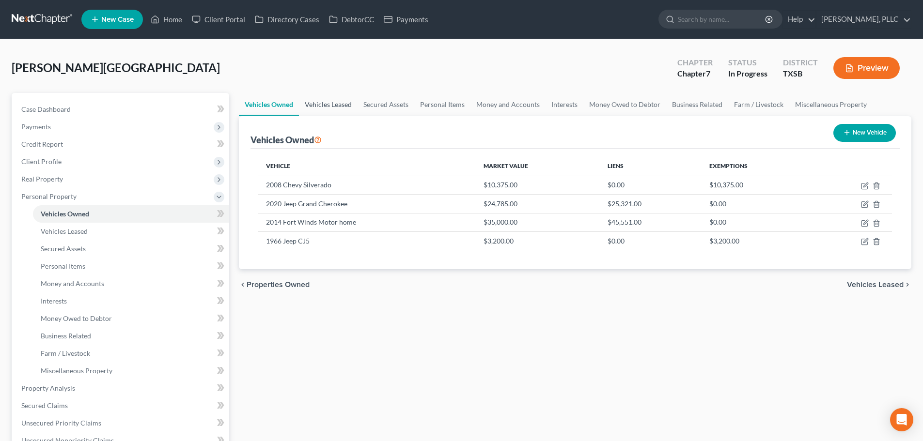
click at [321, 106] on link "Vehicles Leased" at bounding box center [328, 104] width 59 height 23
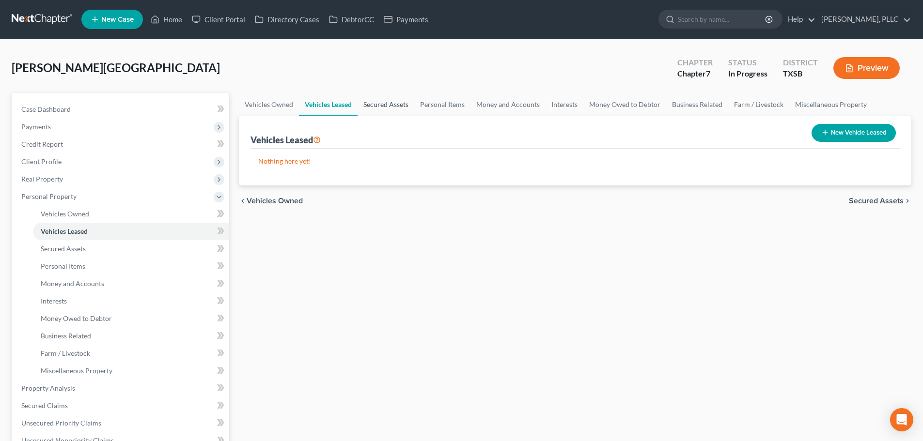
click at [365, 104] on link "Secured Assets" at bounding box center [385, 104] width 57 height 23
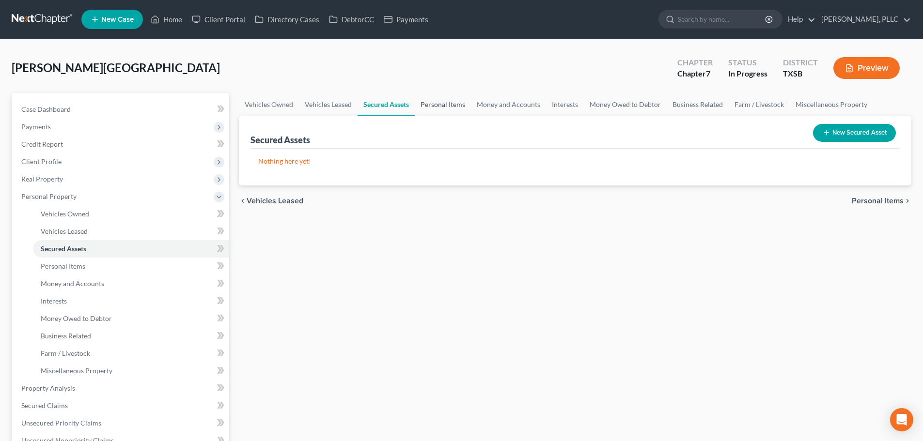
click at [449, 102] on link "Personal Items" at bounding box center [443, 104] width 56 height 23
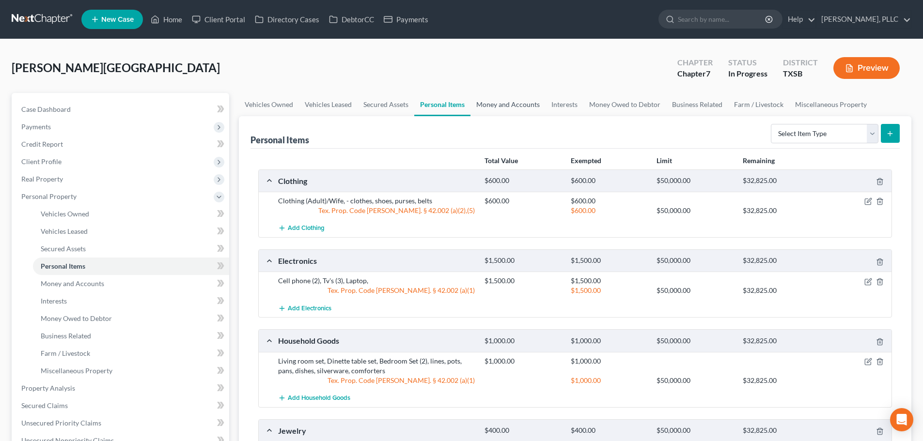
drag, startPoint x: 502, startPoint y: 121, endPoint x: 502, endPoint y: 134, distance: 13.1
drag, startPoint x: 502, startPoint y: 134, endPoint x: 424, endPoint y: 84, distance: 92.6
click at [424, 84] on div "[PERSON_NAME][GEOGRAPHIC_DATA] Upgraded Chapter Chapter 7 Status In [GEOGRAPHIC…" at bounding box center [461, 72] width 899 height 42
click at [492, 102] on link "Money and Accounts" at bounding box center [507, 104] width 75 height 23
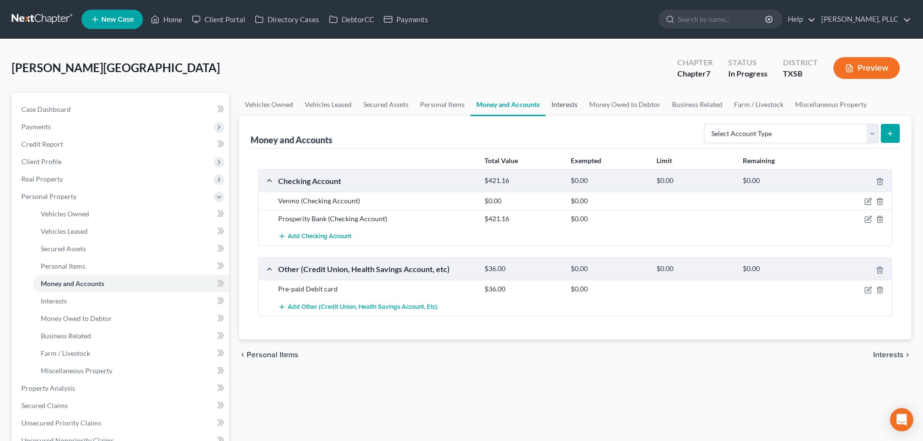
click at [567, 104] on link "Interests" at bounding box center [564, 104] width 38 height 23
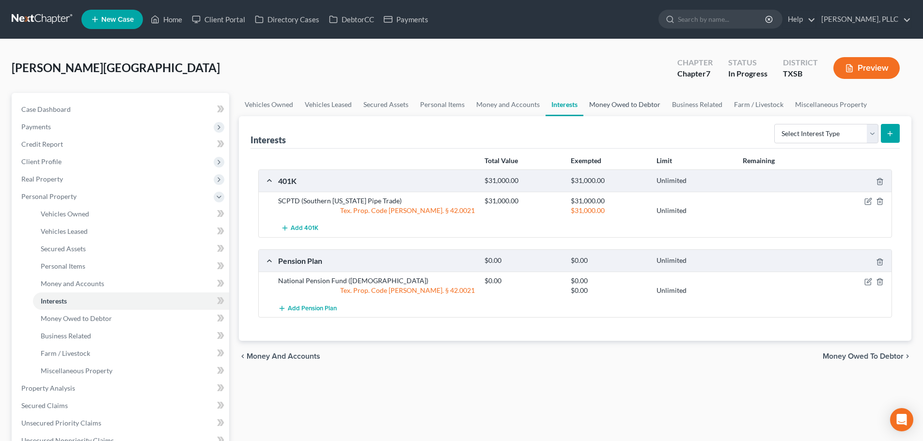
click at [609, 108] on link "Money Owed to Debtor" at bounding box center [624, 104] width 83 height 23
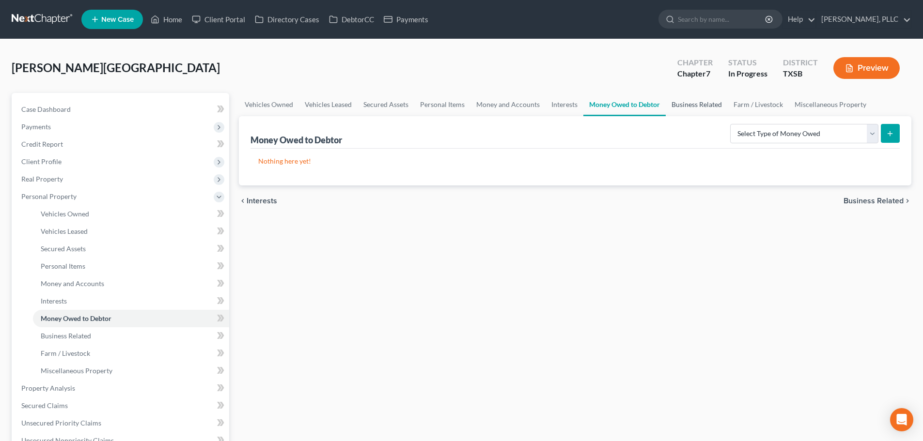
click at [696, 105] on link "Business Related" at bounding box center [696, 104] width 62 height 23
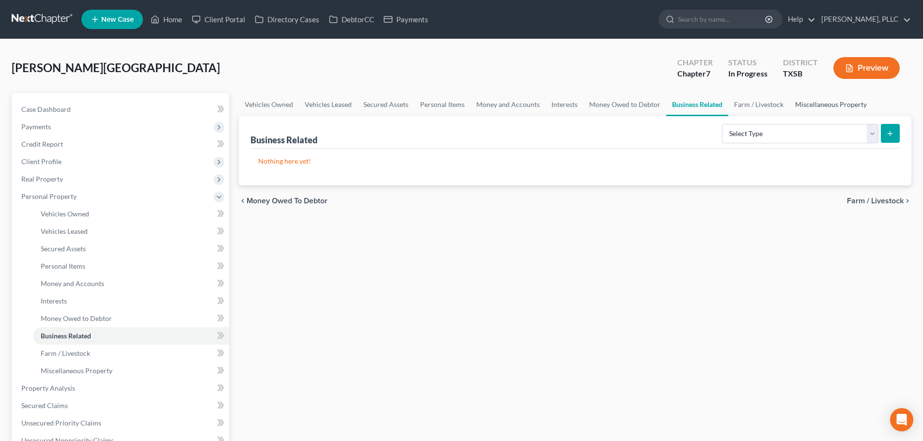
click at [824, 104] on link "Miscellaneous Property" at bounding box center [830, 104] width 83 height 23
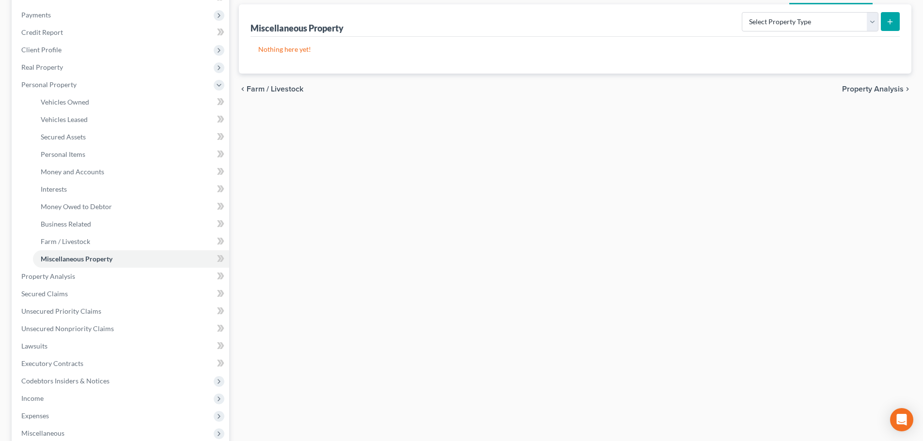
scroll to position [145, 0]
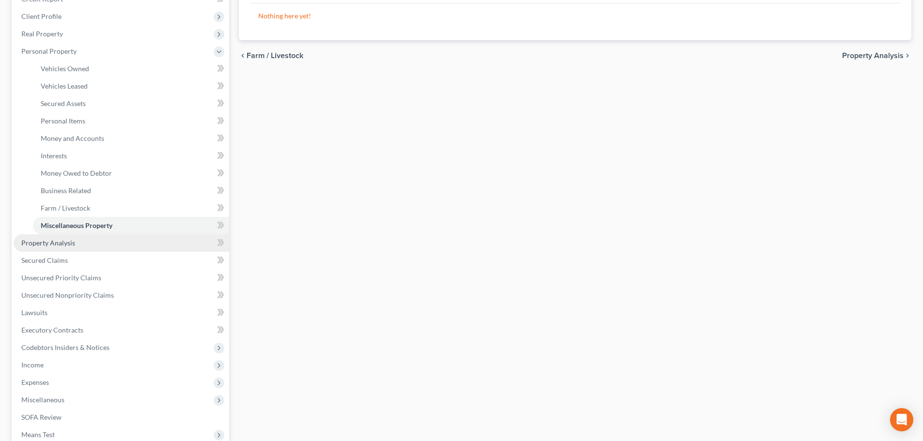
click at [102, 247] on link "Property Analysis" at bounding box center [121, 242] width 215 height 17
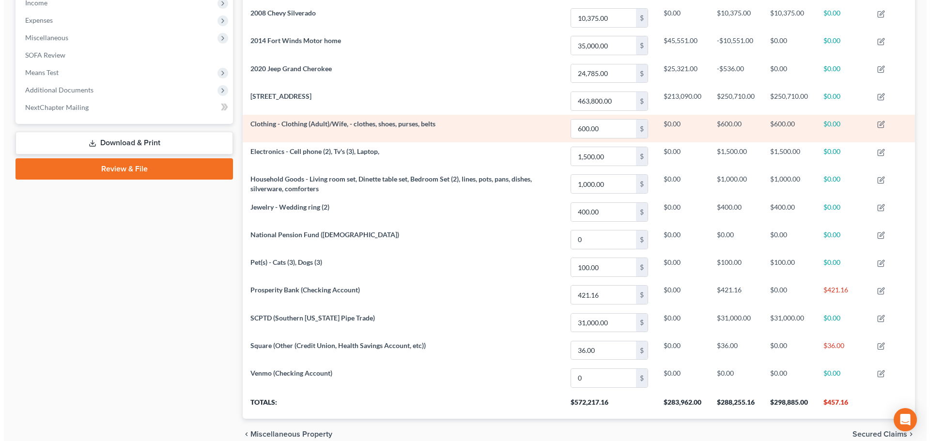
scroll to position [339, 0]
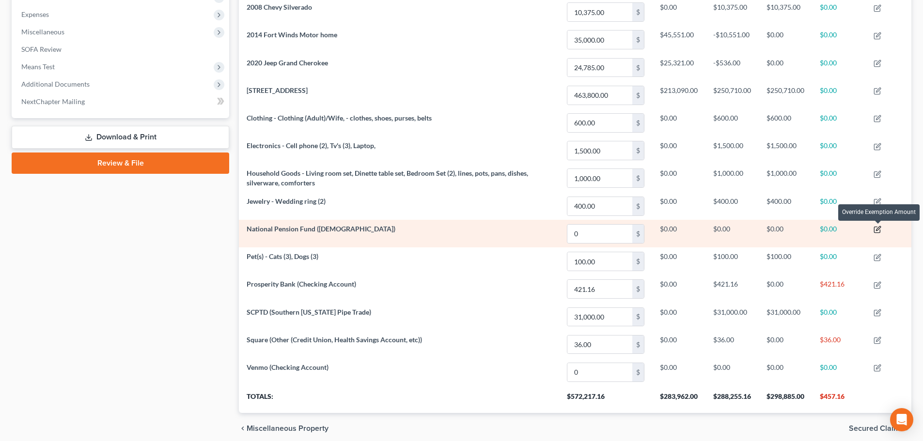
click at [878, 228] on icon "button" at bounding box center [878, 229] width 4 height 4
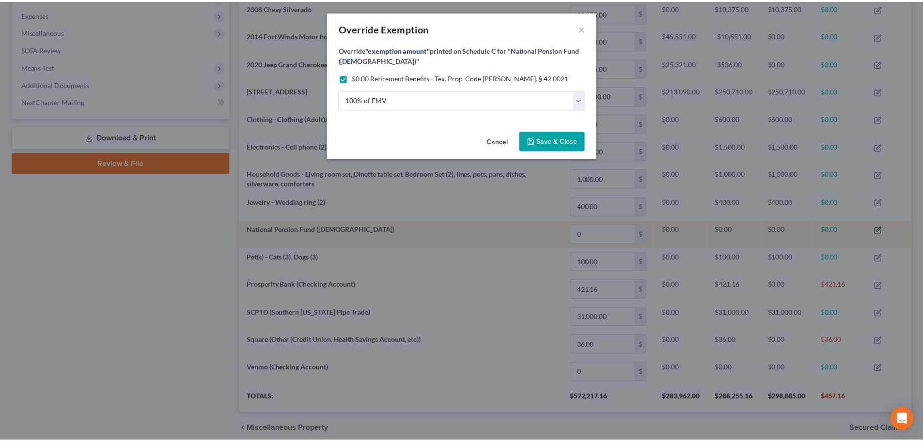
scroll to position [188, 677]
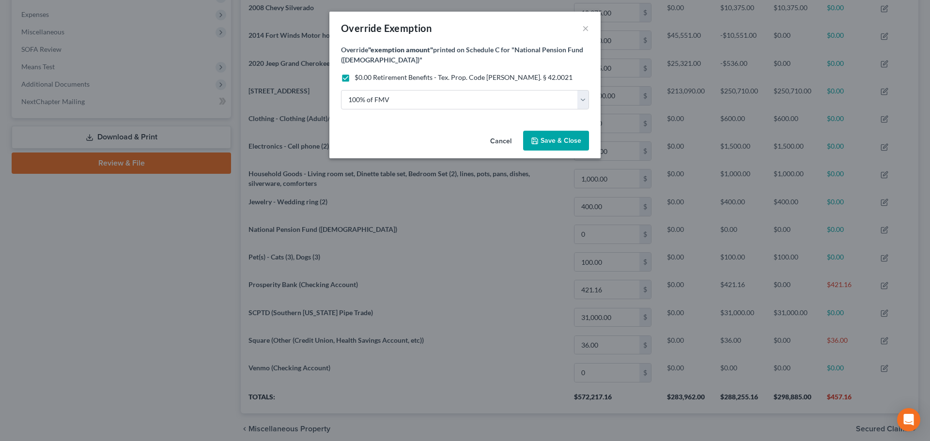
click at [549, 145] on button "Save & Close" at bounding box center [556, 141] width 66 height 20
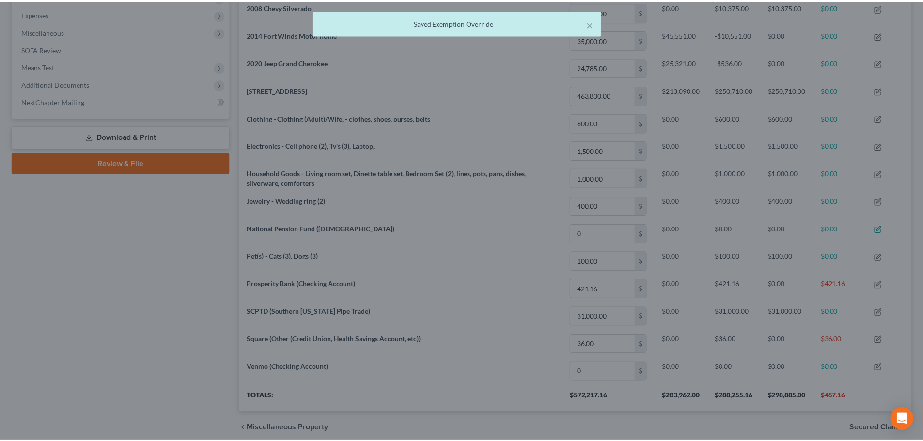
scroll to position [187, 672]
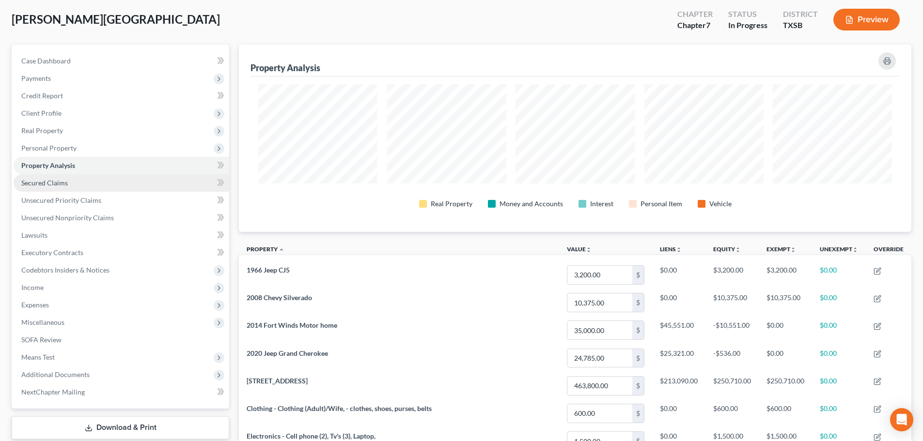
click at [53, 182] on span "Secured Claims" at bounding box center [44, 183] width 46 height 8
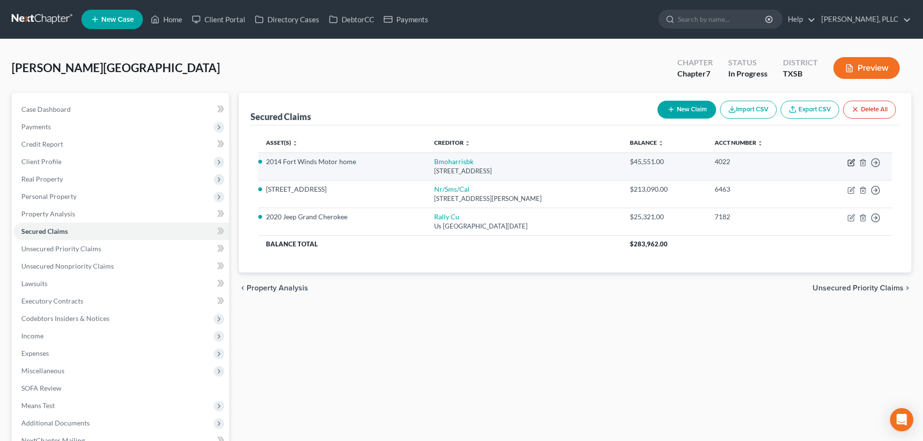
click at [850, 162] on icon "button" at bounding box center [851, 161] width 4 height 4
select select "14"
select select "13"
select select "2"
select select "0"
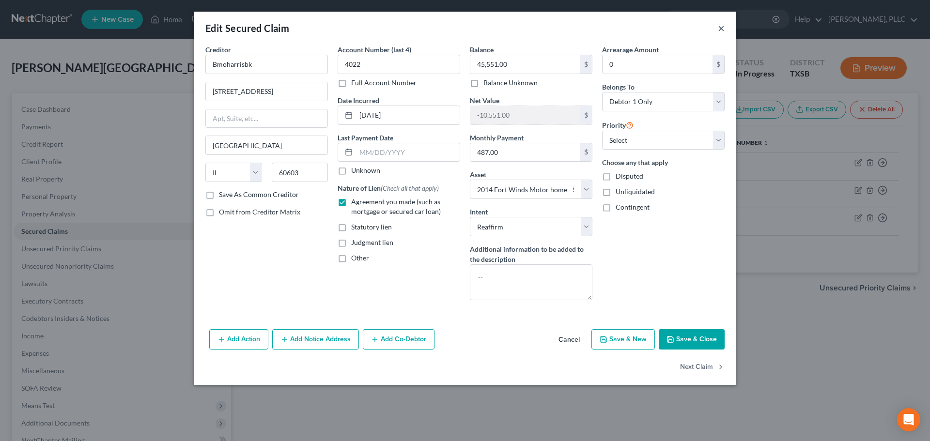
drag, startPoint x: 722, startPoint y: 29, endPoint x: 633, endPoint y: 313, distance: 297.3
click at [633, 313] on div "Edit Secured Claim × Creditor * Bmoharrisbk [GEOGRAPHIC_DATA] [US_STATE] AK AR …" at bounding box center [465, 198] width 542 height 373
click at [351, 171] on label "Unknown" at bounding box center [365, 171] width 29 height 10
click at [355, 171] on input "Unknown" at bounding box center [358, 169] width 6 height 6
checkbox input "true"
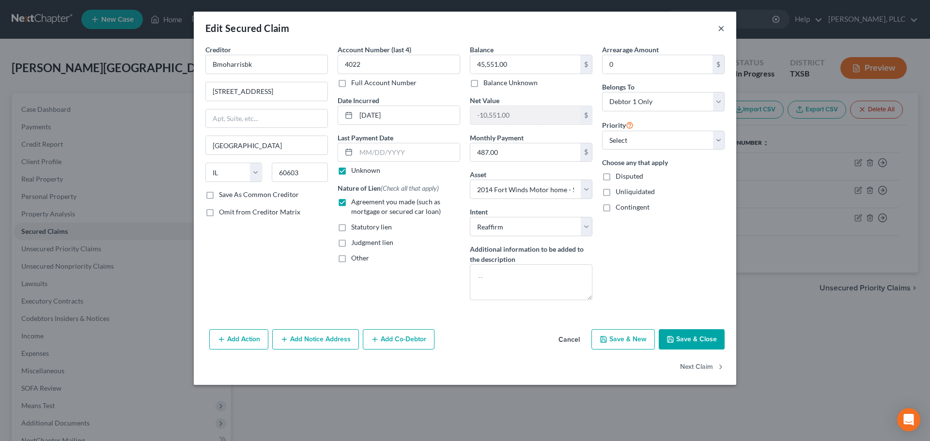
click at [720, 28] on button "×" at bounding box center [721, 28] width 7 height 12
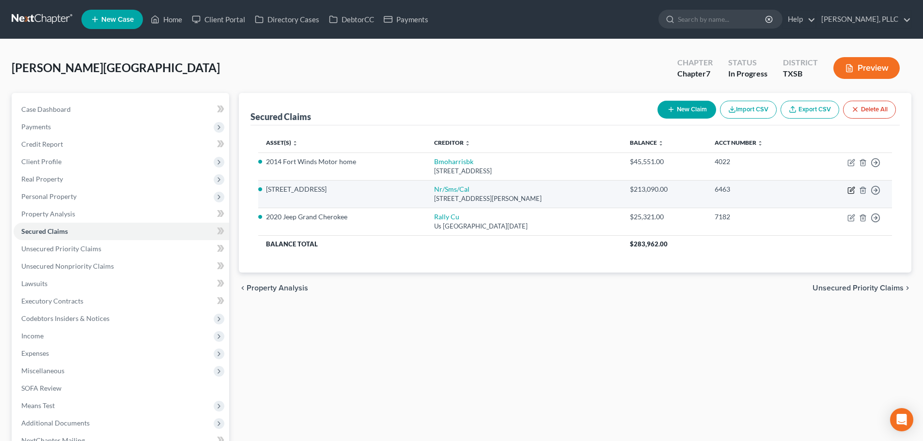
click at [850, 189] on icon "button" at bounding box center [851, 190] width 8 height 8
select select "42"
select select "2"
select select "0"
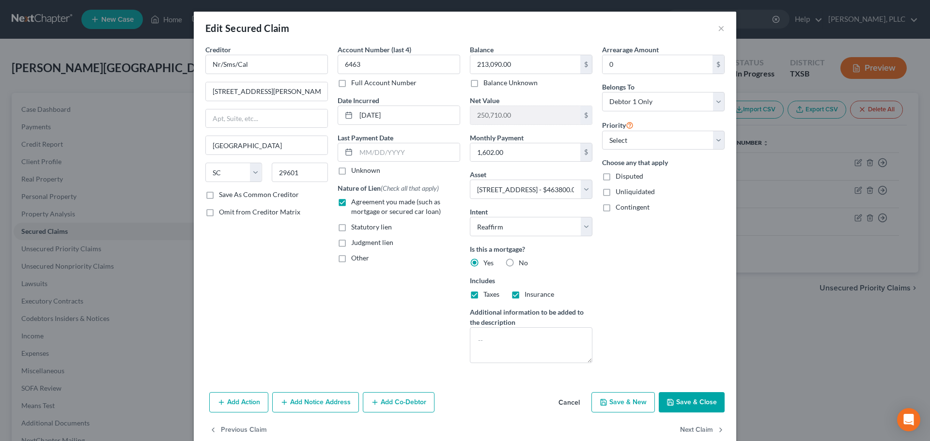
click at [351, 170] on label "Unknown" at bounding box center [365, 171] width 29 height 10
click at [355, 170] on input "Unknown" at bounding box center [358, 169] width 6 height 6
checkbox input "true"
click at [718, 30] on button "×" at bounding box center [721, 28] width 7 height 12
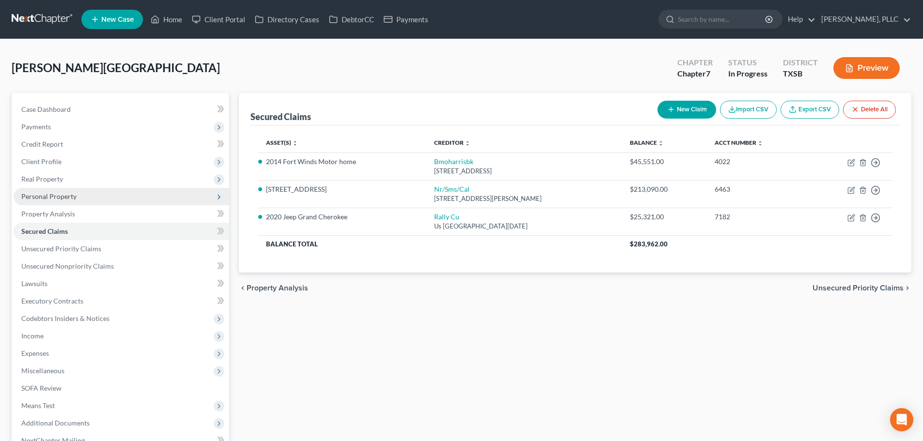
click at [53, 197] on span "Personal Property" at bounding box center [48, 196] width 55 height 8
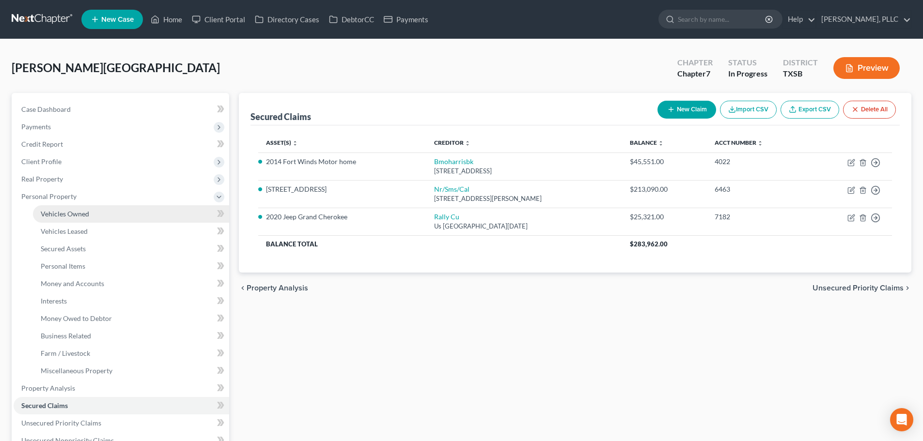
click at [60, 217] on span "Vehicles Owned" at bounding box center [65, 214] width 48 height 8
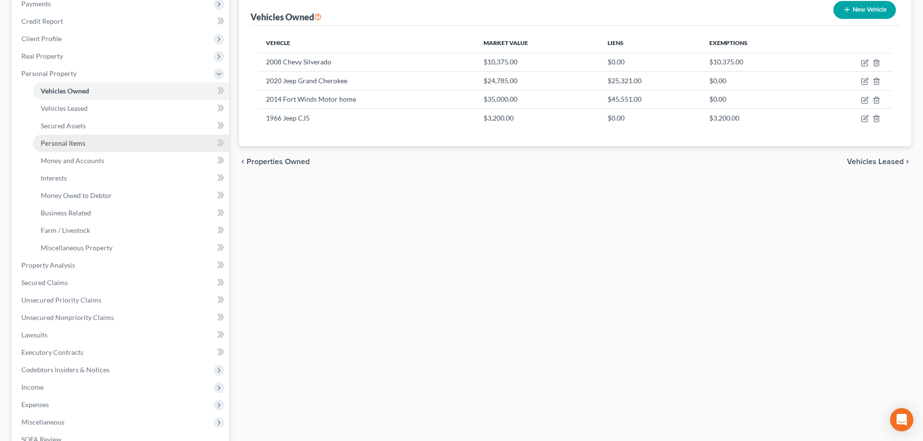
scroll to position [145, 0]
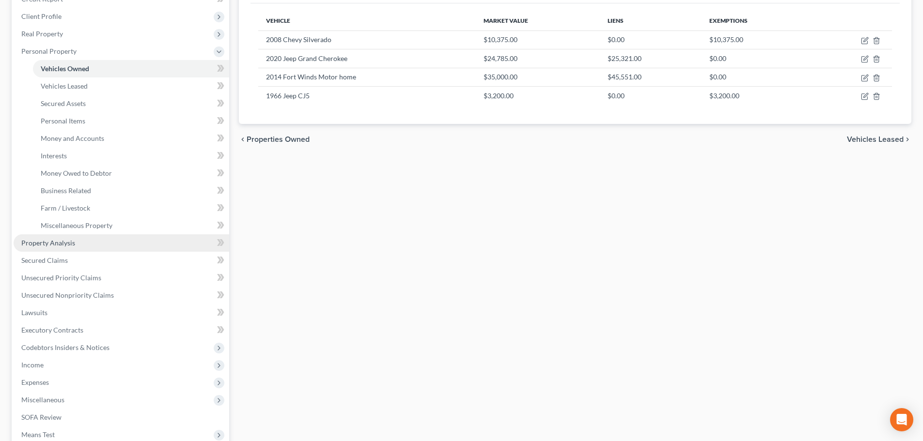
click at [71, 248] on link "Property Analysis" at bounding box center [121, 242] width 215 height 17
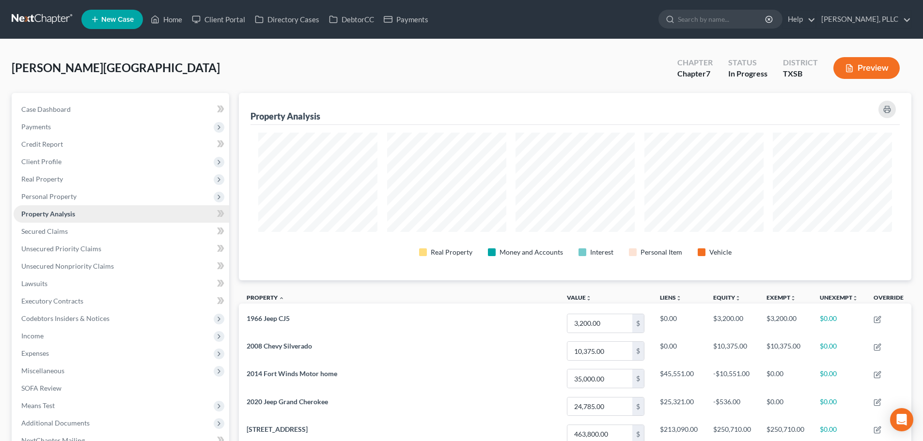
scroll to position [187, 672]
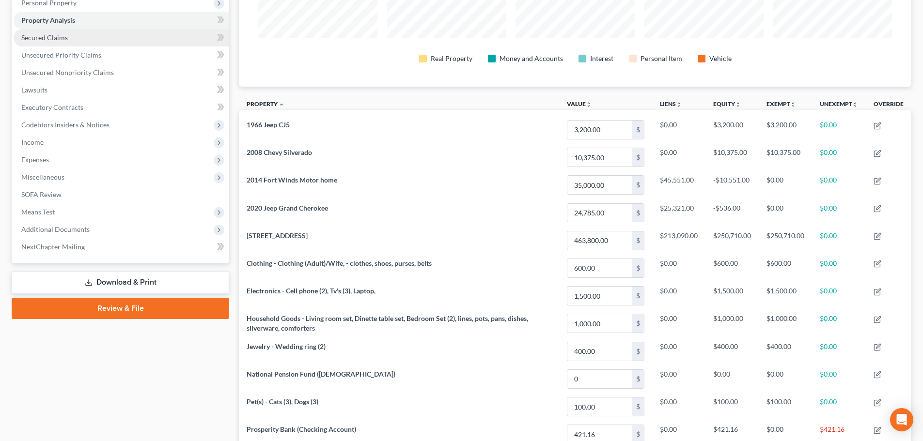
click at [53, 42] on link "Secured Claims" at bounding box center [121, 37] width 215 height 17
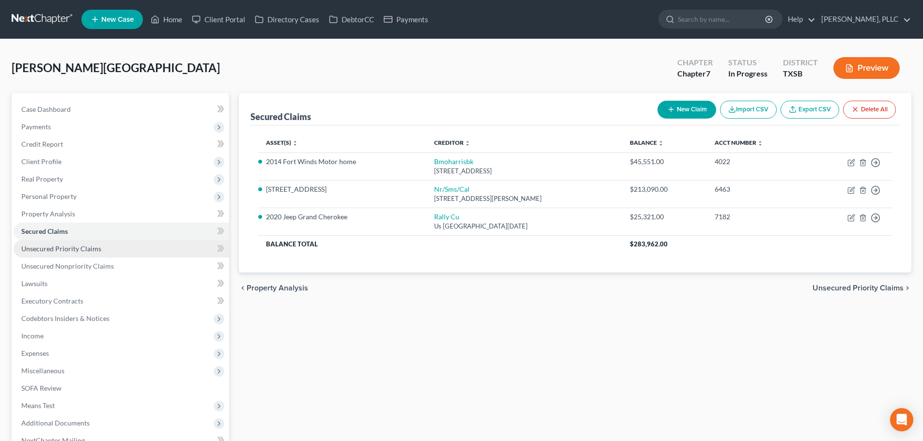
click at [68, 247] on span "Unsecured Priority Claims" at bounding box center [61, 249] width 80 height 8
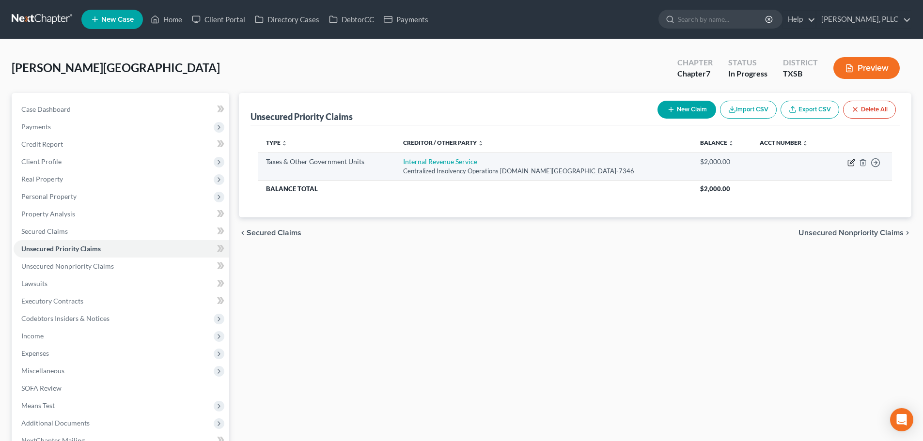
click at [851, 163] on icon "button" at bounding box center [851, 161] width 4 height 4
select select "0"
select select "39"
select select "3"
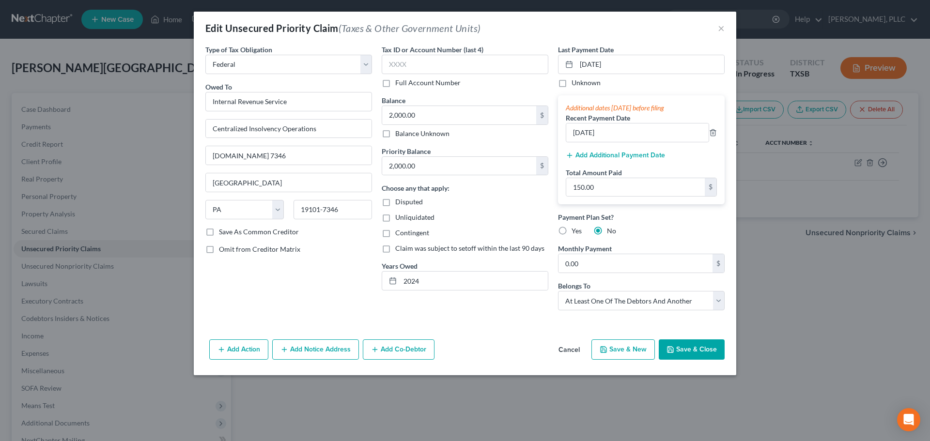
click at [704, 353] on button "Save & Close" at bounding box center [692, 349] width 66 height 20
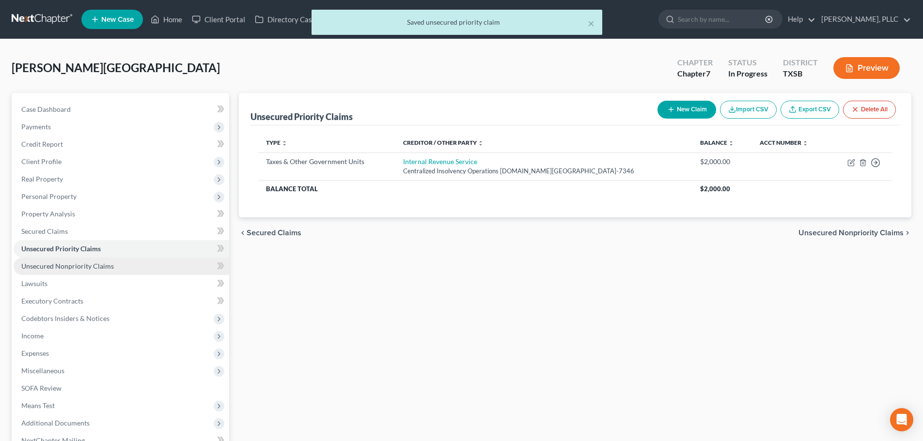
click at [77, 267] on span "Unsecured Nonpriority Claims" at bounding box center [67, 266] width 92 height 8
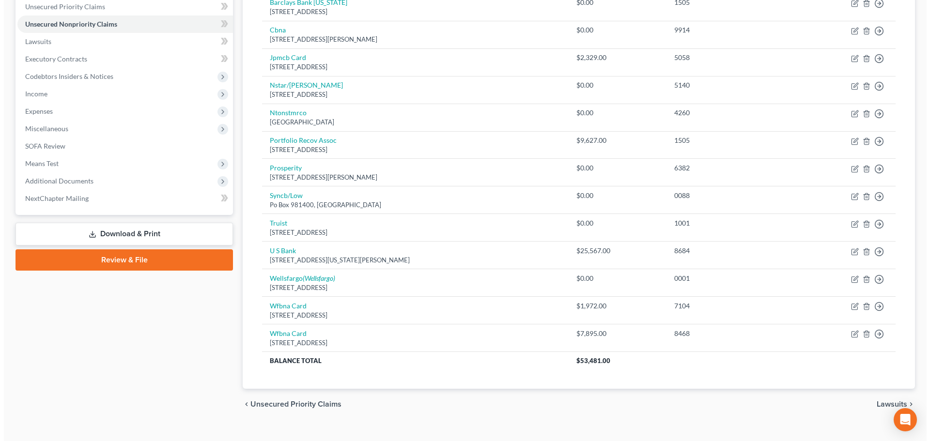
scroll to position [258, 0]
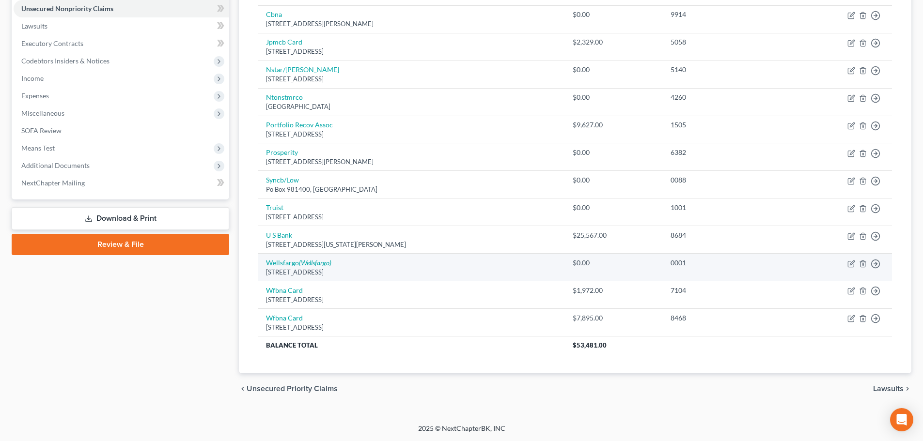
click at [289, 262] on link "Wellsfargo (Wellsfargo)" at bounding box center [298, 263] width 65 height 8
select select "16"
select select "0"
select select "24"
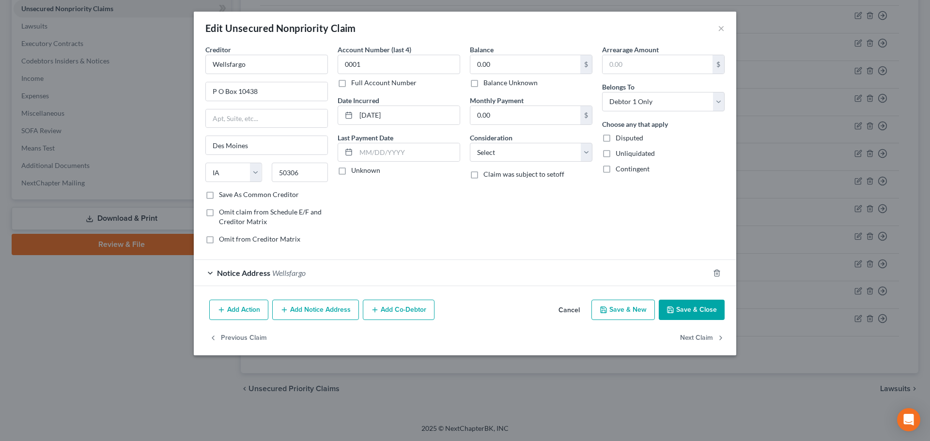
click at [210, 274] on div "Notice Address [GEOGRAPHIC_DATA]" at bounding box center [451, 273] width 515 height 26
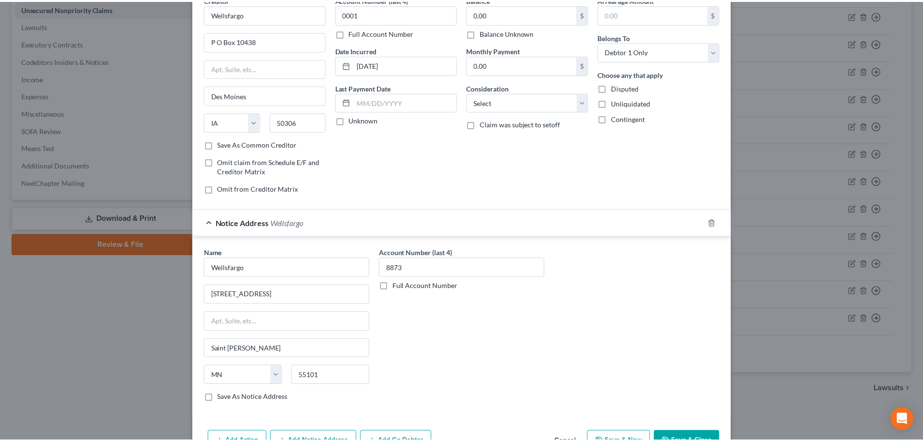
scroll to position [108, 0]
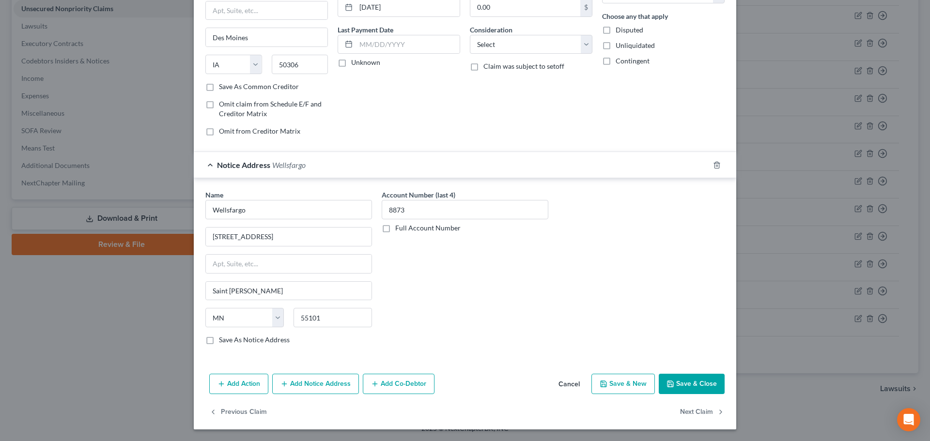
click at [669, 385] on polyline "button" at bounding box center [670, 386] width 3 height 2
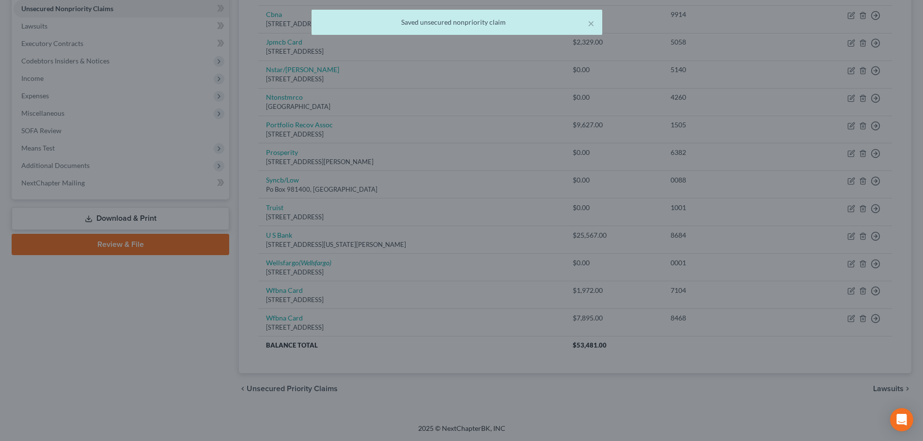
scroll to position [0, 0]
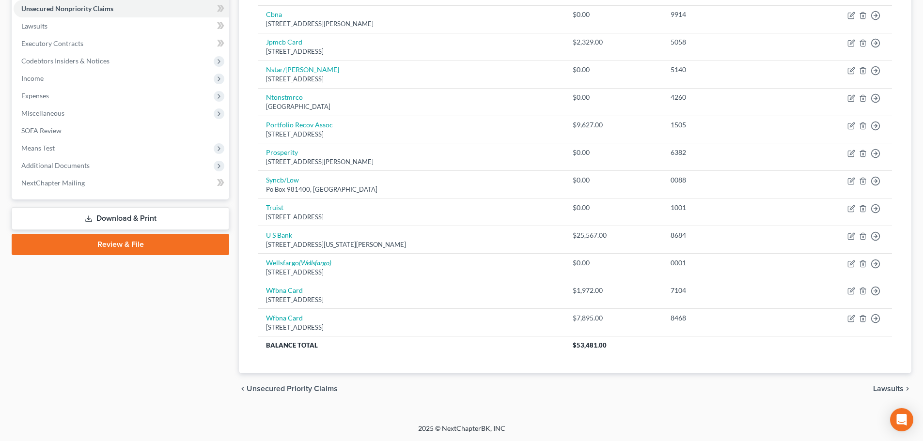
click at [169, 343] on div "Case Dashboard Payments Invoices Payments Payments Credit Report Client Profile" at bounding box center [120, 119] width 227 height 569
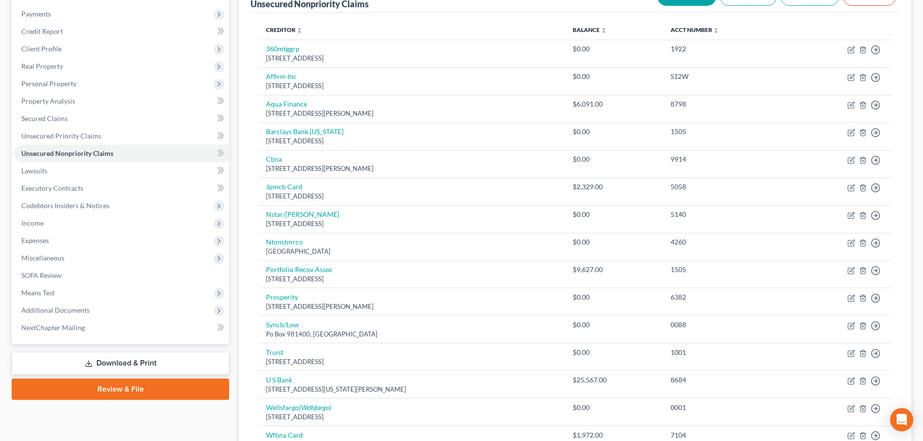
scroll to position [112, 0]
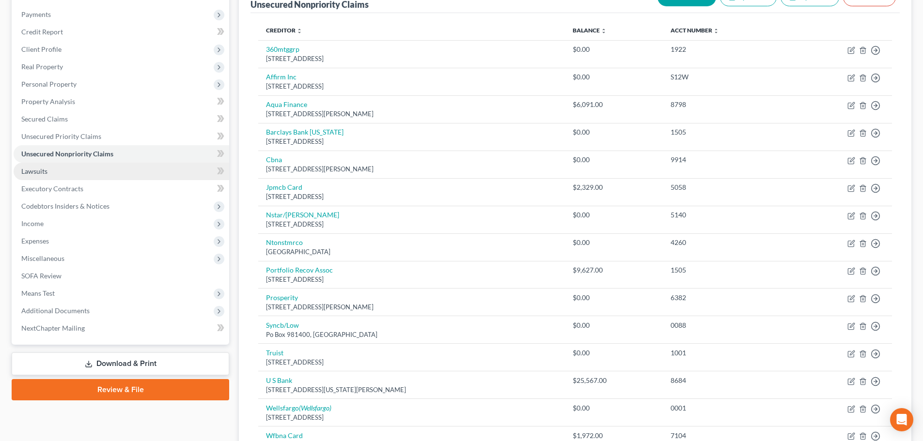
click at [50, 173] on link "Lawsuits" at bounding box center [121, 171] width 215 height 17
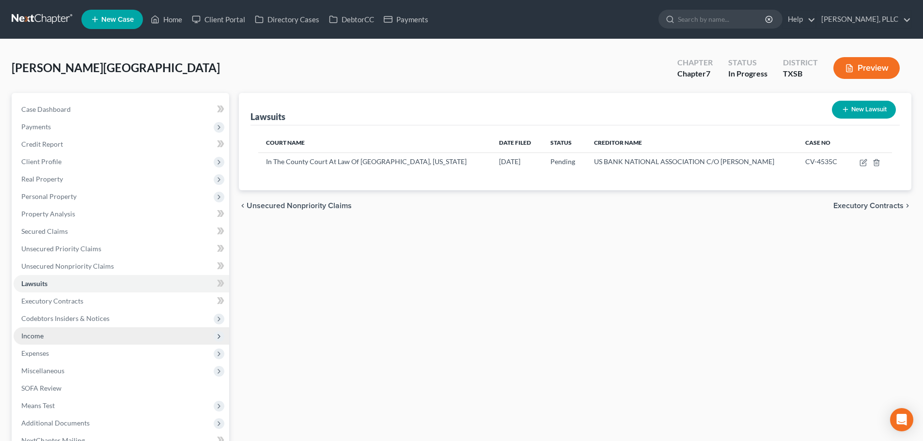
drag, startPoint x: 150, startPoint y: 369, endPoint x: 70, endPoint y: 334, distance: 87.4
drag, startPoint x: 70, startPoint y: 334, endPoint x: 383, endPoint y: 335, distance: 312.8
click at [383, 335] on div "Lawsuits New Lawsuit Court Name Date Filed Status Creditor Name Case No In The …" at bounding box center [575, 303] width 682 height 420
click at [384, 335] on div "Lawsuits New Lawsuit Court Name Date Filed Status Creditor Name Case No In The …" at bounding box center [575, 303] width 682 height 420
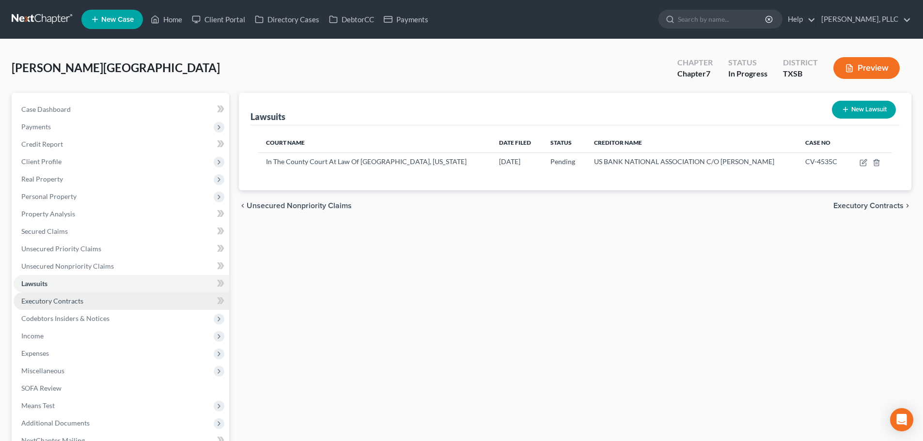
click at [56, 302] on span "Executory Contracts" at bounding box center [52, 301] width 62 height 8
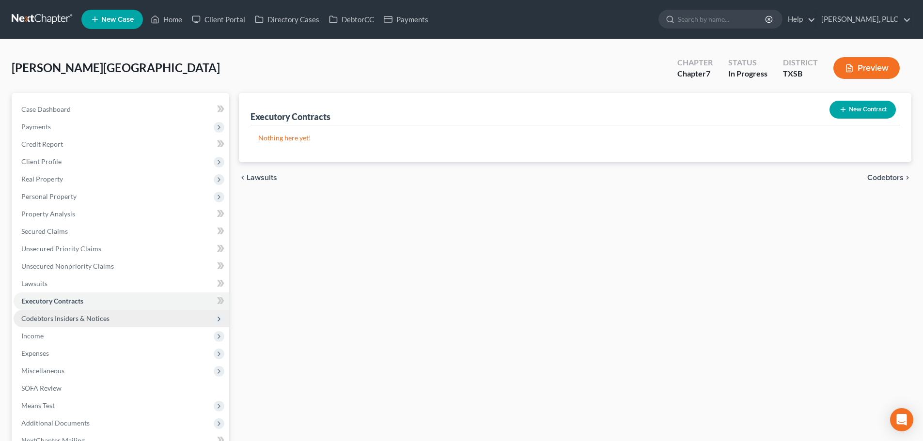
click at [57, 315] on span "Codebtors Insiders & Notices" at bounding box center [65, 318] width 88 height 8
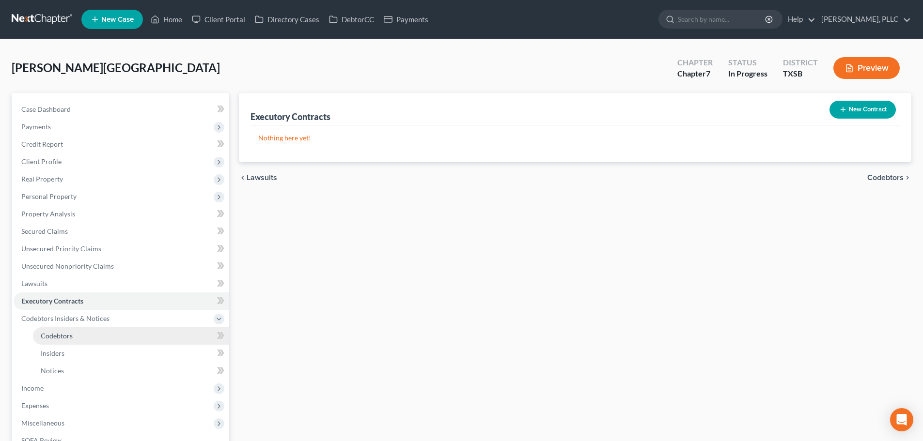
click at [53, 333] on span "Codebtors" at bounding box center [57, 336] width 32 height 8
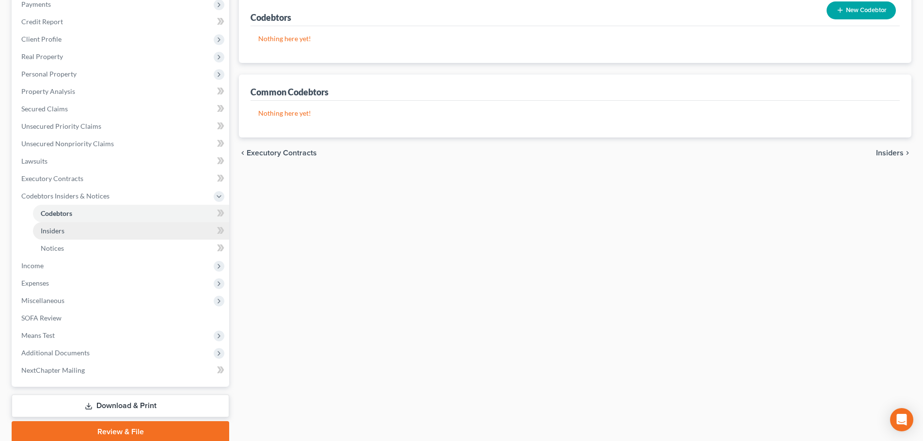
scroll to position [161, 0]
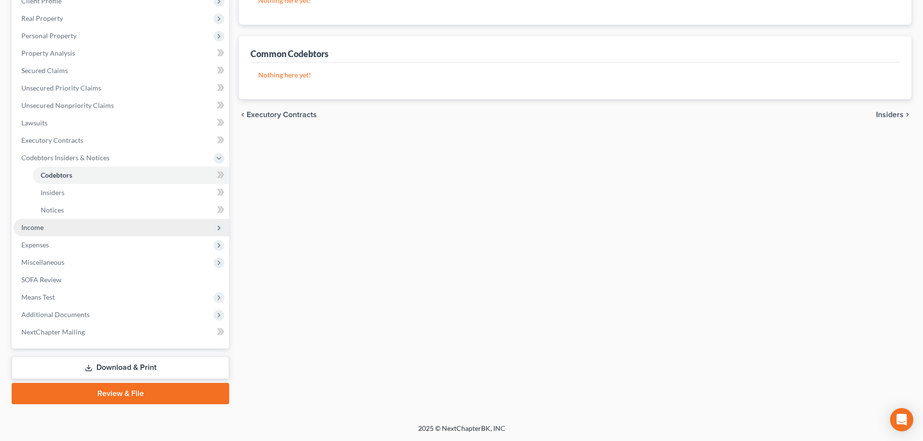
click at [44, 231] on span "Income" at bounding box center [121, 227] width 215 height 17
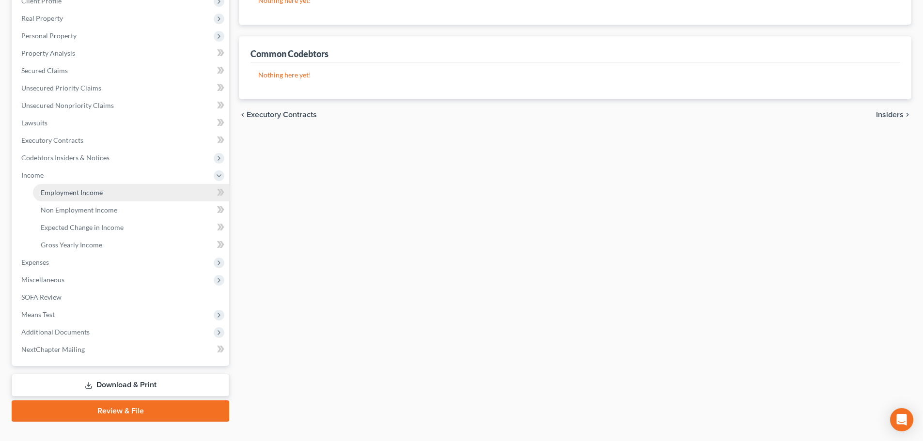
click at [59, 194] on span "Employment Income" at bounding box center [72, 192] width 62 height 8
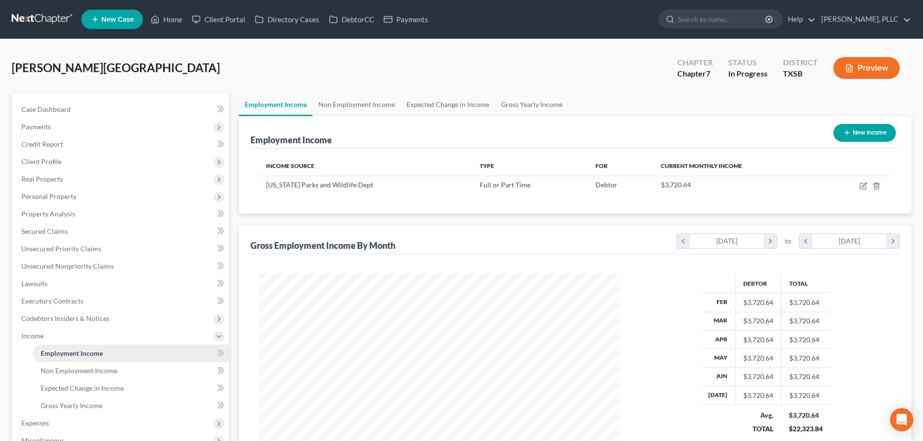
scroll to position [181, 381]
click at [364, 106] on link "Non Employment Income" at bounding box center [356, 104] width 88 height 23
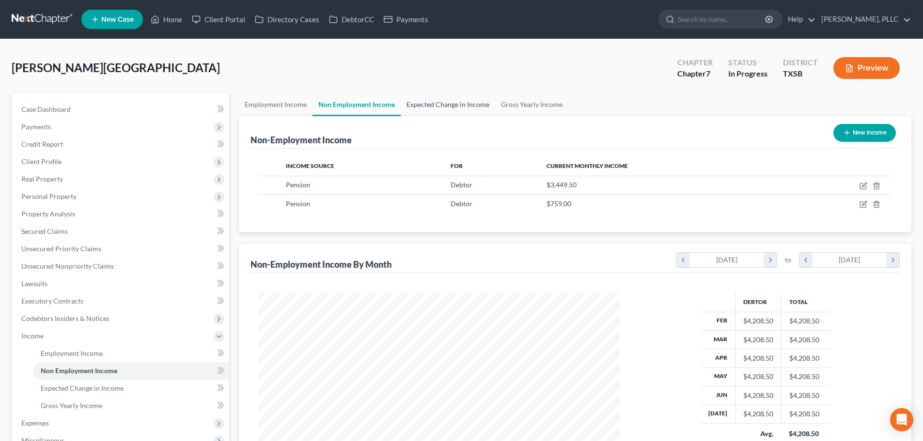
scroll to position [181, 381]
click at [431, 105] on link "Expected Change in Income" at bounding box center [447, 104] width 94 height 23
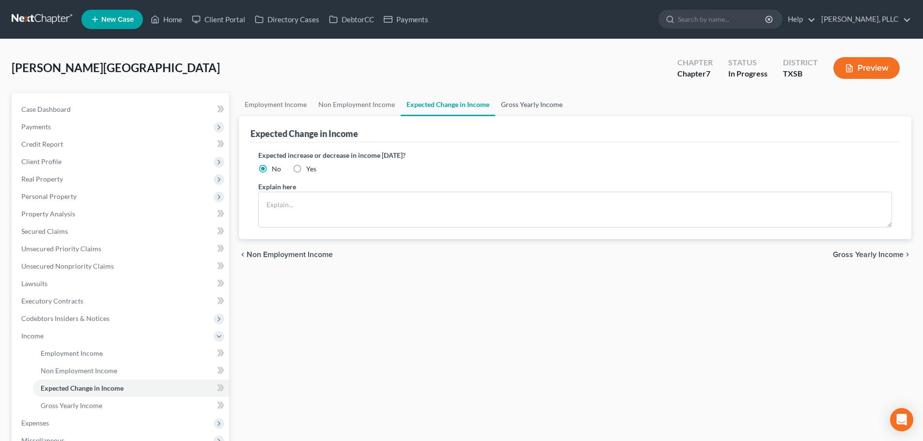
click at [520, 107] on link "Gross Yearly Income" at bounding box center [531, 104] width 73 height 23
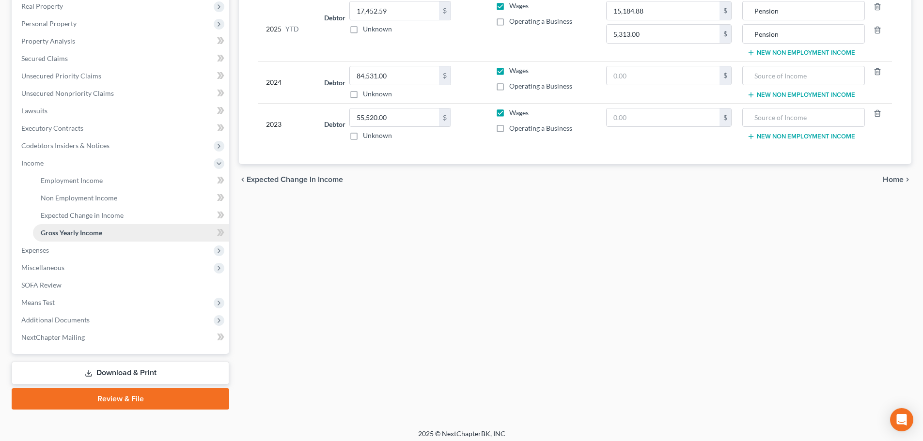
scroll to position [178, 0]
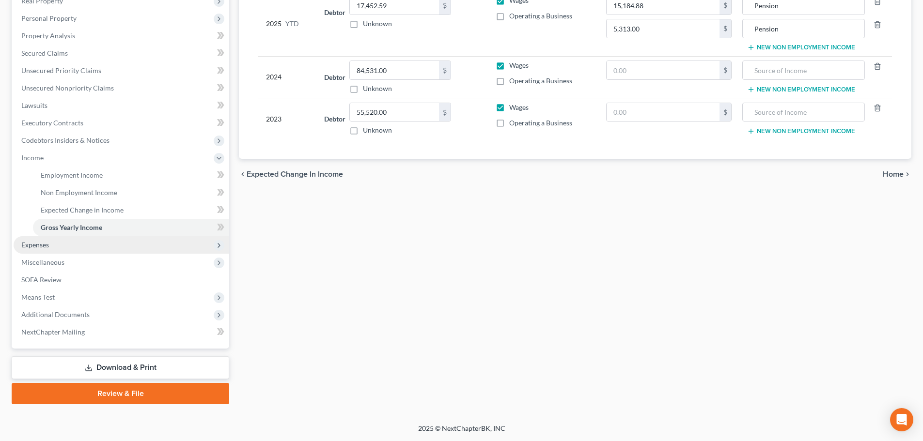
click at [41, 244] on span "Expenses" at bounding box center [35, 245] width 28 height 8
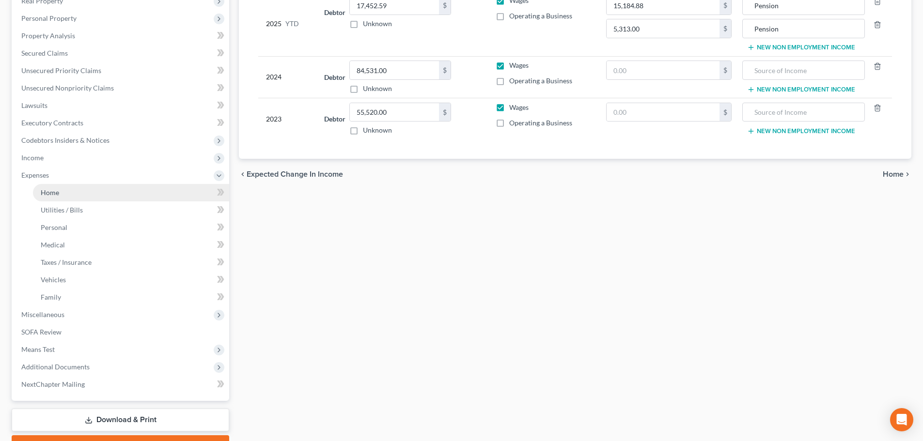
click at [53, 192] on span "Home" at bounding box center [50, 192] width 18 height 8
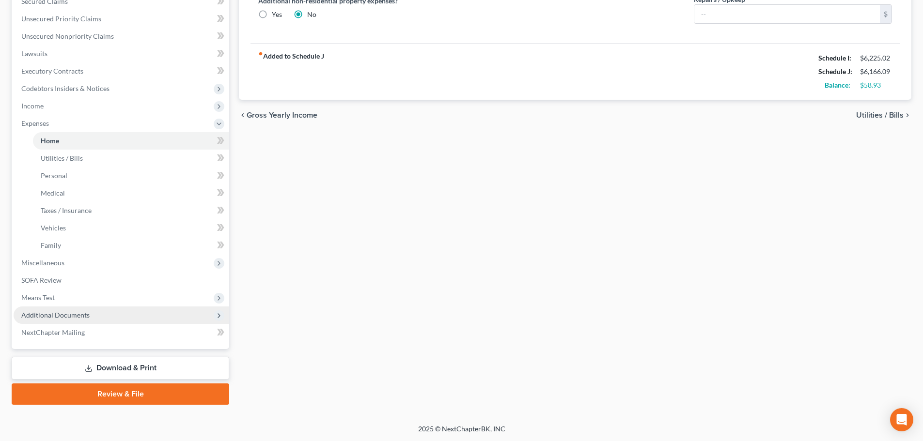
scroll to position [231, 0]
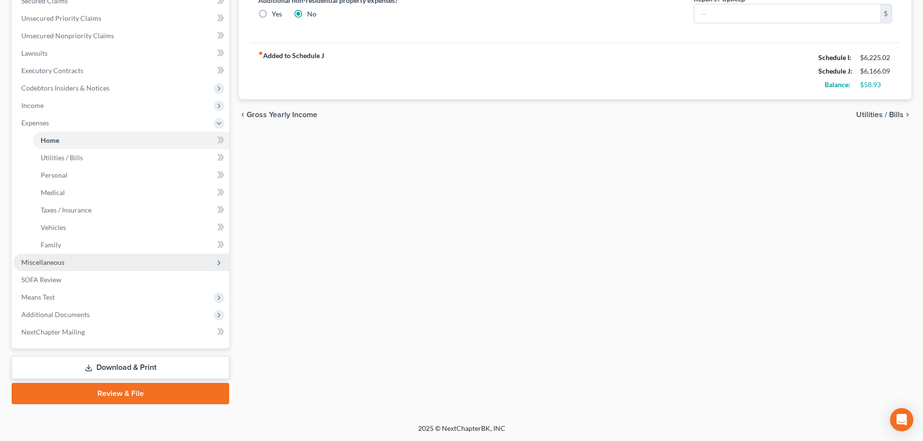
click at [46, 264] on span "Miscellaneous" at bounding box center [42, 262] width 43 height 8
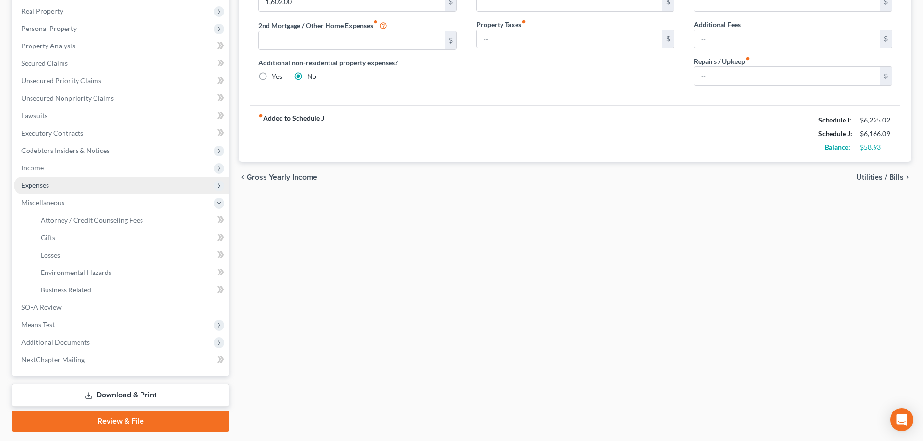
scroll to position [196, 0]
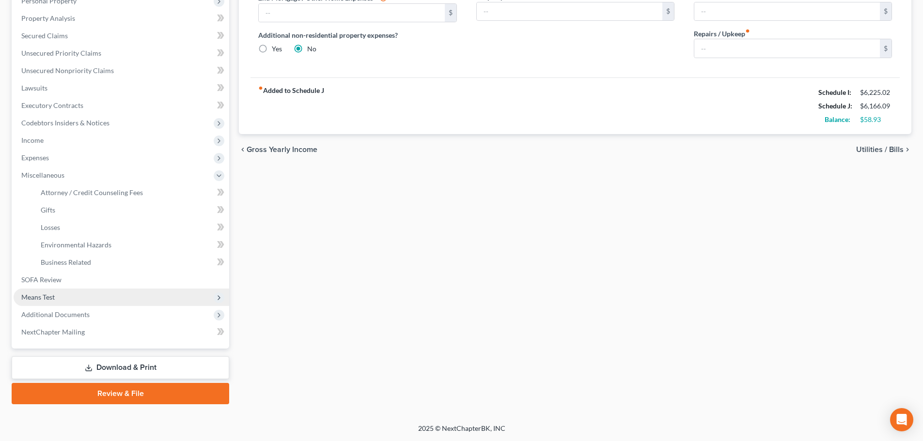
click at [59, 297] on span "Means Test" at bounding box center [121, 297] width 215 height 17
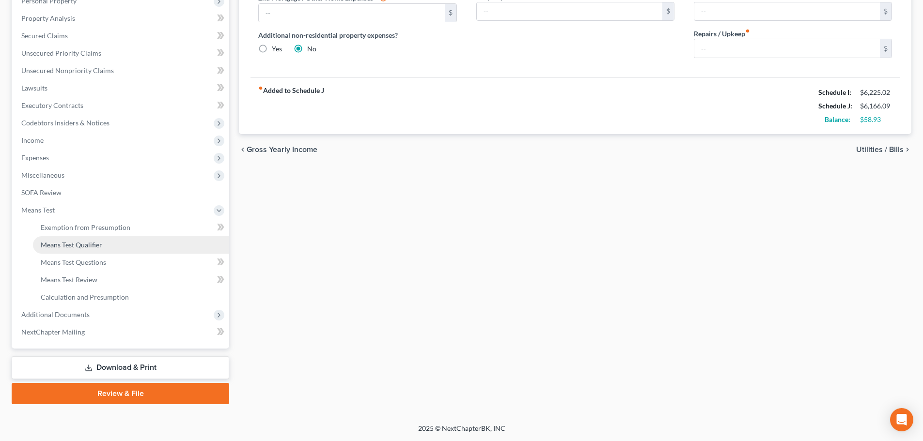
click at [62, 245] on span "Means Test Qualifier" at bounding box center [72, 245] width 62 height 8
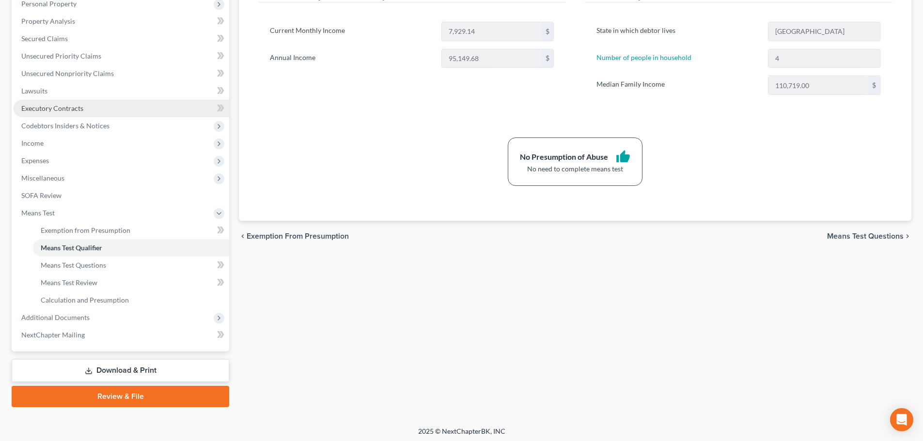
scroll to position [196, 0]
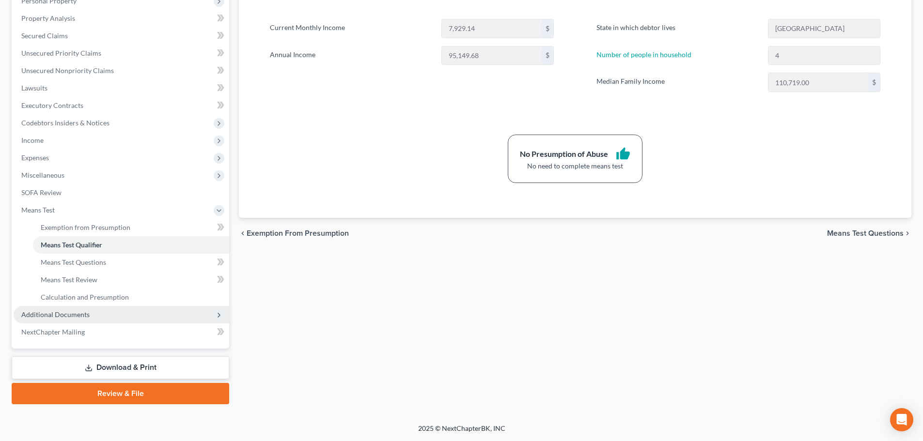
click at [86, 315] on span "Additional Documents" at bounding box center [55, 314] width 68 height 8
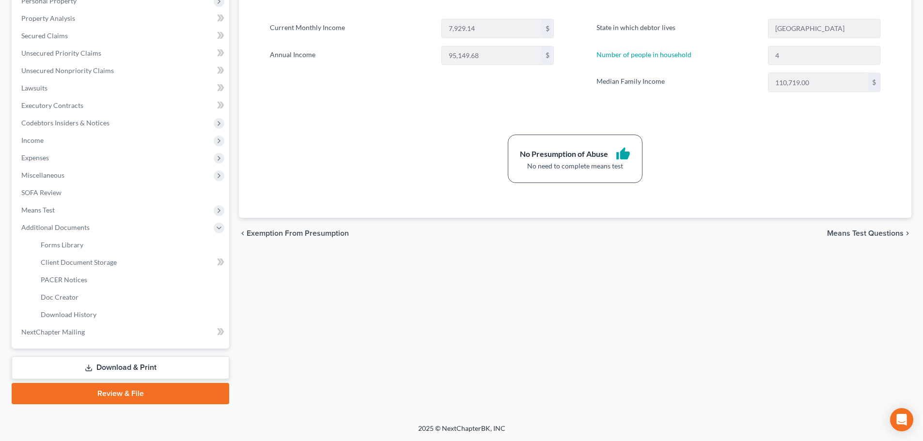
click at [391, 293] on div "Exemption from Presumption Means Test Qualifier Means Test Questions Means Test…" at bounding box center [575, 150] width 682 height 507
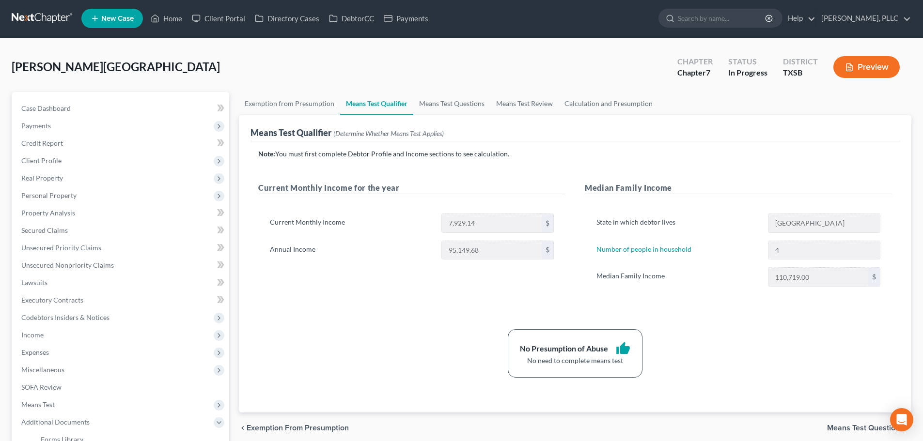
scroll to position [0, 0]
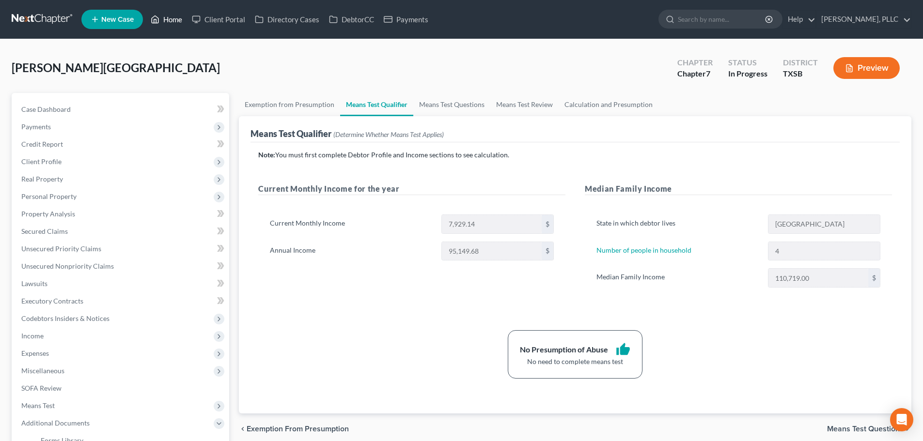
click at [175, 19] on link "Home" at bounding box center [166, 19] width 41 height 17
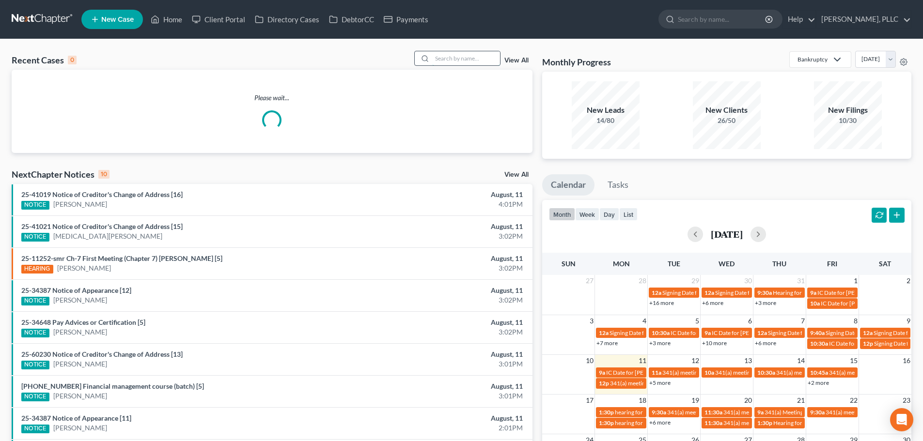
click at [449, 58] on input "search" at bounding box center [466, 58] width 68 height 14
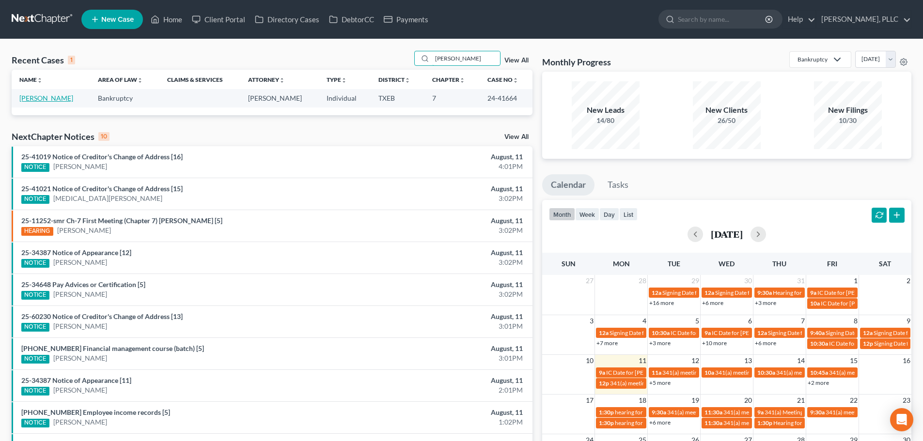
type input "[PERSON_NAME]"
click at [72, 100] on link "[PERSON_NAME]" at bounding box center [46, 98] width 54 height 8
select select "1"
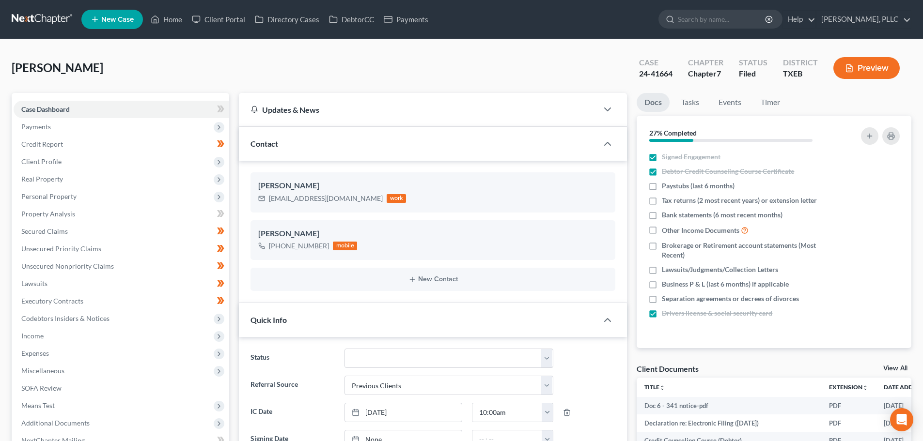
scroll to position [1086, 0]
click at [39, 266] on span "Unsecured Nonpriority Claims" at bounding box center [67, 266] width 92 height 8
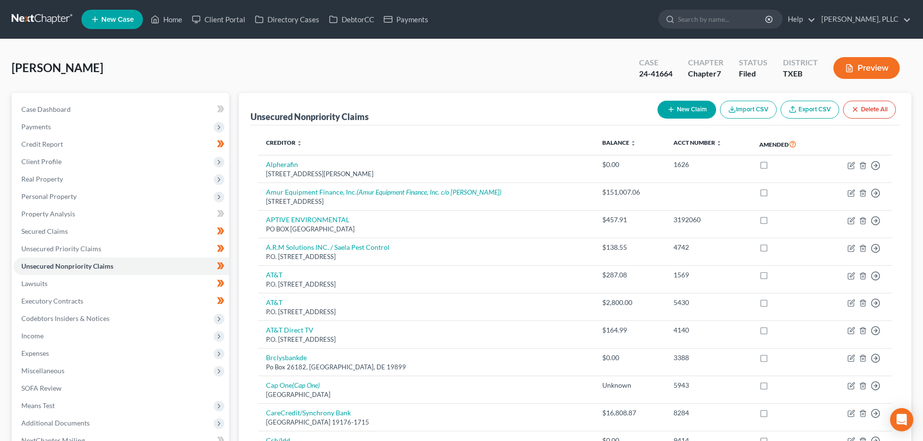
click at [192, 85] on div "[PERSON_NAME] Upgraded Case 24-41664 Chapter Chapter 7 Status [GEOGRAPHIC_DATA]…" at bounding box center [461, 72] width 899 height 42
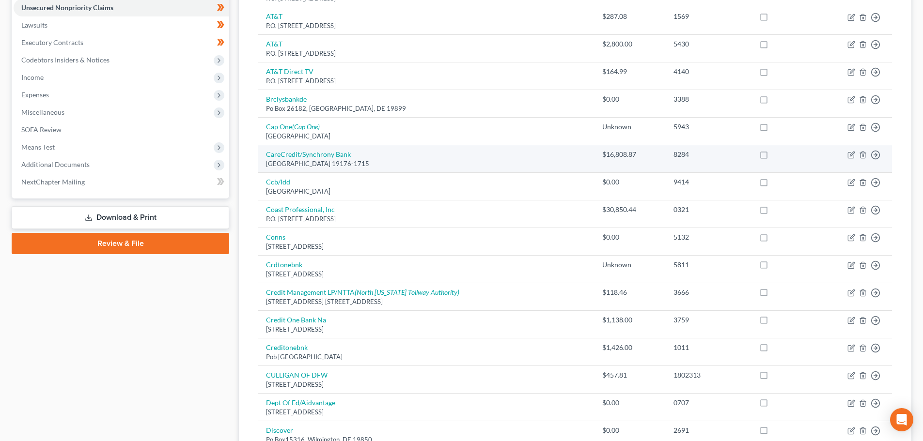
scroll to position [242, 0]
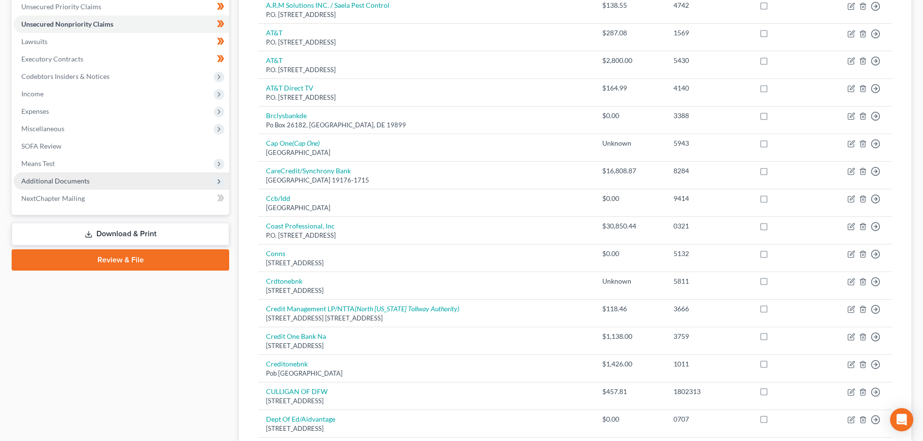
click at [66, 182] on span "Additional Documents" at bounding box center [55, 181] width 68 height 8
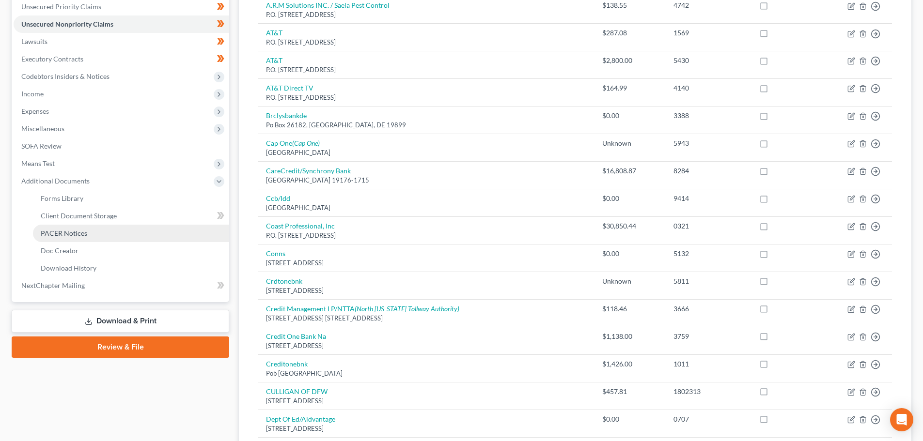
click at [73, 231] on span "PACER Notices" at bounding box center [64, 233] width 46 height 8
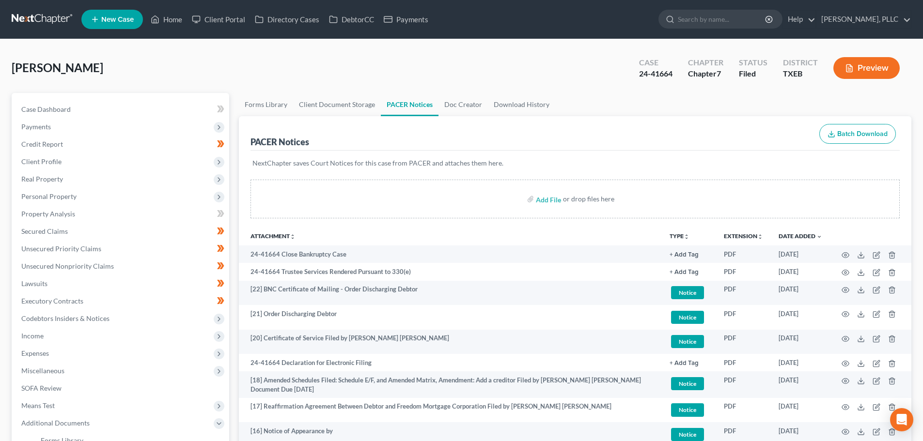
click at [527, 78] on div "[PERSON_NAME] Upgraded Case 24-41664 Chapter Chapter 7 Status [GEOGRAPHIC_DATA]…" at bounding box center [461, 72] width 899 height 42
click at [174, 20] on link "Home" at bounding box center [166, 19] width 41 height 17
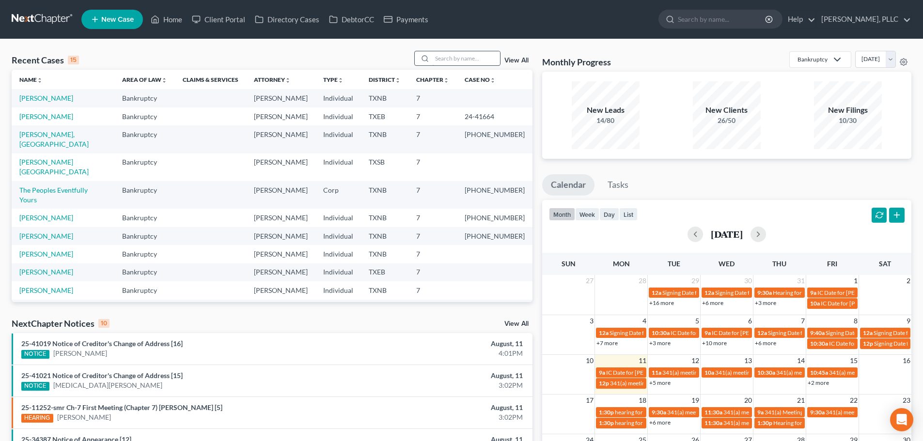
click at [472, 63] on input "search" at bounding box center [466, 58] width 68 height 14
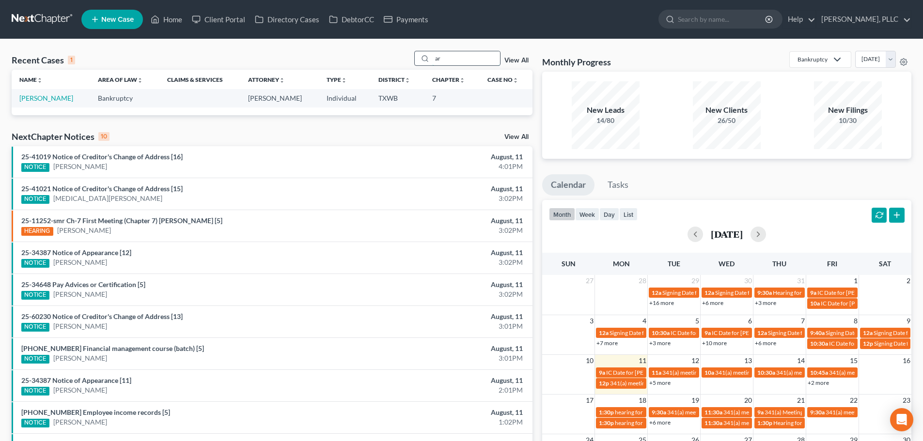
type input "a"
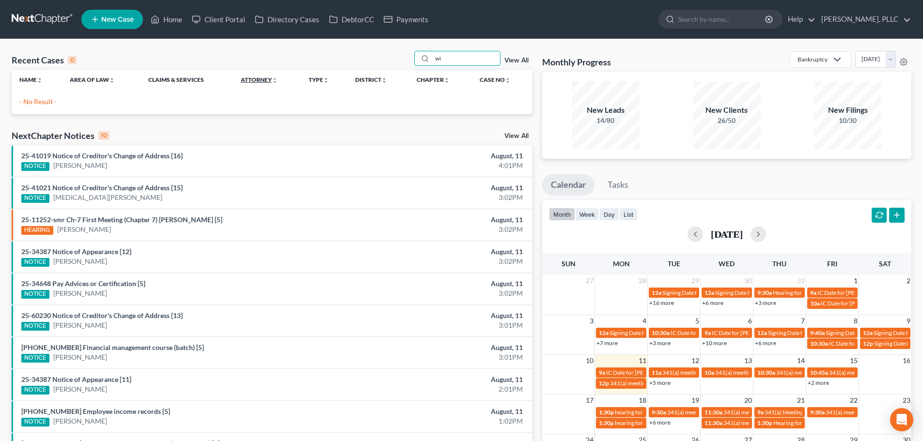
type input "w"
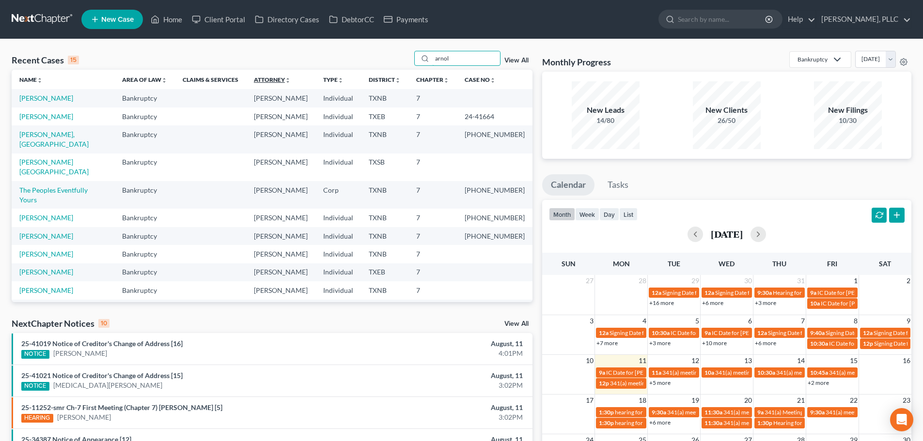
type input "[PERSON_NAME]"
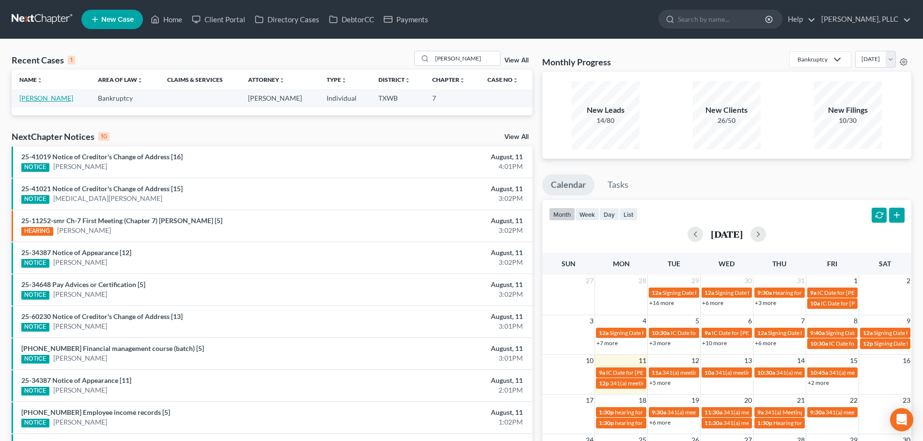
click at [46, 97] on link "[PERSON_NAME]" at bounding box center [46, 98] width 54 height 8
select select "4"
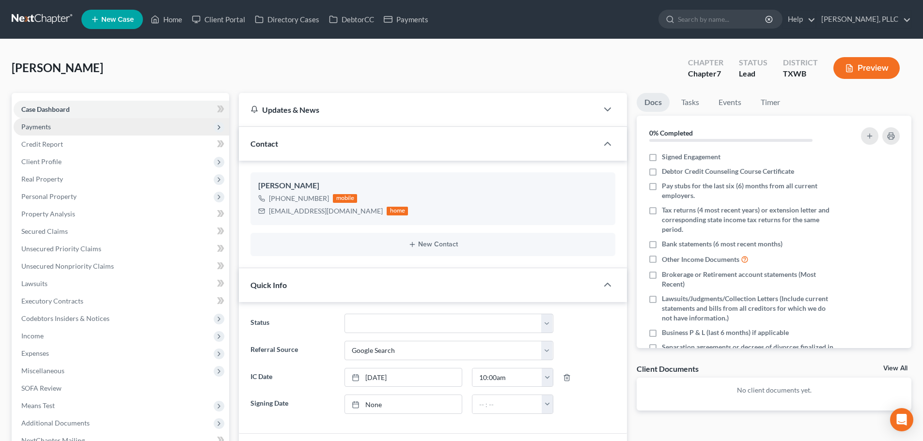
click at [40, 127] on span "Payments" at bounding box center [36, 127] width 30 height 8
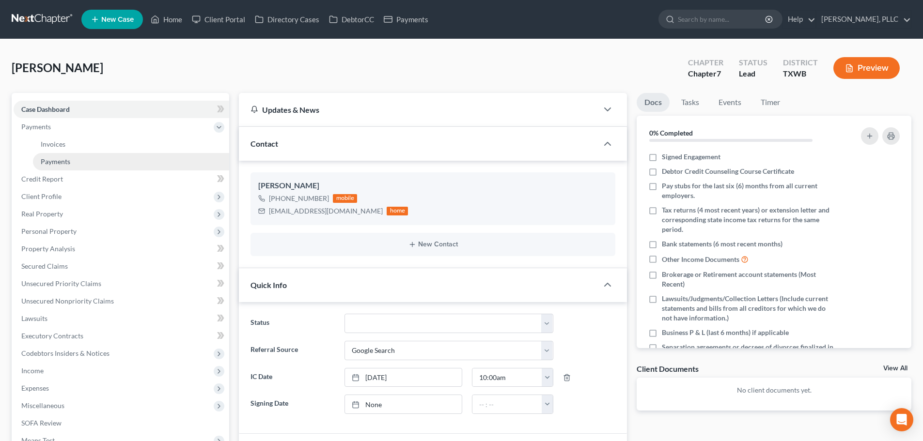
click at [50, 161] on span "Payments" at bounding box center [56, 161] width 30 height 8
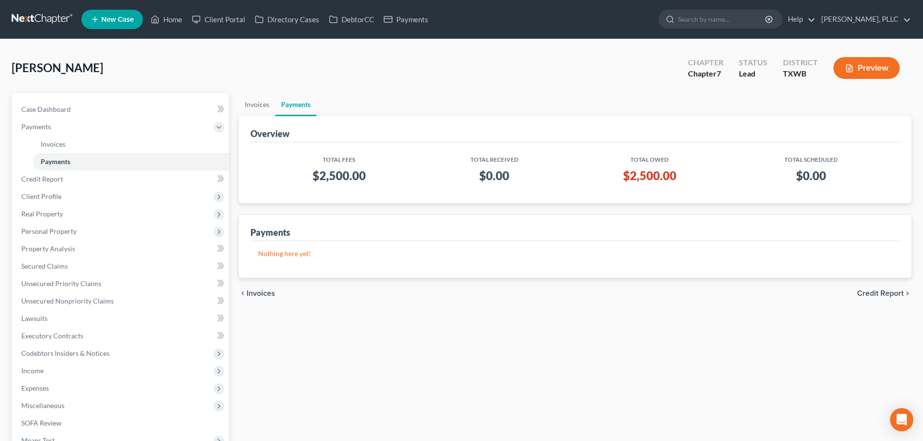
click at [117, 67] on div "[PERSON_NAME] Upgraded Chapter Chapter 7 Status [GEOGRAPHIC_DATA] [GEOGRAPHIC_D…" at bounding box center [461, 72] width 899 height 42
click at [550, 118] on div "Overview" at bounding box center [574, 129] width 649 height 26
click at [174, 19] on link "Home" at bounding box center [166, 19] width 41 height 17
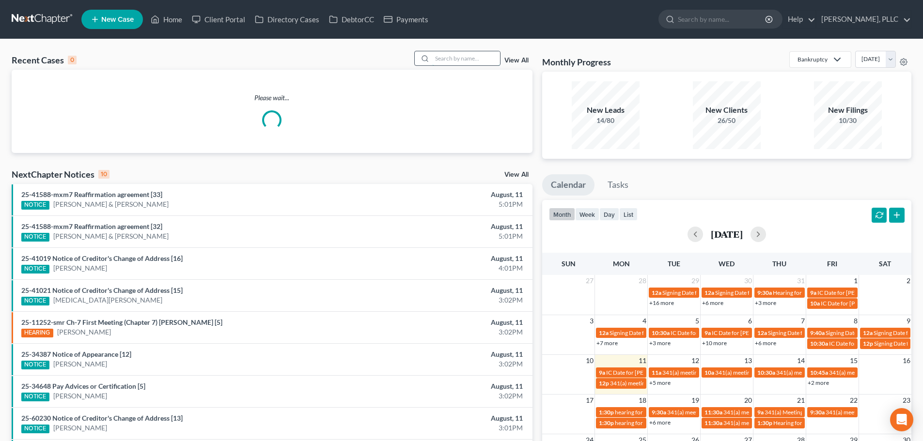
click at [454, 60] on input "search" at bounding box center [466, 58] width 68 height 14
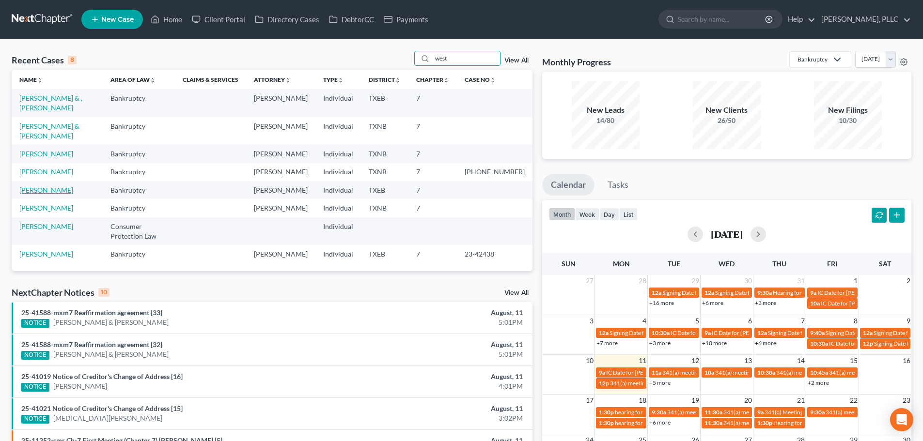
type input "west"
click at [42, 186] on link "[PERSON_NAME]" at bounding box center [46, 190] width 54 height 8
select select "3"
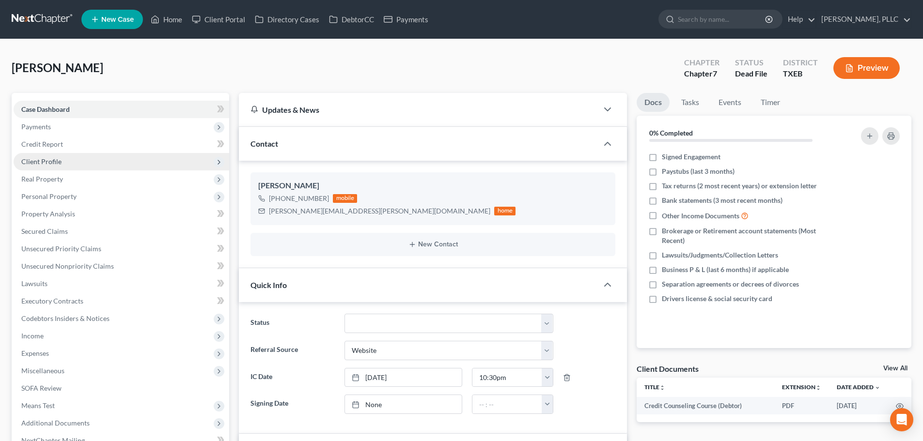
scroll to position [167, 0]
click at [52, 112] on span "Case Dashboard" at bounding box center [45, 109] width 48 height 8
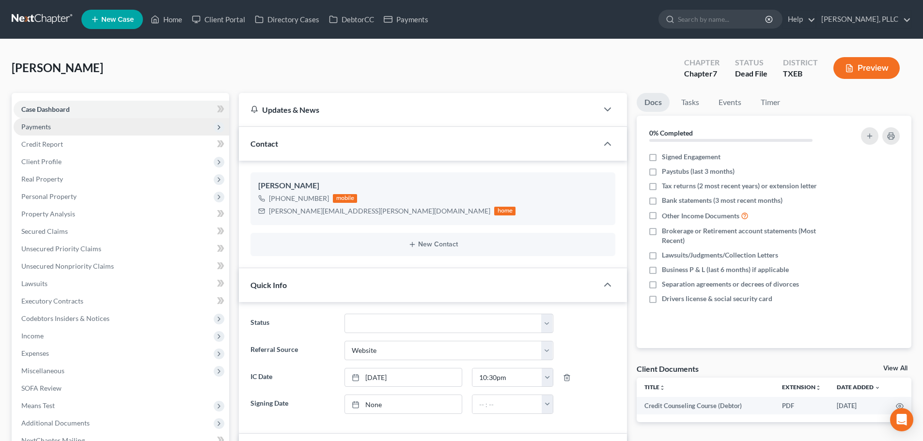
click at [50, 130] on span "Payments" at bounding box center [36, 127] width 30 height 8
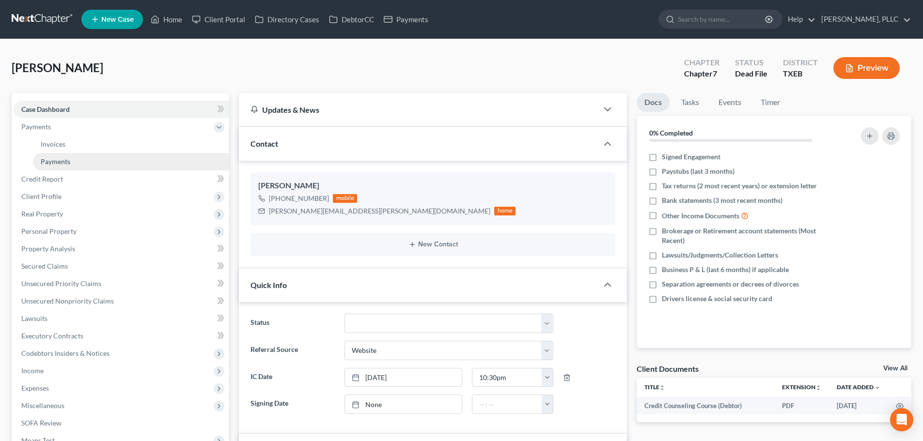
click at [56, 167] on link "Payments" at bounding box center [131, 161] width 196 height 17
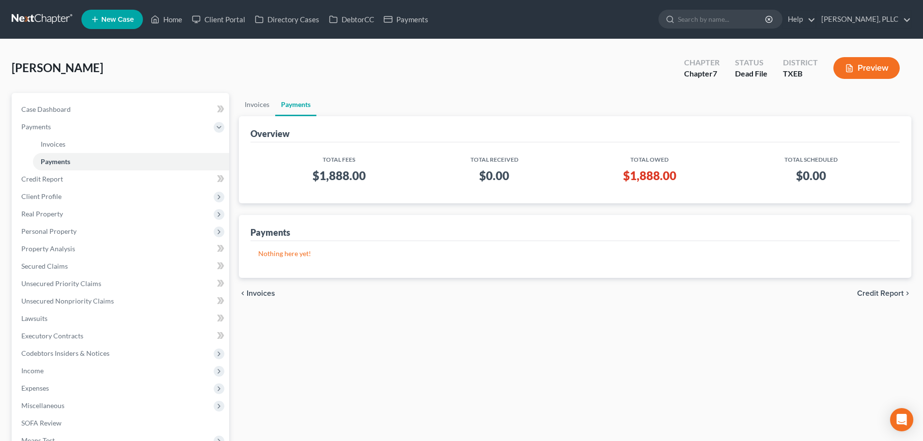
click at [375, 104] on ul "Invoices Payments" at bounding box center [575, 104] width 672 height 23
click at [172, 20] on link "Home" at bounding box center [166, 19] width 41 height 17
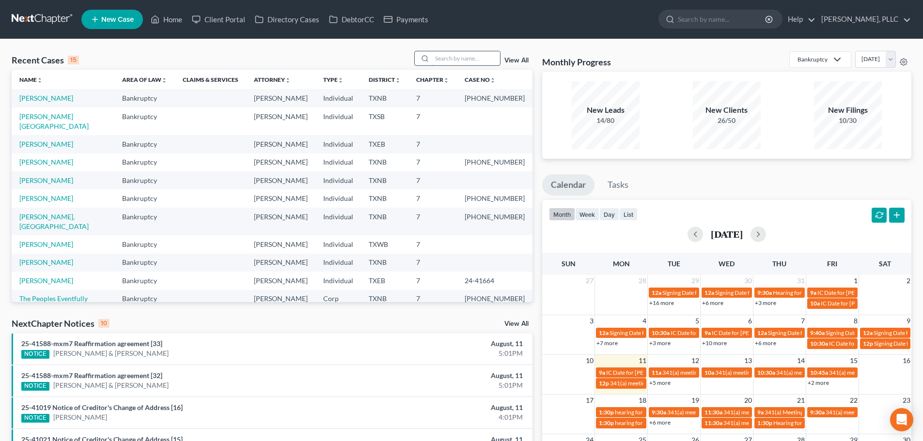
click at [445, 57] on input "search" at bounding box center [466, 58] width 68 height 14
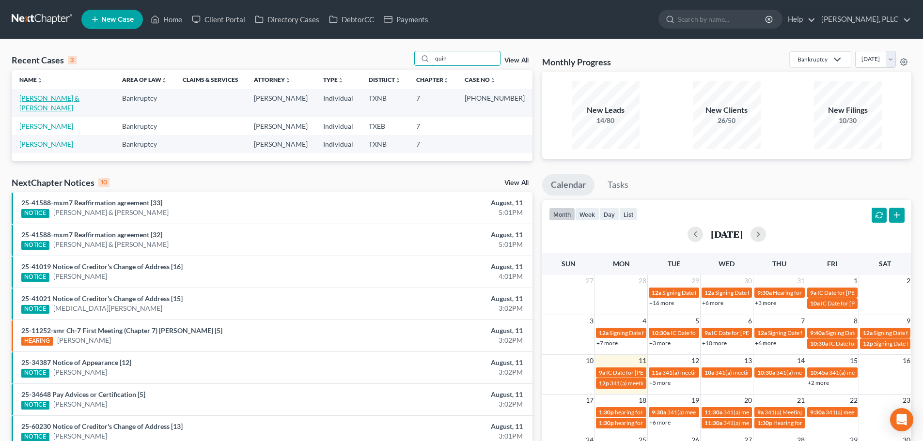
type input "quin"
click at [57, 96] on link "[PERSON_NAME] & [PERSON_NAME]" at bounding box center [49, 103] width 60 height 18
select select "4"
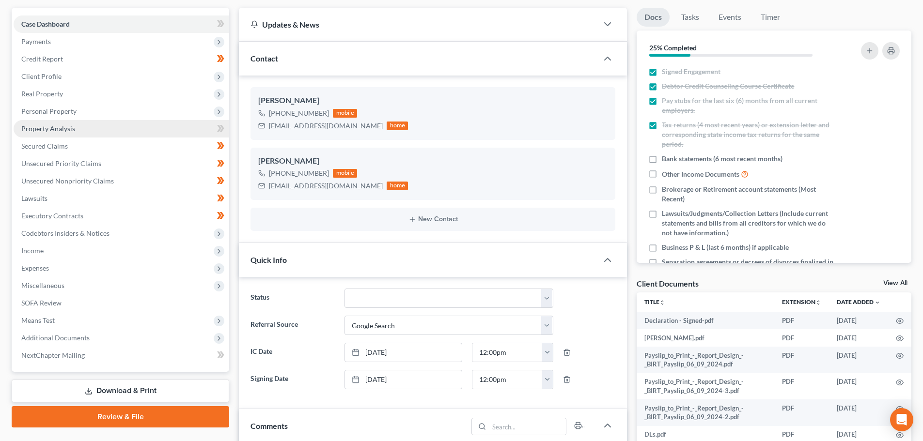
scroll to position [97, 0]
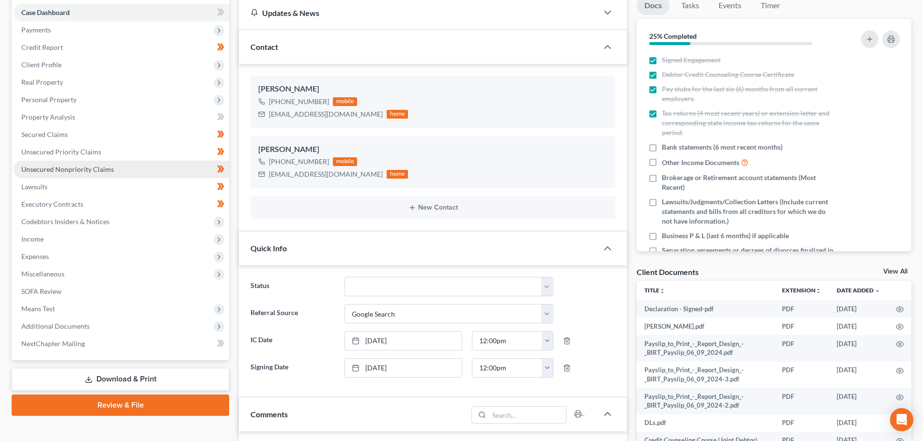
click at [57, 171] on span "Unsecured Nonpriority Claims" at bounding box center [67, 169] width 92 height 8
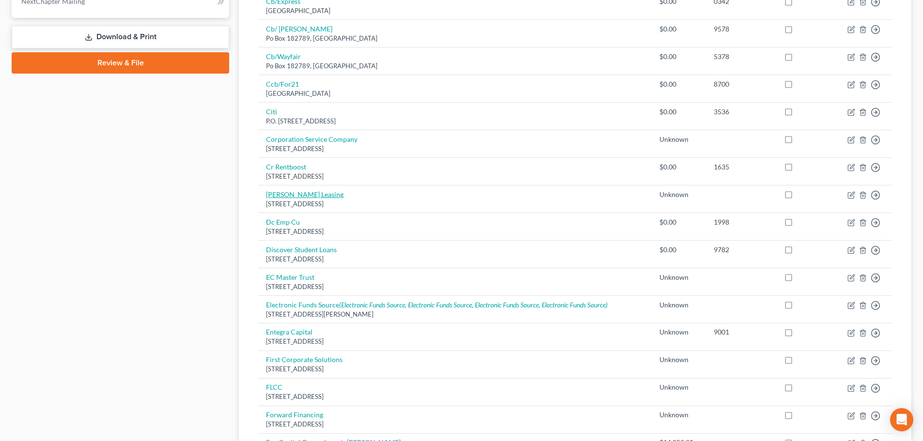
scroll to position [484, 0]
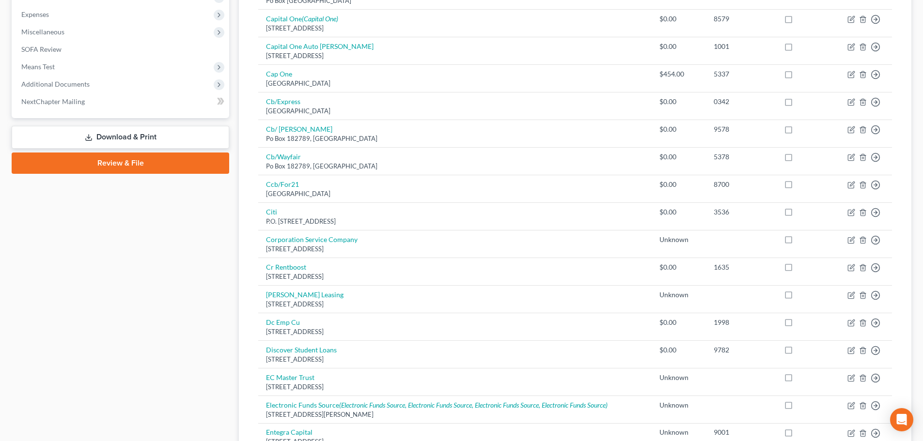
click at [160, 251] on div "Case Dashboard Payments Invoices Payments Payments Credit Report Client Profile" at bounding box center [120, 249] width 227 height 991
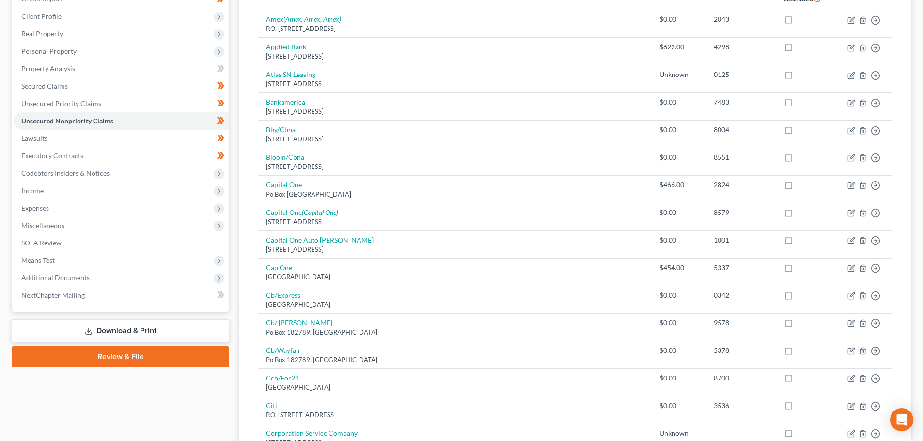
scroll to position [0, 0]
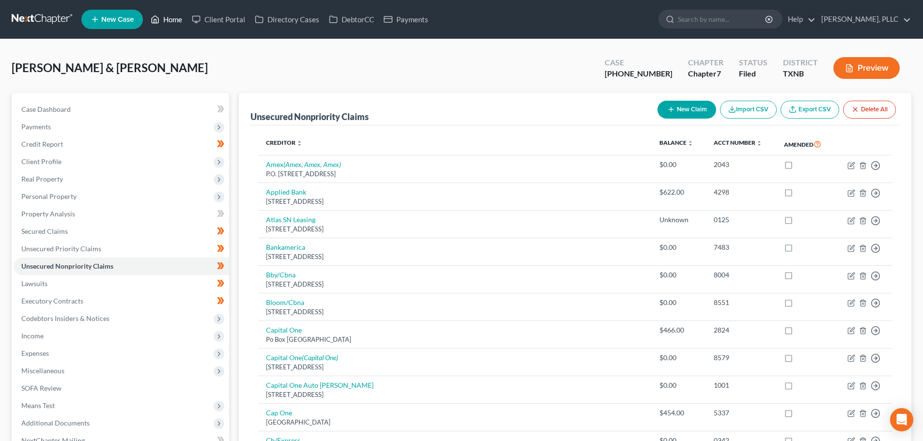
click at [174, 20] on link "Home" at bounding box center [166, 19] width 41 height 17
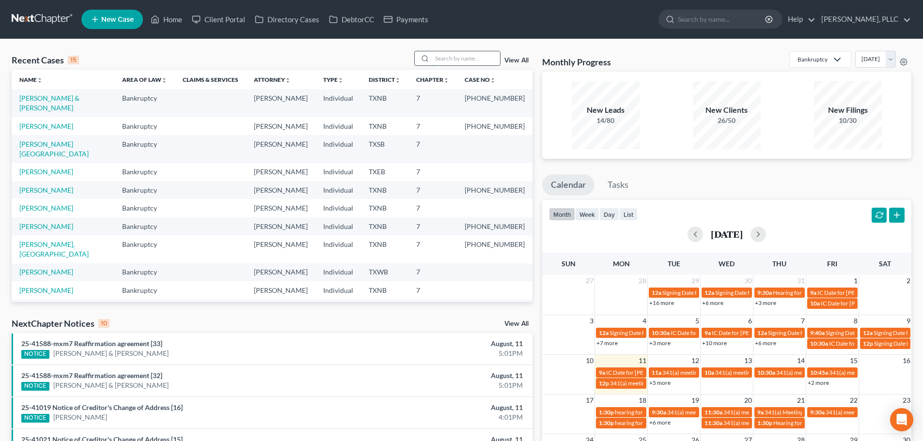
click at [449, 58] on input "search" at bounding box center [466, 58] width 68 height 14
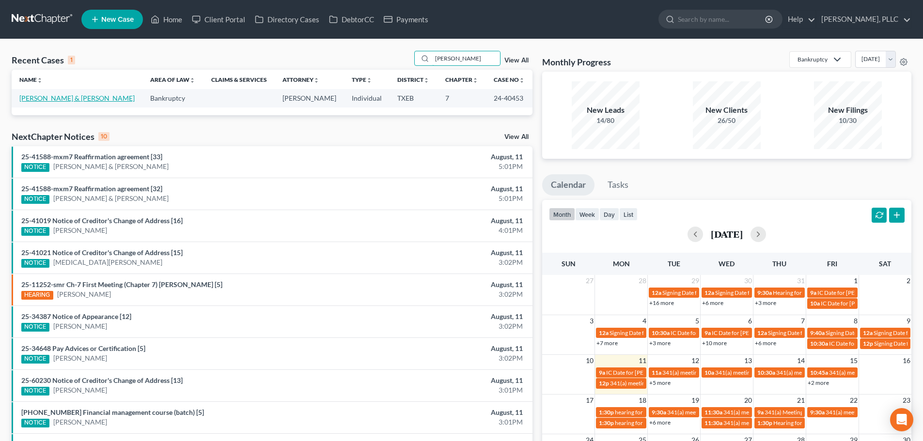
type input "[PERSON_NAME]"
click at [74, 99] on link "[PERSON_NAME] & [PERSON_NAME]" at bounding box center [76, 98] width 115 height 8
select select "4"
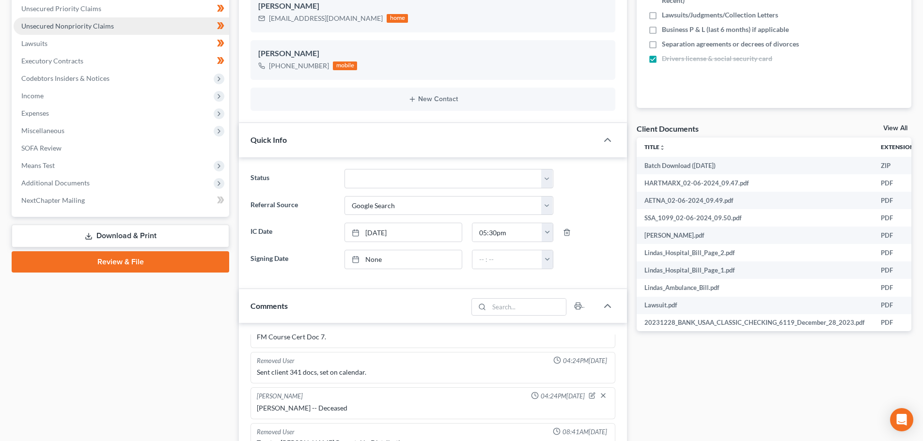
scroll to position [242, 0]
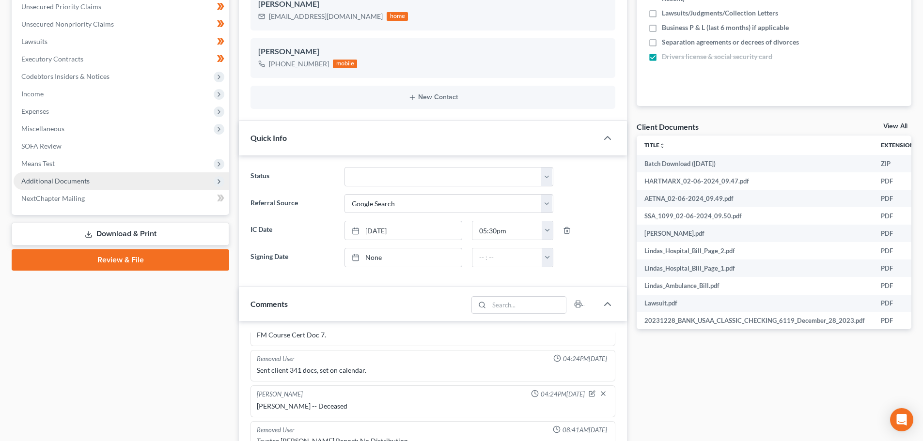
click at [66, 182] on span "Additional Documents" at bounding box center [55, 181] width 68 height 8
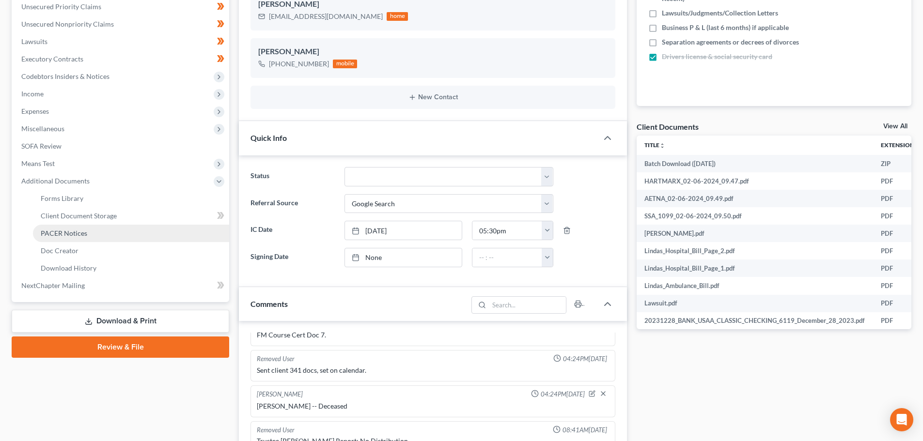
click at [64, 233] on span "PACER Notices" at bounding box center [64, 233] width 46 height 8
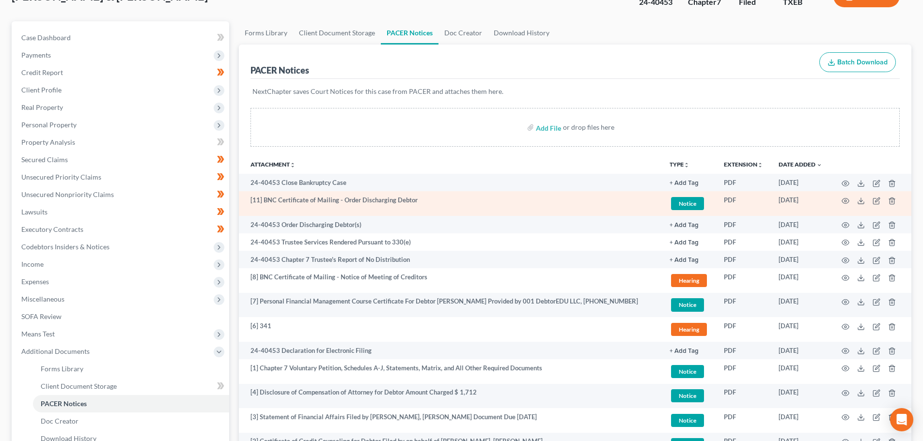
scroll to position [97, 0]
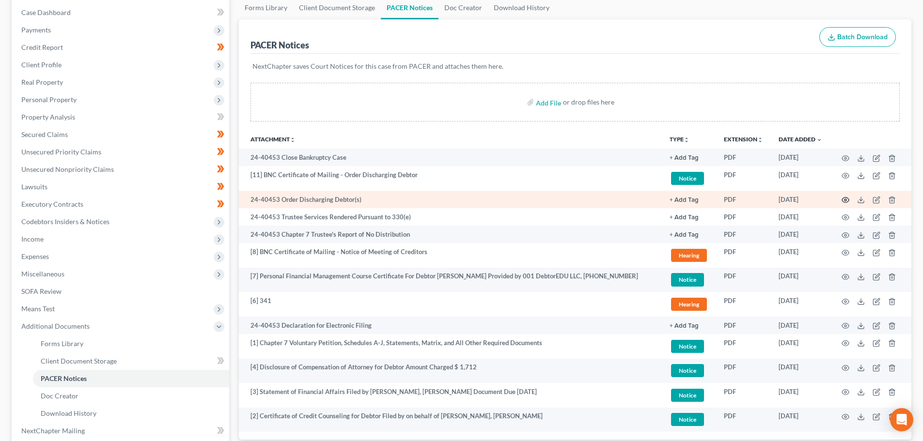
click at [846, 198] on icon "button" at bounding box center [845, 200] width 8 height 8
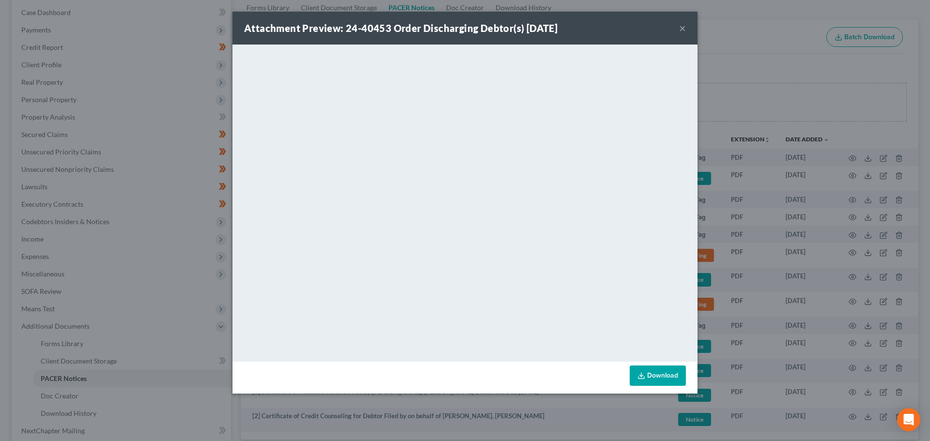
click at [682, 29] on button "×" at bounding box center [682, 28] width 7 height 12
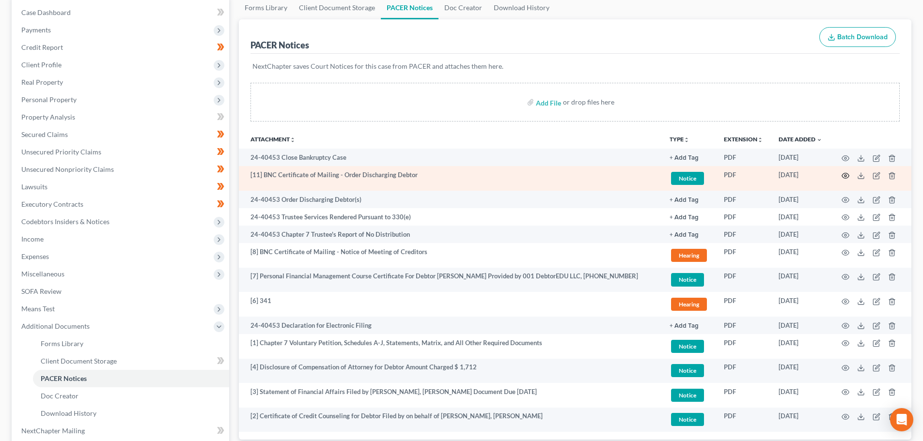
click at [847, 173] on icon "button" at bounding box center [845, 175] width 7 height 5
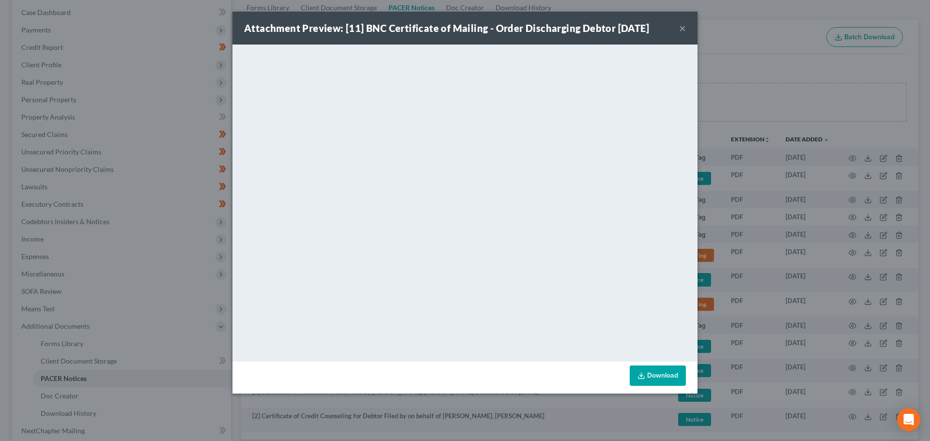
click at [681, 28] on button "×" at bounding box center [682, 28] width 7 height 12
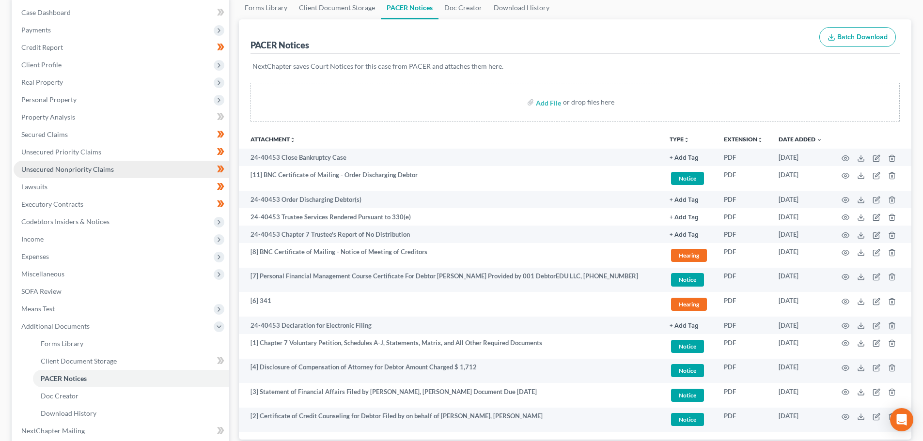
click at [44, 164] on link "Unsecured Nonpriority Claims" at bounding box center [121, 169] width 215 height 17
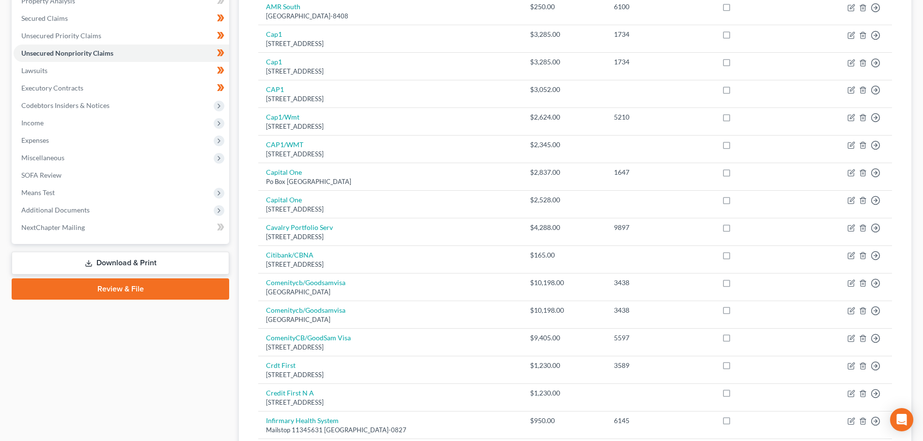
scroll to position [211, 0]
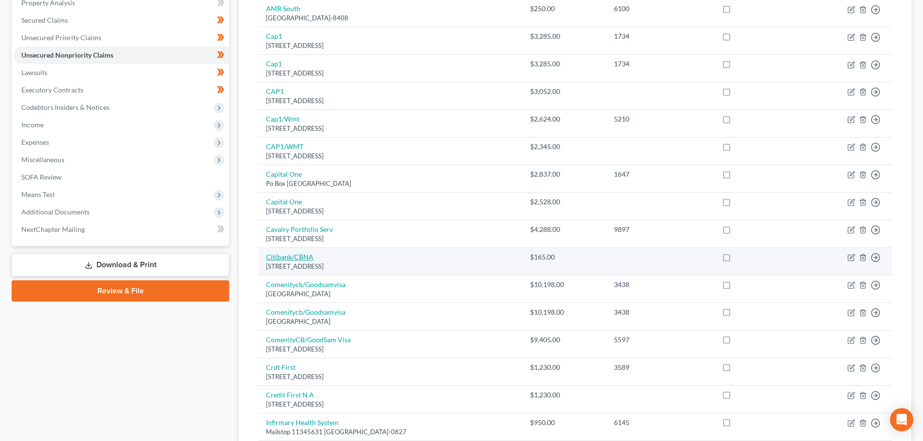
click at [302, 258] on link "Citibank/CBNA" at bounding box center [289, 257] width 47 height 8
select select "43"
select select "2"
select select "4"
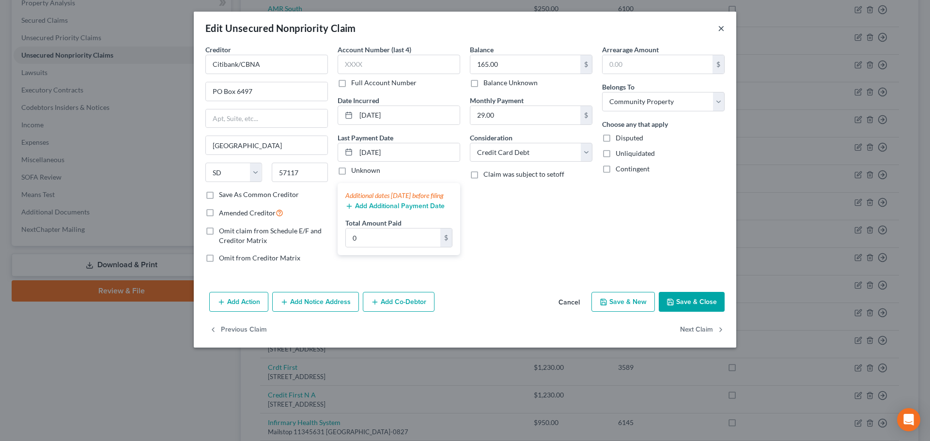
click at [720, 29] on button "×" at bounding box center [721, 28] width 7 height 12
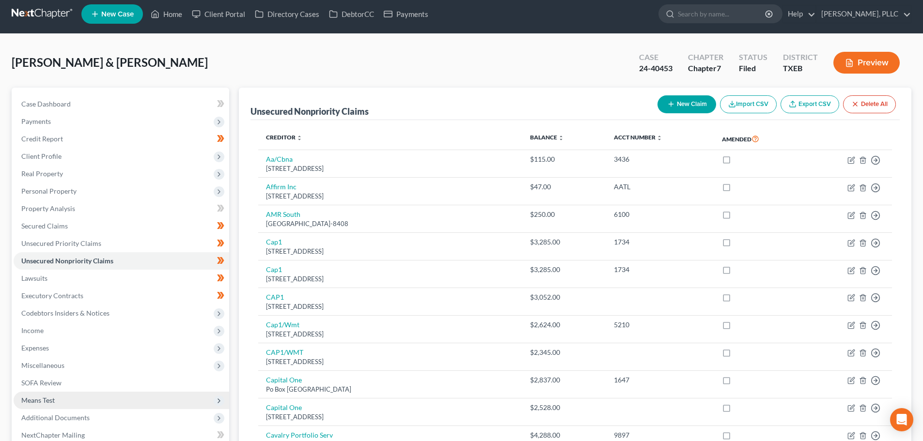
scroll to position [0, 0]
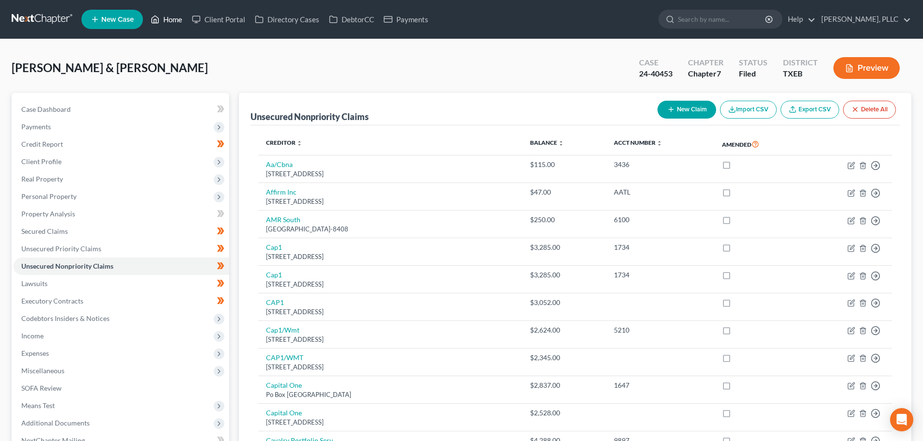
click at [171, 19] on link "Home" at bounding box center [166, 19] width 41 height 17
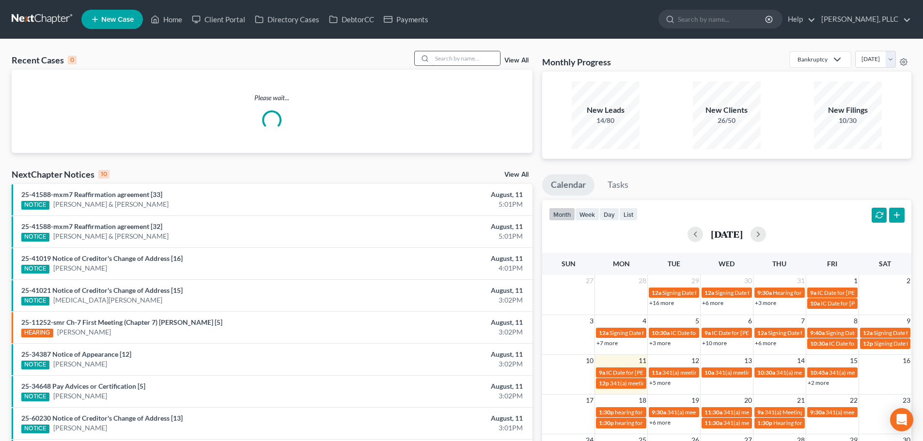
click at [458, 60] on input "search" at bounding box center [466, 58] width 68 height 14
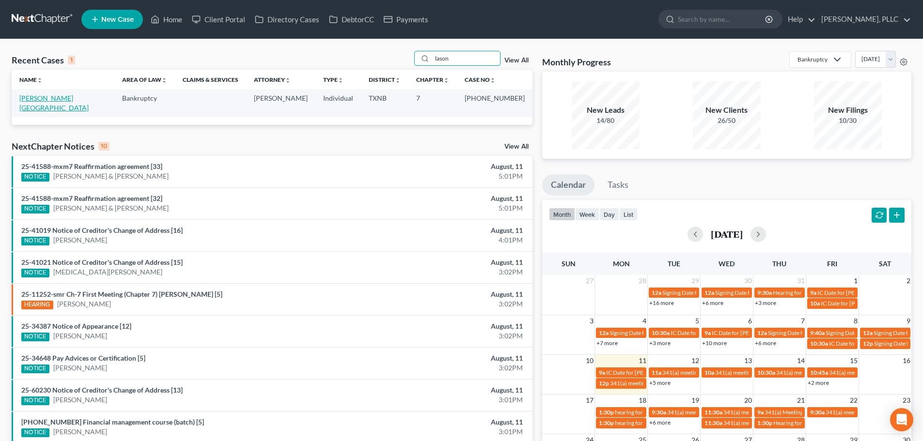
type input "lason"
click at [64, 99] on link "[PERSON_NAME][GEOGRAPHIC_DATA]" at bounding box center [53, 103] width 69 height 18
select select "0"
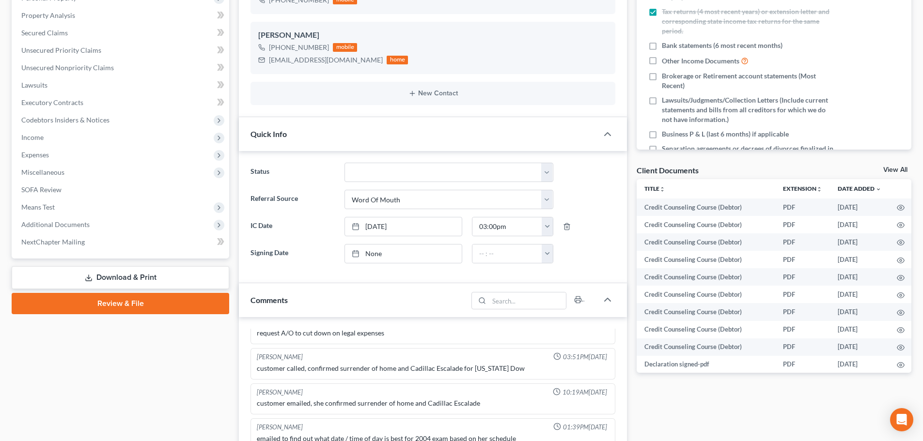
scroll to position [194, 0]
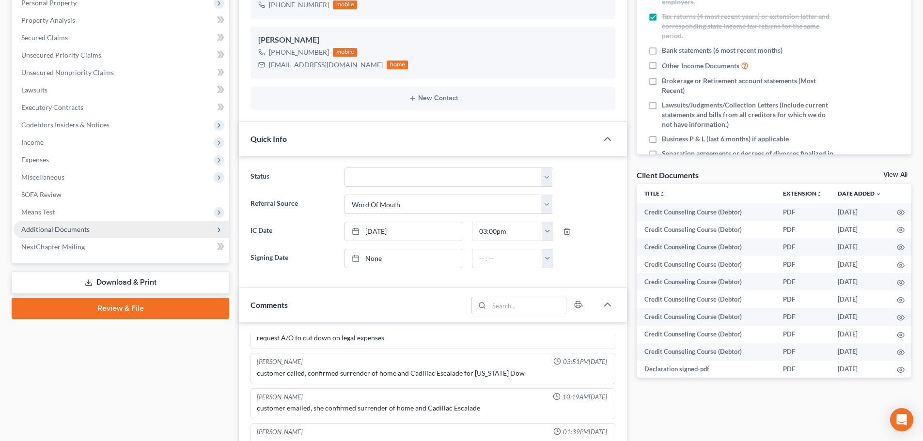
click at [80, 231] on span "Additional Documents" at bounding box center [55, 229] width 68 height 8
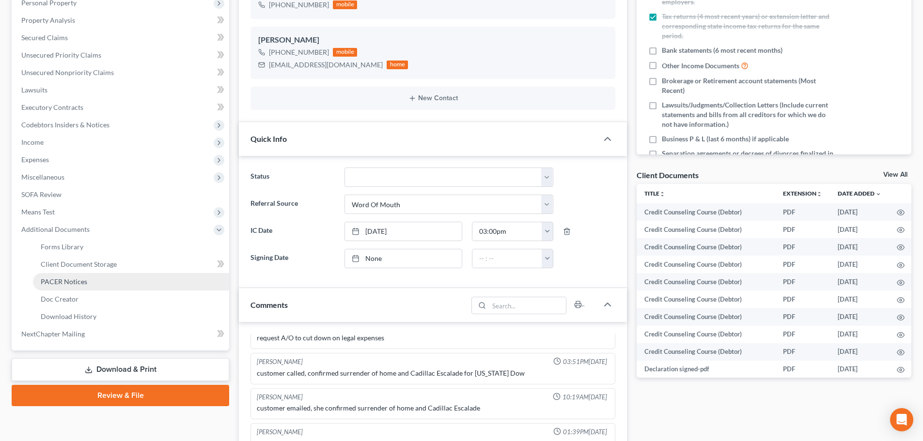
click at [78, 280] on span "PACER Notices" at bounding box center [64, 281] width 46 height 8
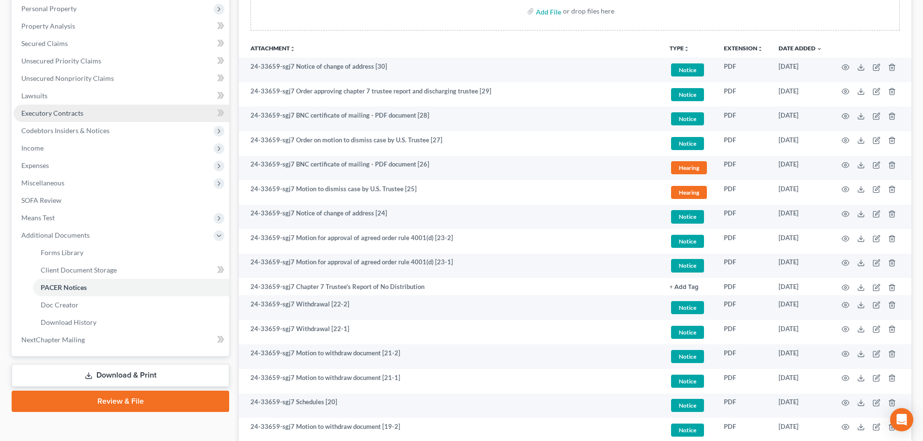
scroll to position [194, 0]
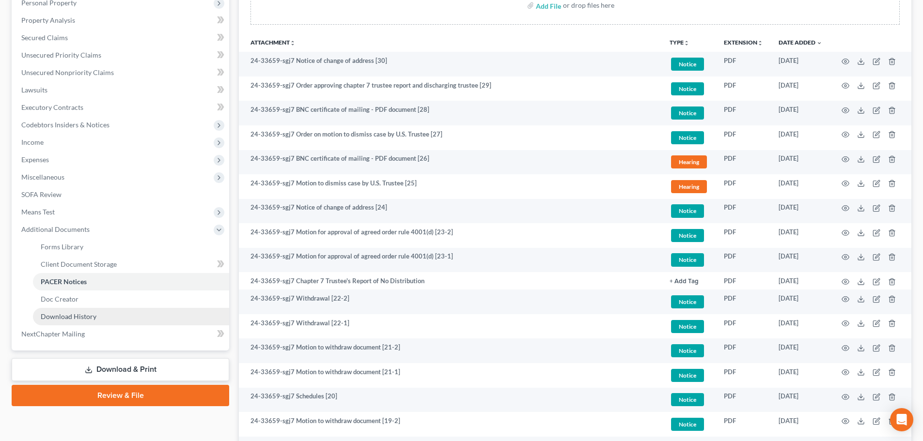
click at [77, 311] on link "Download History" at bounding box center [131, 316] width 196 height 17
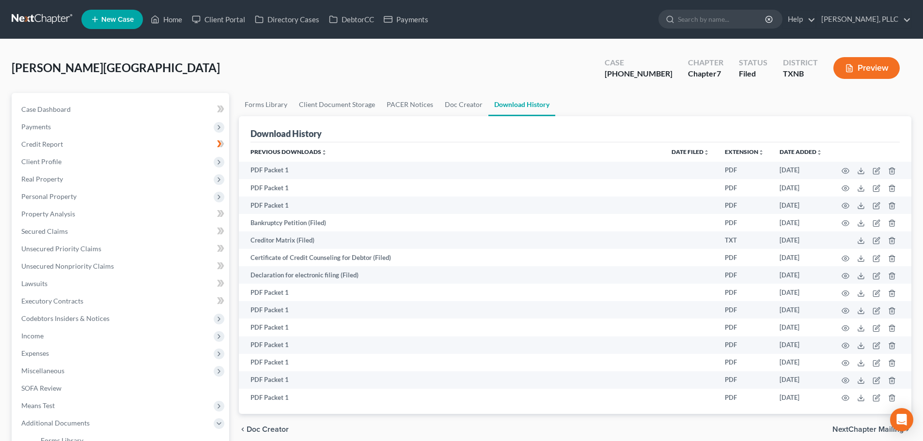
click at [236, 73] on div "[PERSON_NAME] Upgraded Case [PHONE_NUMBER] Chapter Chapter 7 Status [GEOGRAPHIC…" at bounding box center [461, 72] width 899 height 42
click at [172, 20] on link "Home" at bounding box center [166, 19] width 41 height 17
